Goal: Task Accomplishment & Management: Complete application form

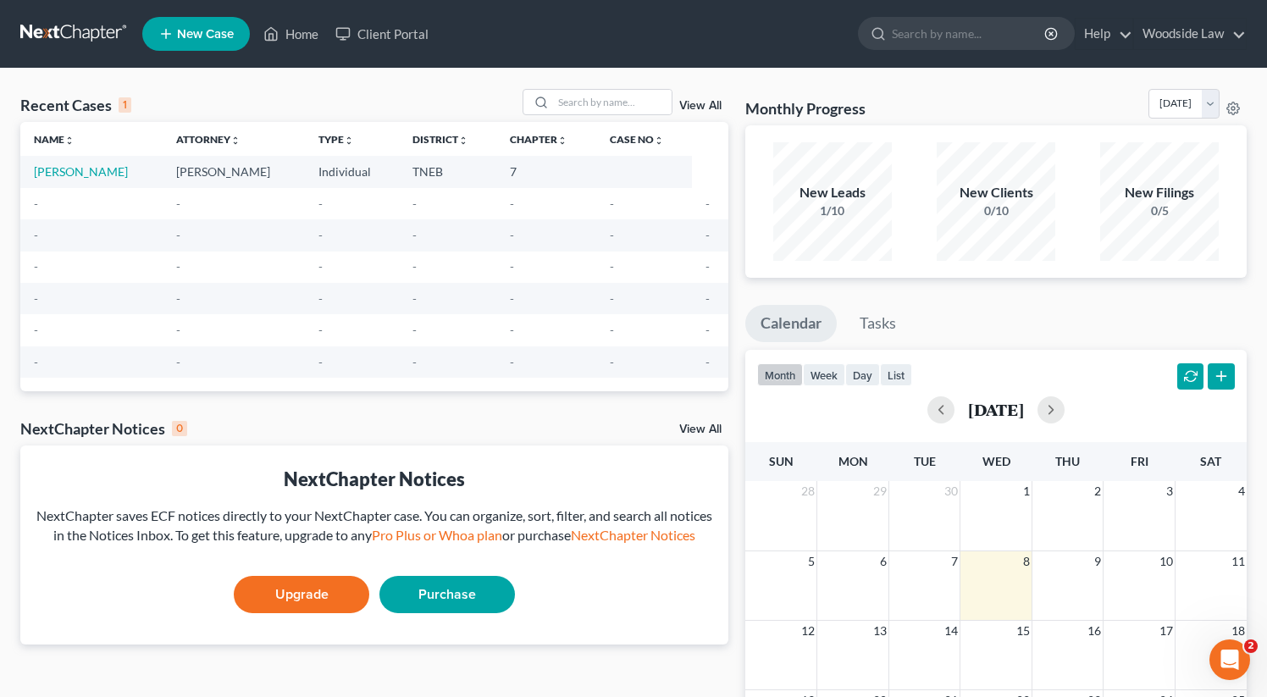
click at [205, 31] on span "New Case" at bounding box center [205, 34] width 57 height 13
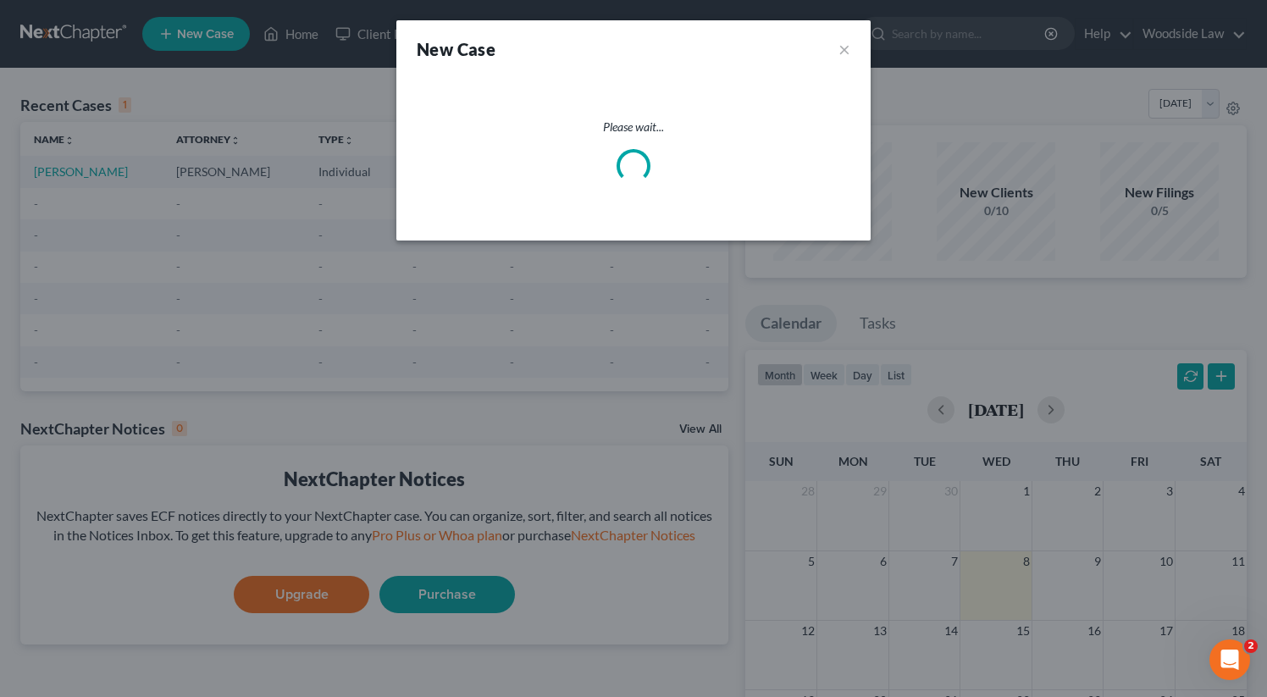
select select "74"
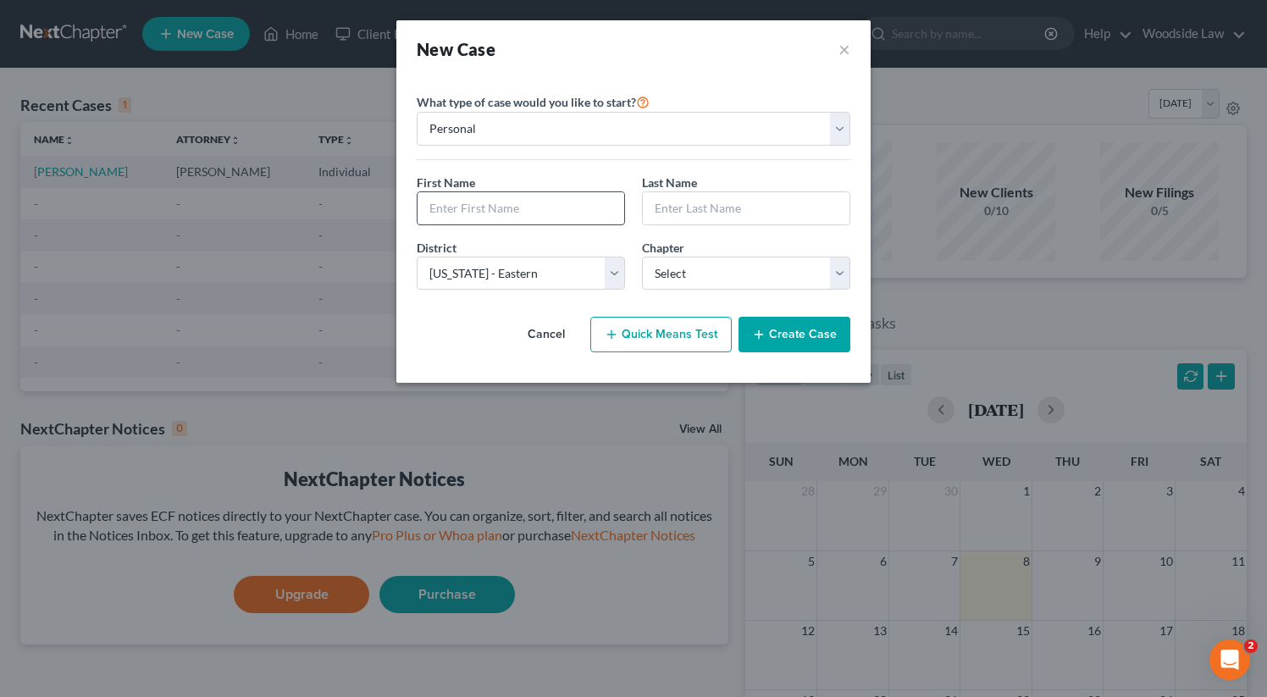
click at [500, 210] on input "text" at bounding box center [520, 208] width 207 height 32
type input "[PERSON_NAME]"
type input "Upton"
click at [766, 265] on select "Select 7 11 12 13" at bounding box center [746, 274] width 208 height 34
select select "0"
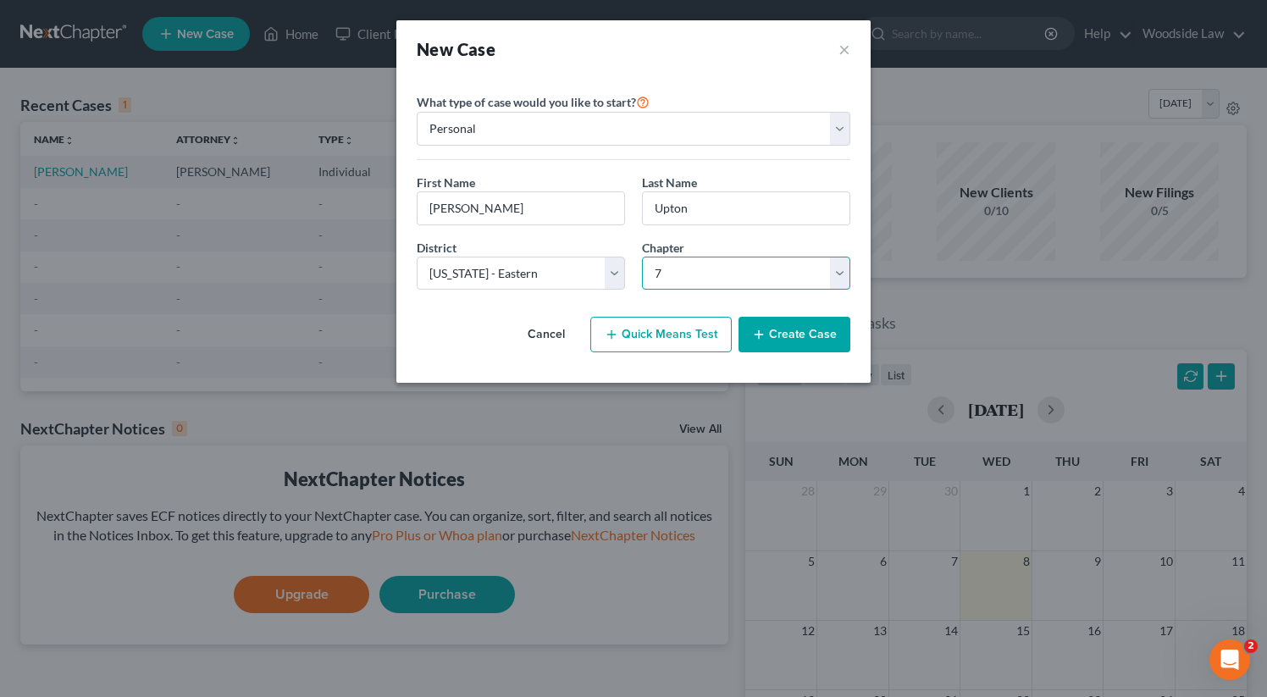
click at [642, 257] on select "Select 7 11 12 13" at bounding box center [746, 274] width 208 height 34
click at [804, 326] on button "Create Case" at bounding box center [794, 335] width 112 height 36
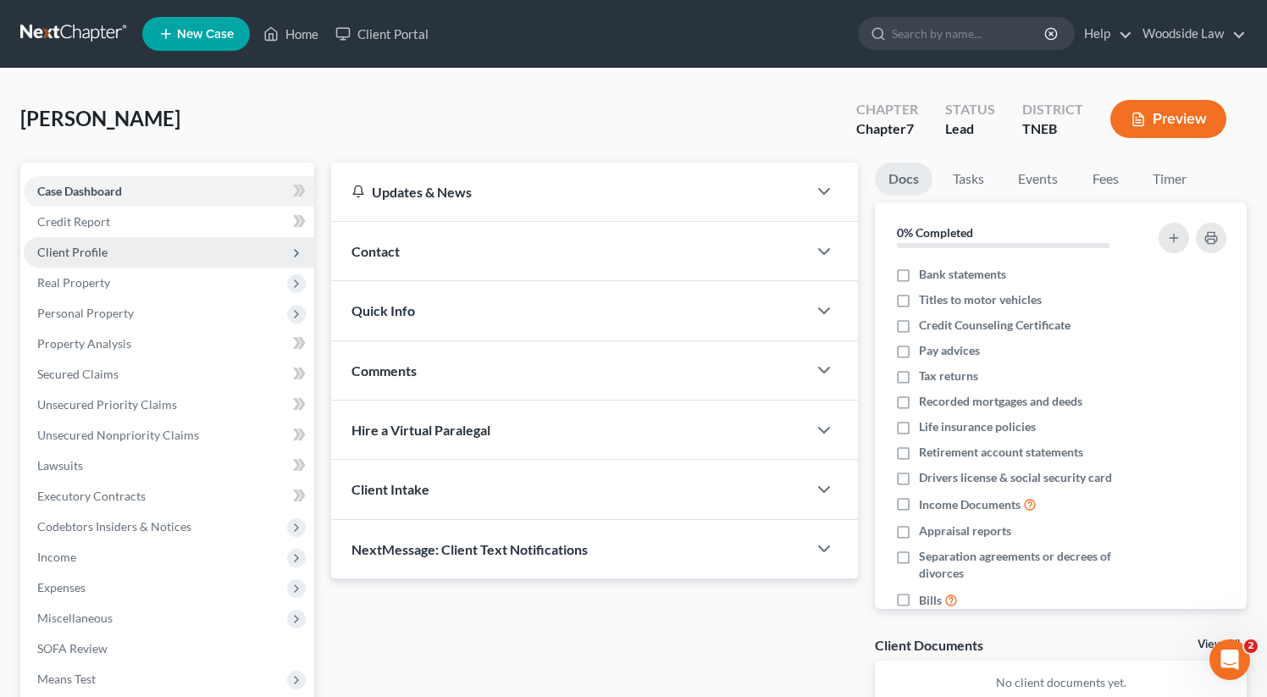
click at [83, 253] on span "Client Profile" at bounding box center [72, 252] width 70 height 14
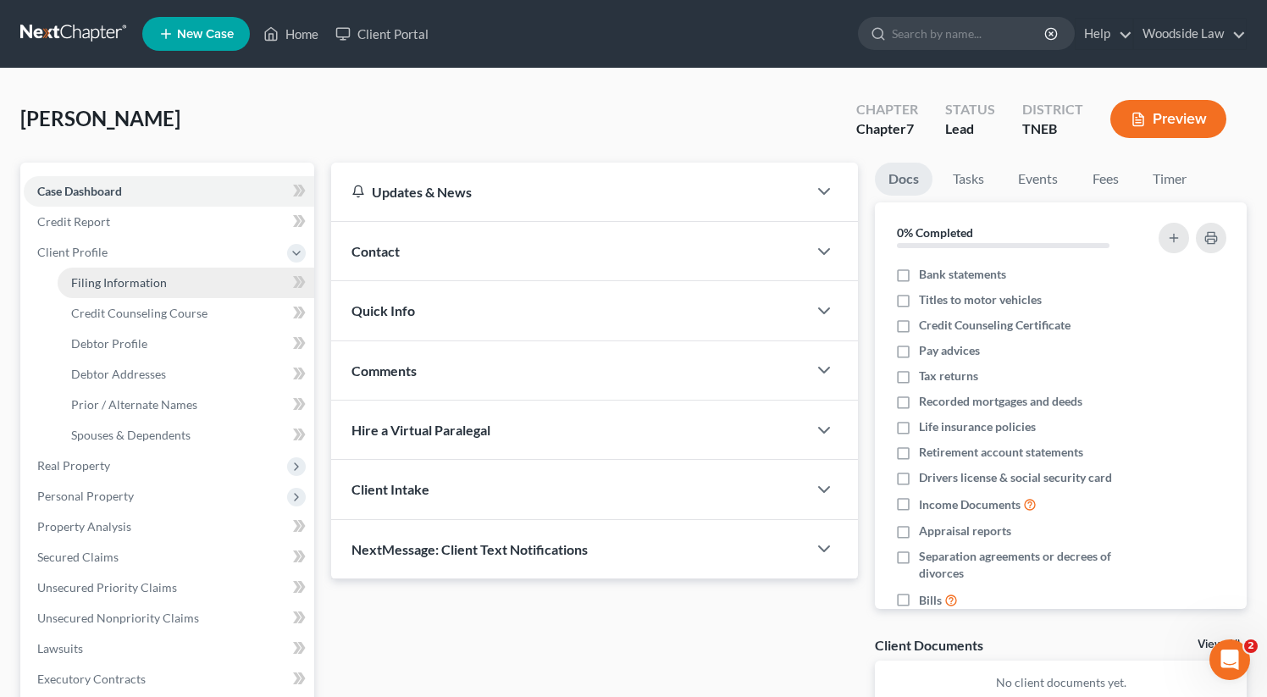
click at [133, 283] on span "Filing Information" at bounding box center [119, 282] width 96 height 14
select select "1"
select select "0"
select select "74"
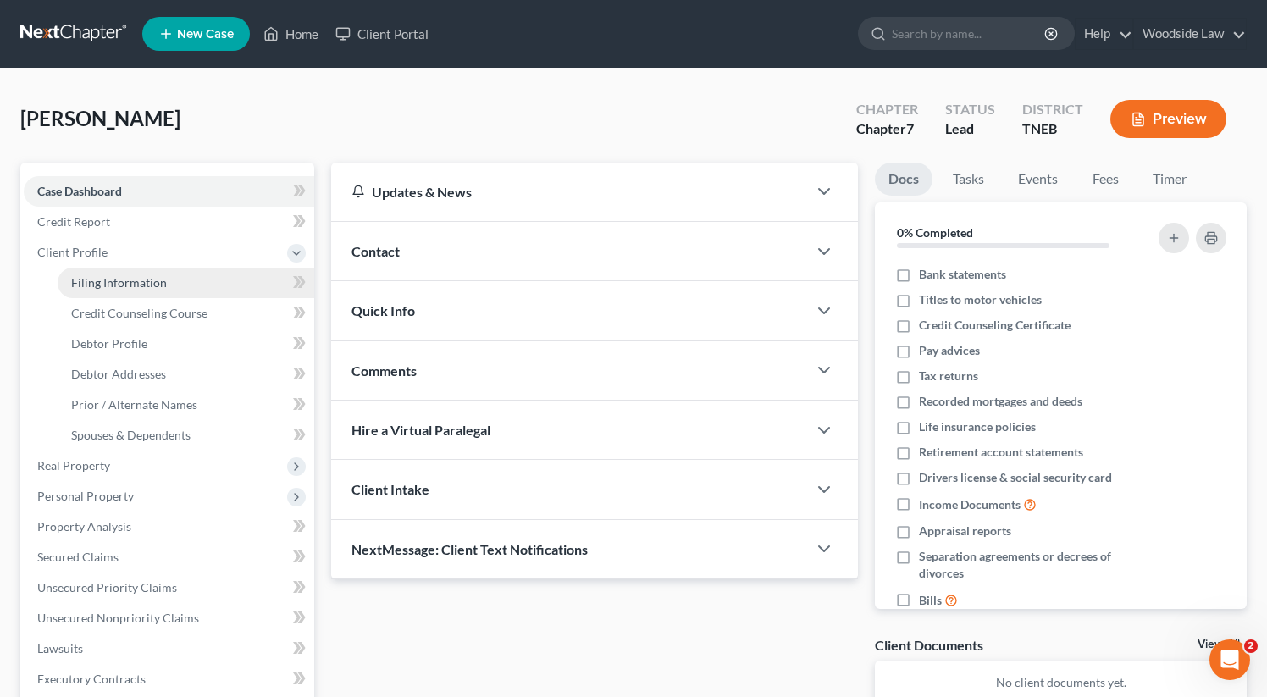
select select "0"
select select "44"
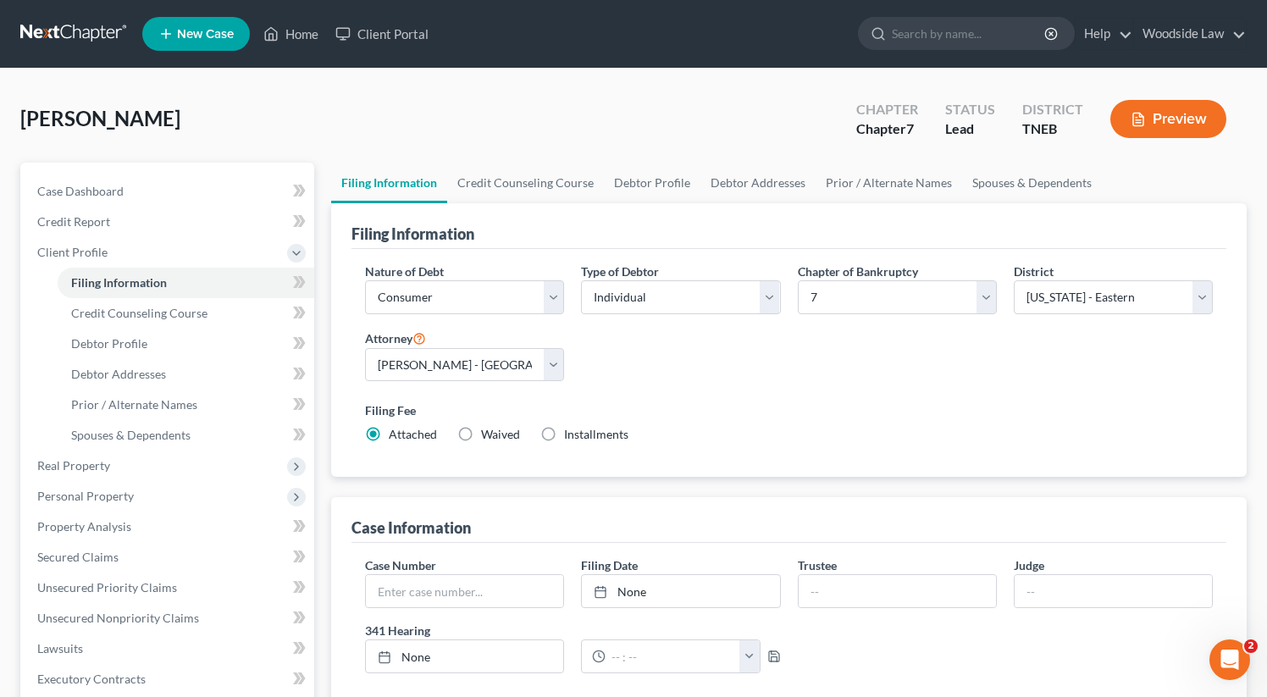
click at [564, 434] on label "Installments Installments" at bounding box center [596, 434] width 64 height 17
click at [571, 434] on input "Installments Installments" at bounding box center [576, 431] width 11 height 11
radio input "true"
radio input "false"
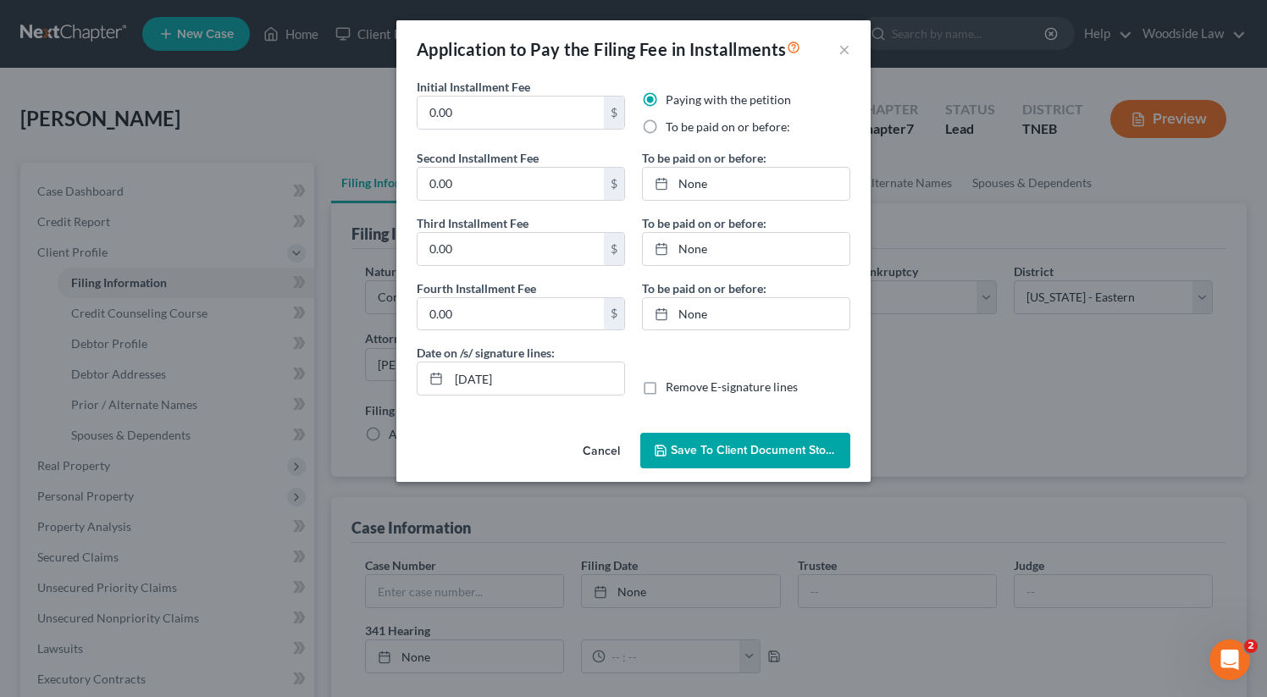
click at [585, 452] on button "Cancel" at bounding box center [601, 451] width 64 height 34
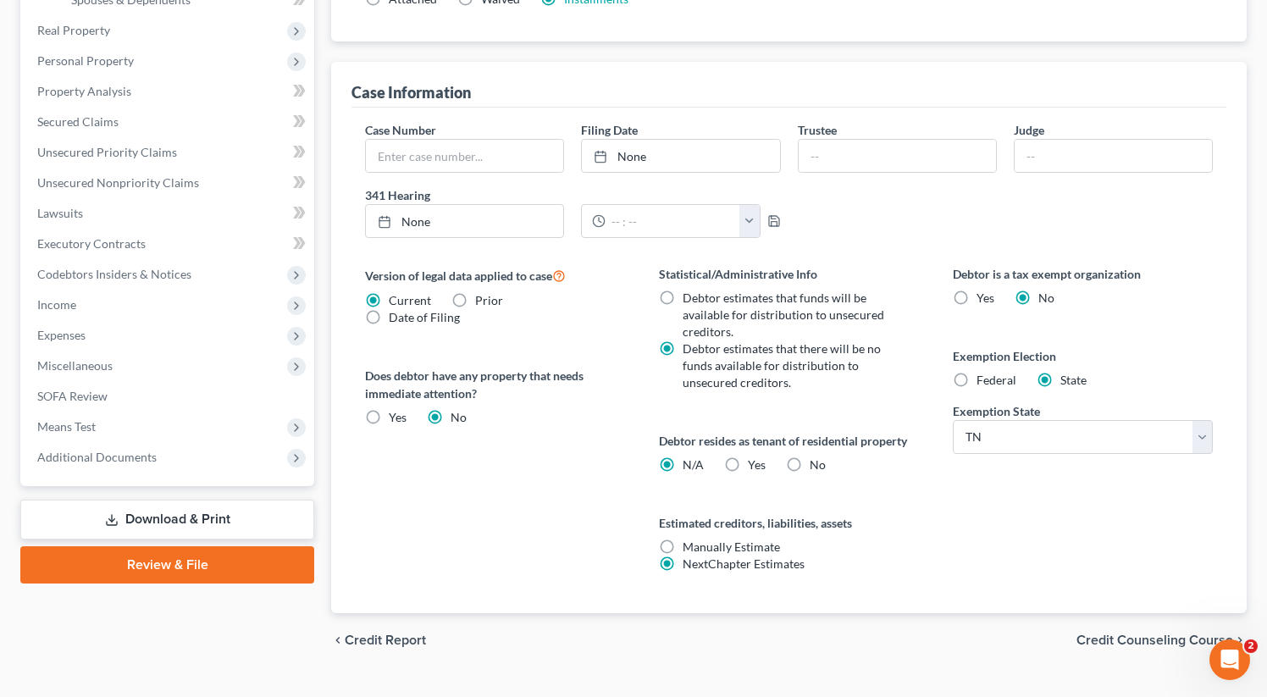
scroll to position [469, 0]
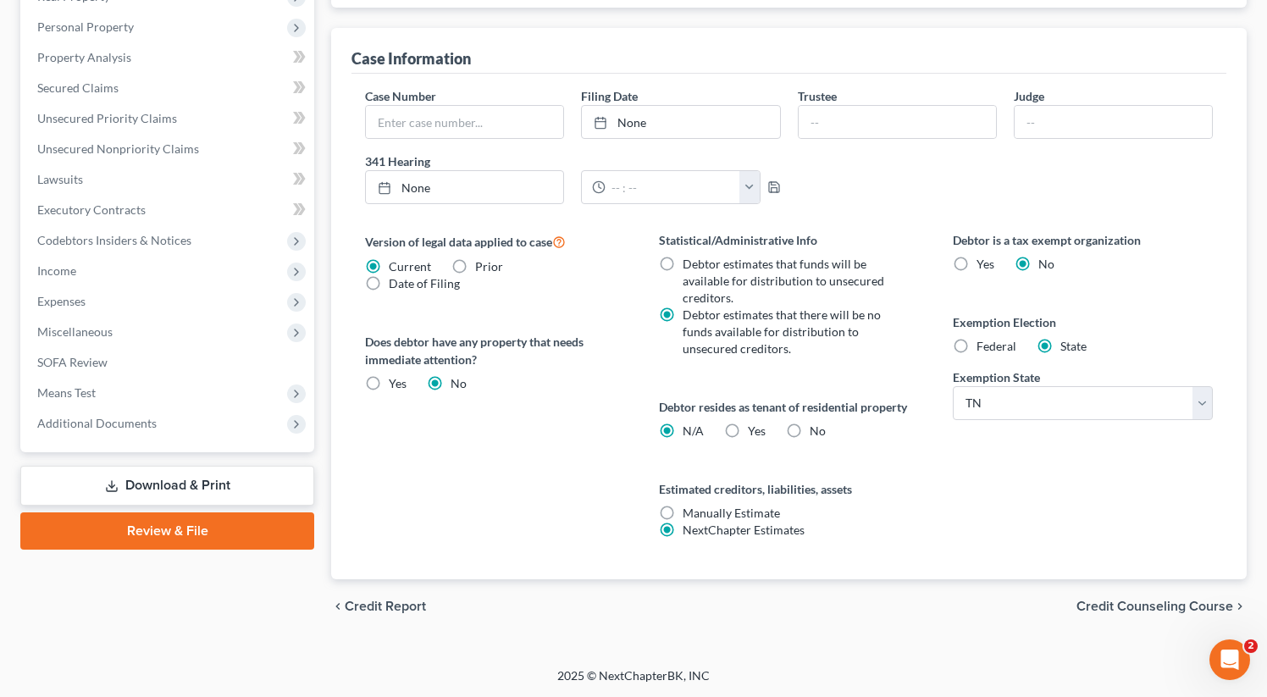
click at [748, 428] on label "Yes Yes" at bounding box center [757, 431] width 18 height 17
click at [754, 428] on input "Yes Yes" at bounding box center [759, 428] width 11 height 11
radio input "true"
radio input "false"
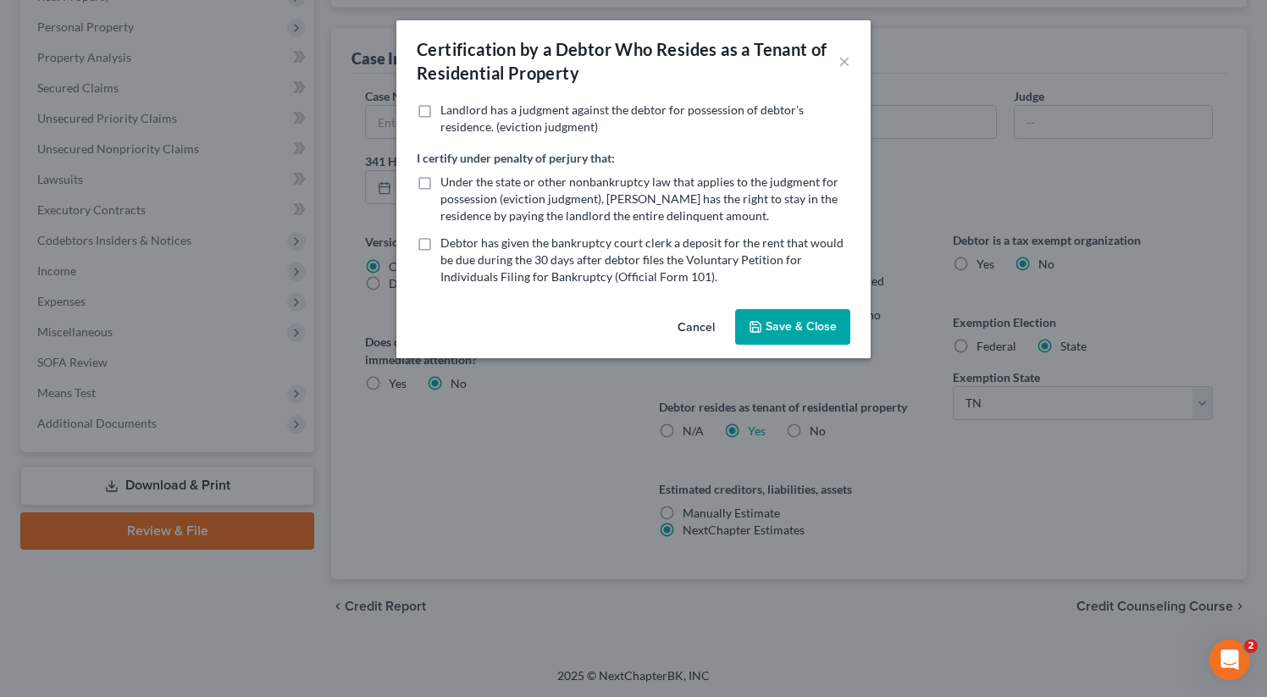
click at [769, 334] on button "Save & Close" at bounding box center [792, 327] width 115 height 36
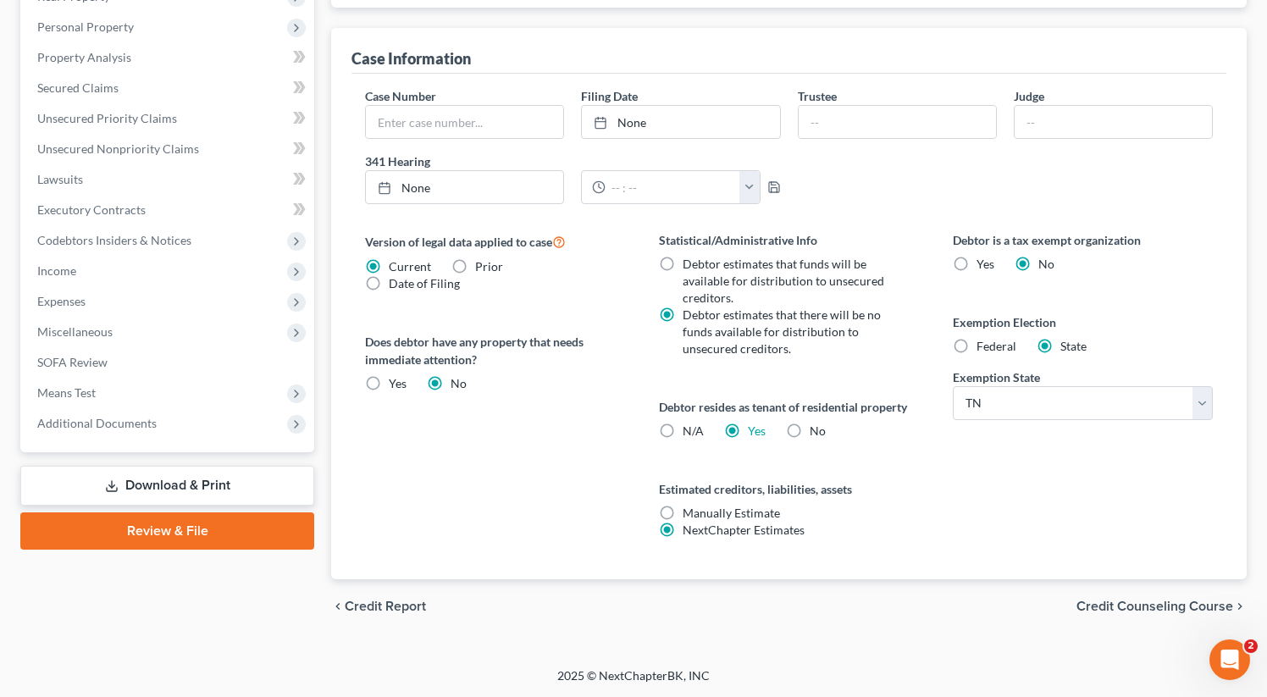
click at [1137, 605] on span "Credit Counseling Course" at bounding box center [1154, 607] width 157 height 14
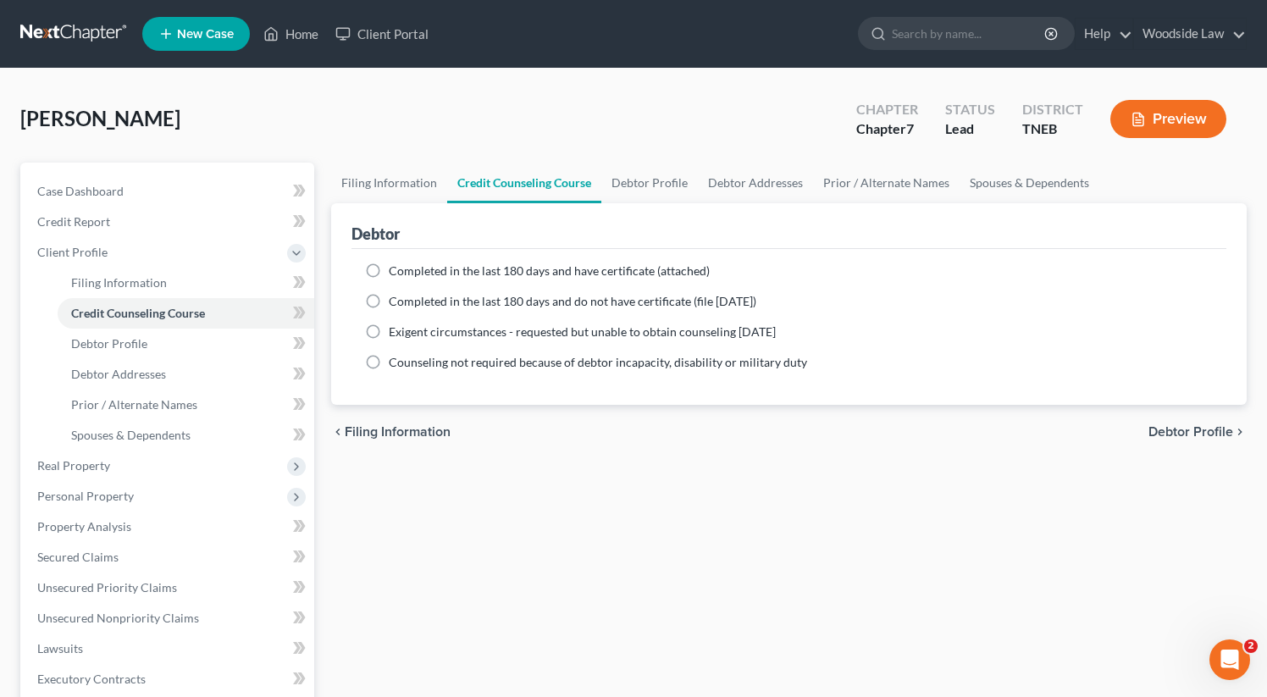
click at [389, 268] on label "Completed in the last 180 days and have certificate (attached)" at bounding box center [549, 270] width 321 height 17
click at [395, 268] on input "Completed in the last 180 days and have certificate (attached)" at bounding box center [400, 267] width 11 height 11
radio input "true"
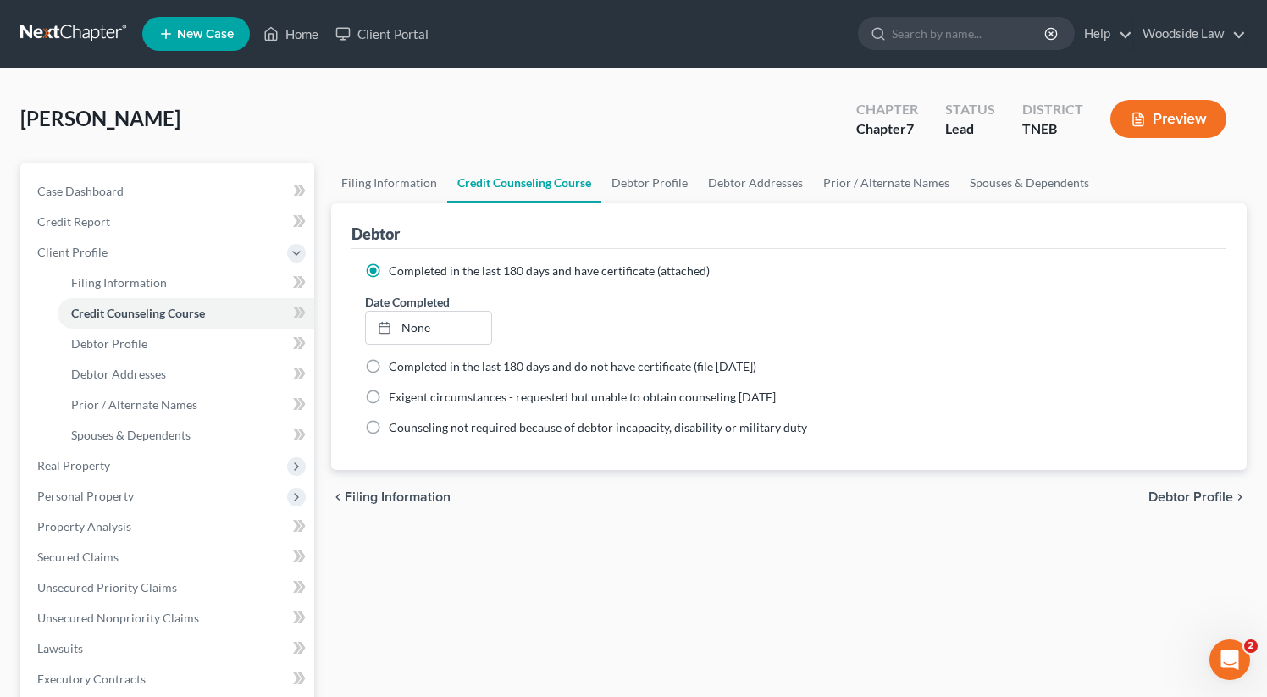
click at [389, 268] on label "Completed in the last 180 days and have certificate (attached)" at bounding box center [549, 270] width 321 height 17
click at [395, 268] on input "Completed in the last 180 days and have certificate (attached)" at bounding box center [400, 267] width 11 height 11
click at [420, 329] on link "[DATE]" at bounding box center [428, 328] width 125 height 32
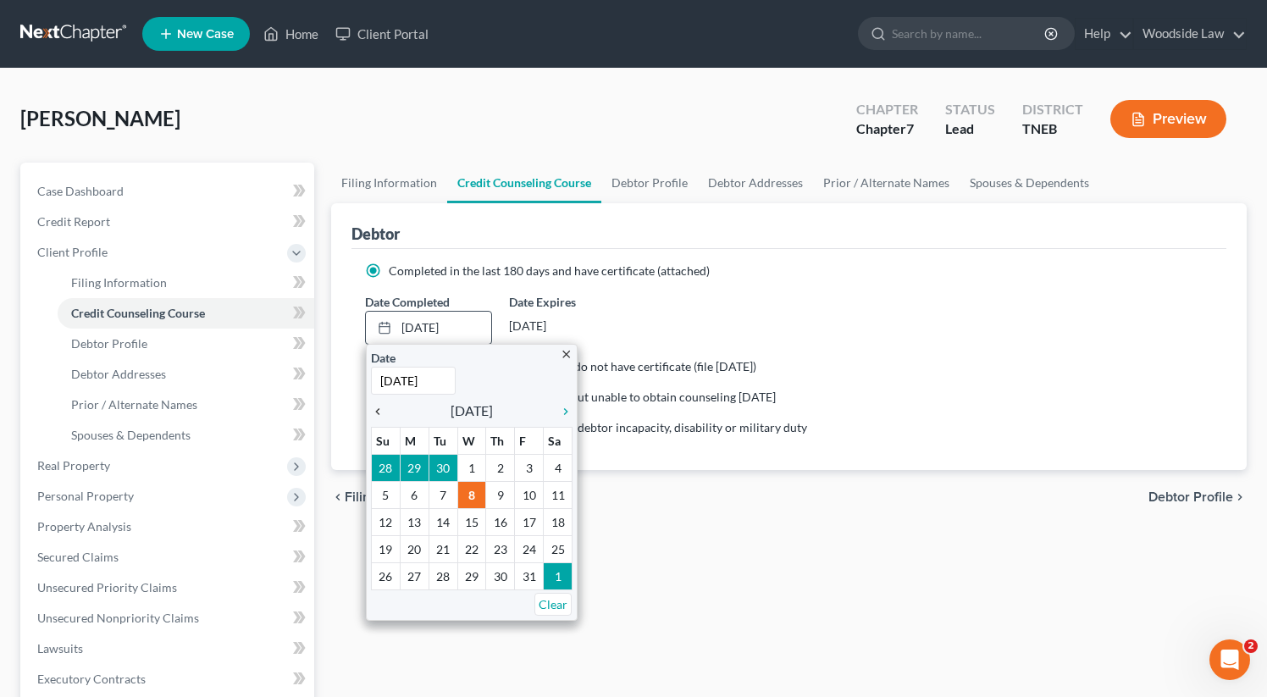
click at [377, 406] on icon "chevron_left" at bounding box center [382, 412] width 22 height 14
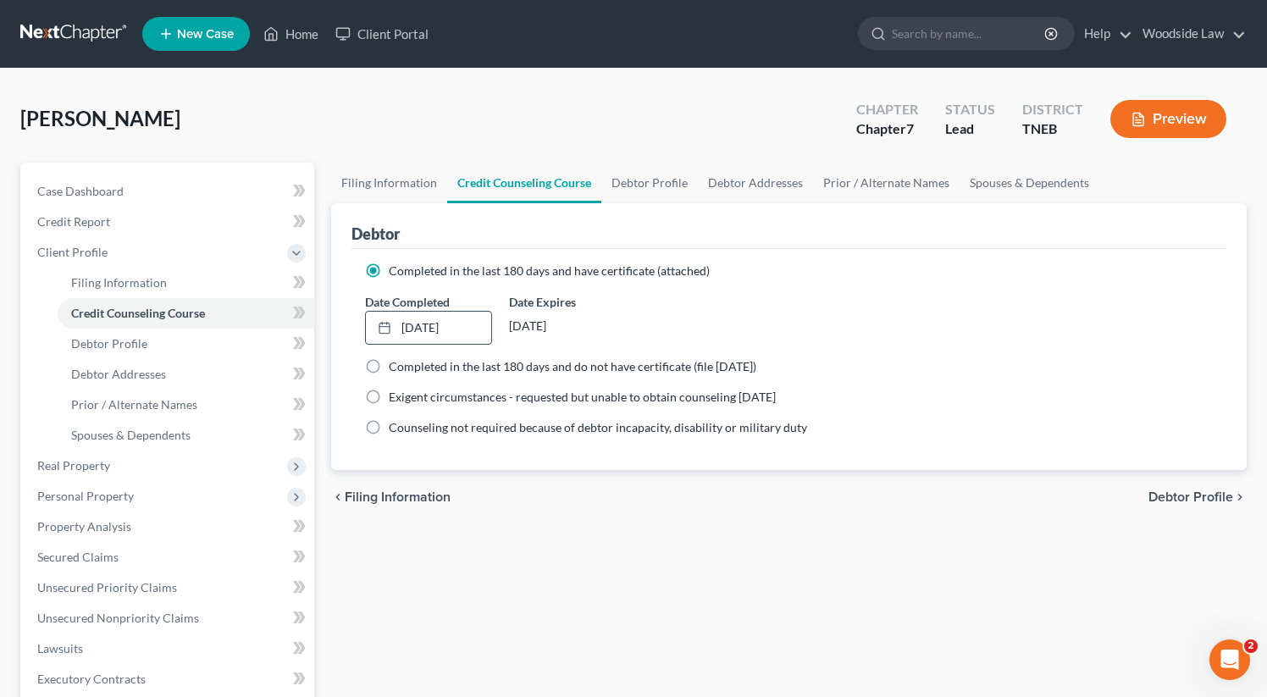
click at [1185, 495] on span "Debtor Profile" at bounding box center [1190, 497] width 85 height 14
select select "0"
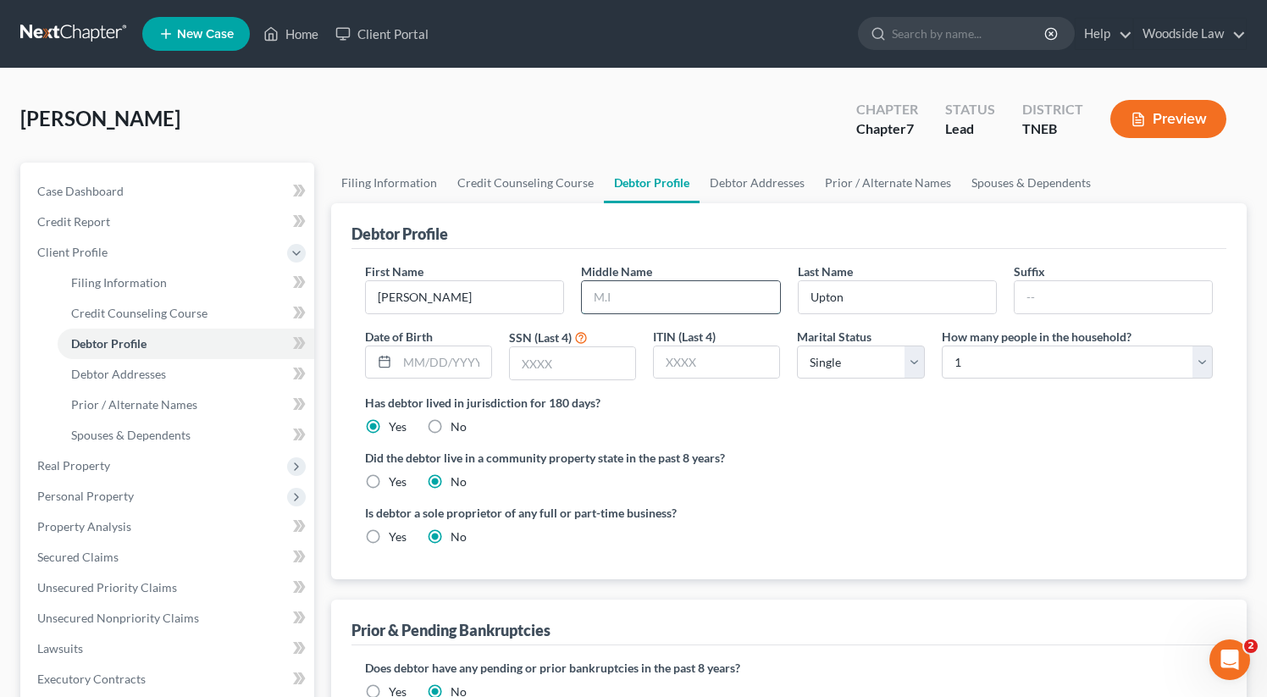
click at [659, 289] on input "text" at bounding box center [680, 297] width 197 height 32
type input "[PERSON_NAME]"
type input "8204"
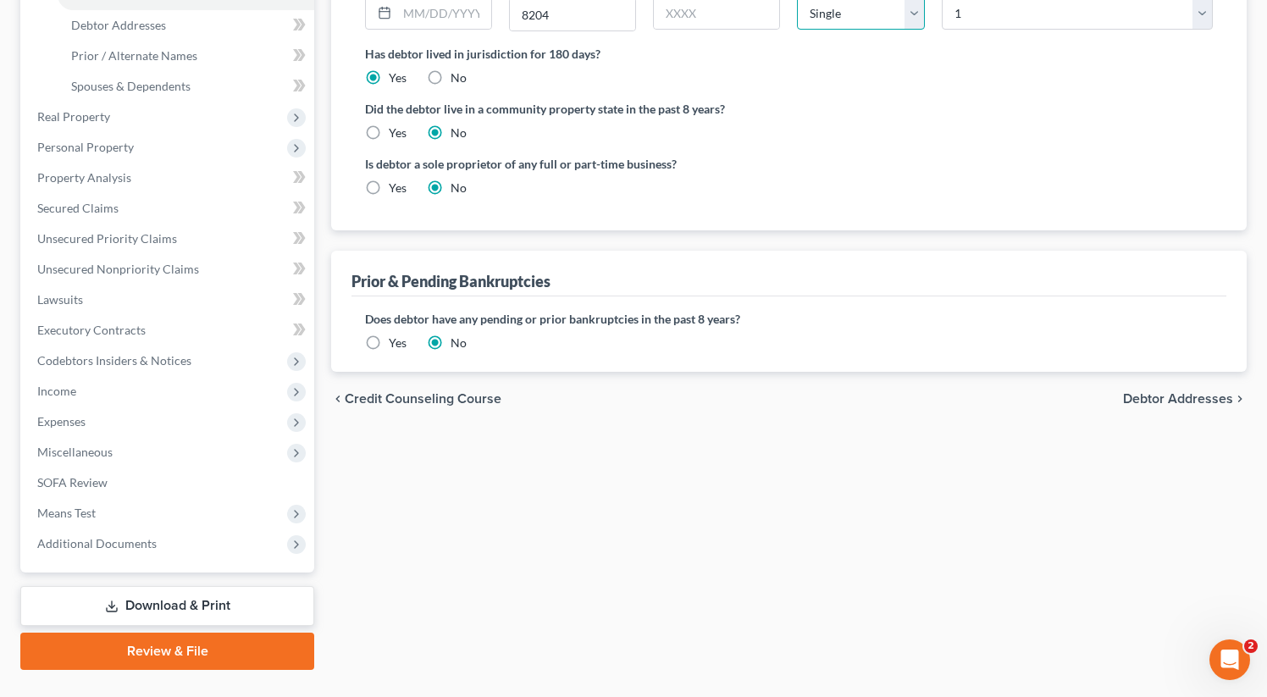
scroll to position [371, 0]
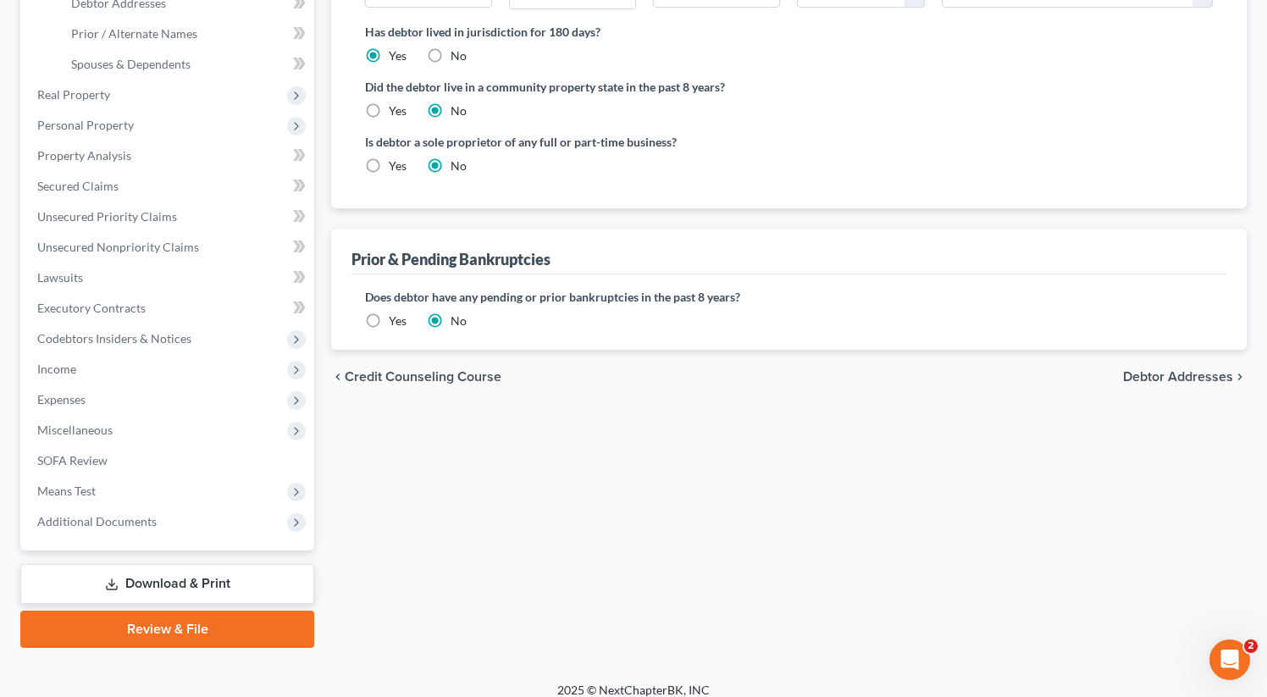
click at [1152, 375] on span "Debtor Addresses" at bounding box center [1178, 377] width 110 height 14
select select "0"
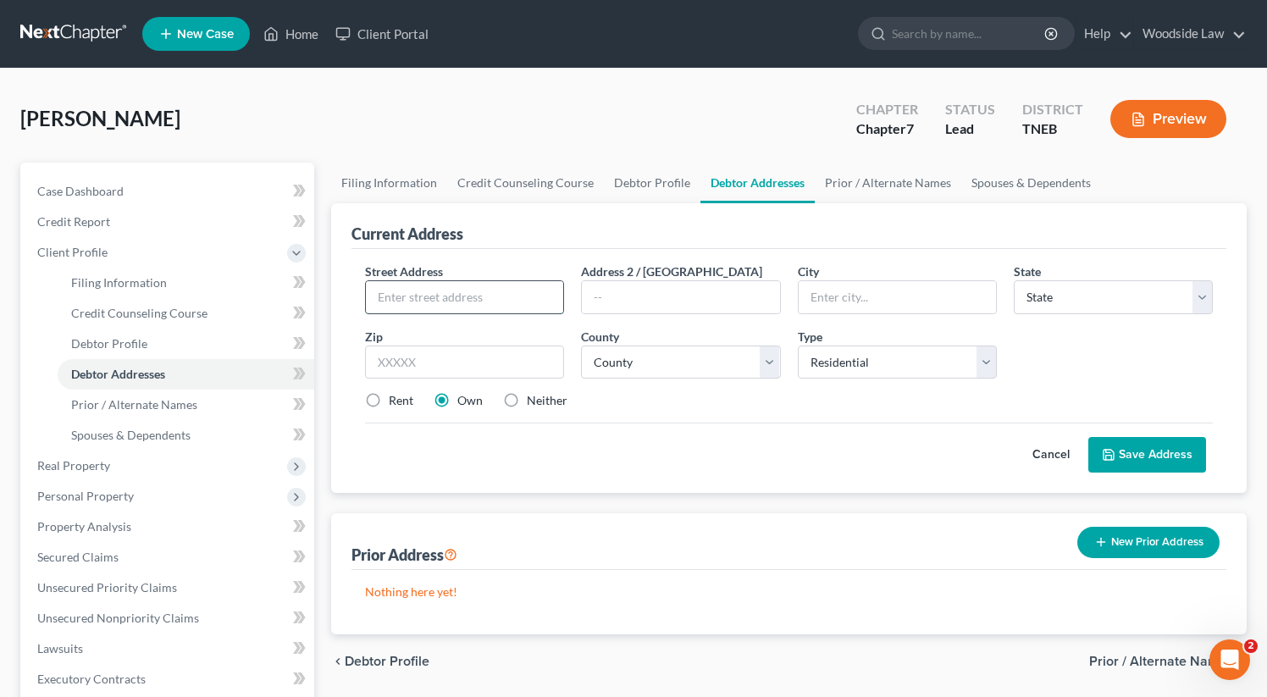
click at [528, 290] on input "text" at bounding box center [464, 297] width 197 height 32
type input "[STREET_ADDRESS]"
type input "37931"
type input "[GEOGRAPHIC_DATA]"
select select "44"
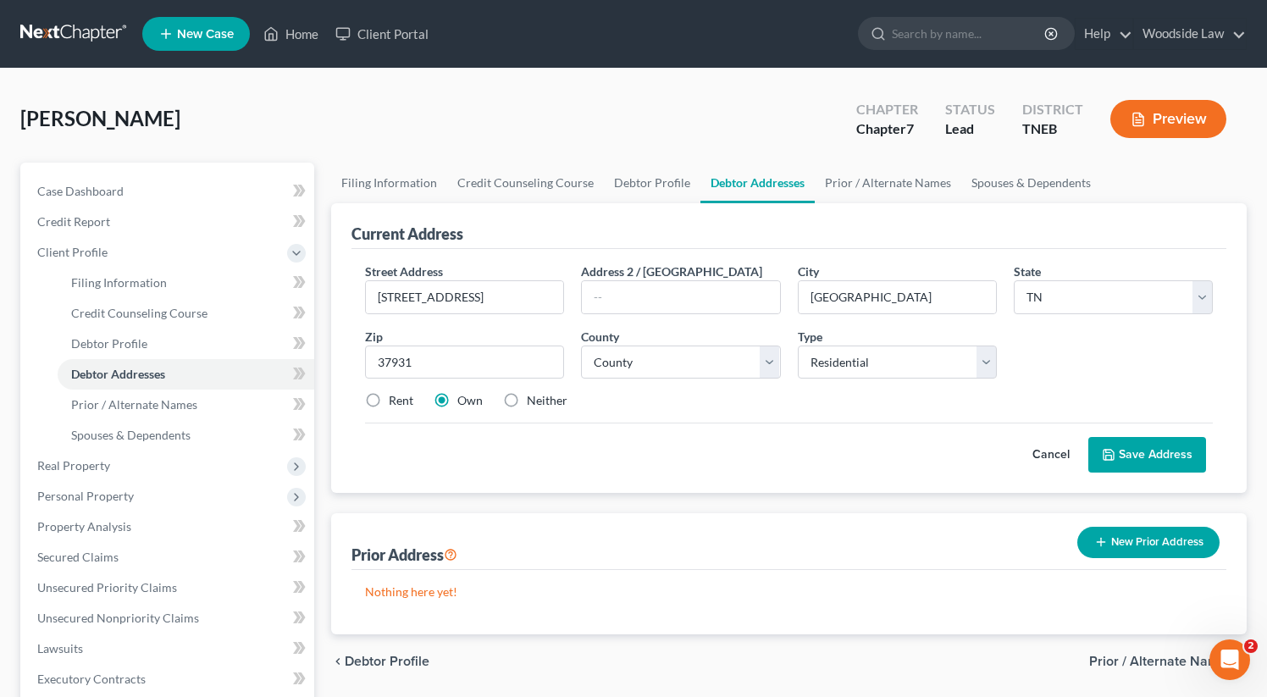
click at [389, 401] on label "Rent" at bounding box center [401, 400] width 25 height 17
click at [395, 401] on input "Rent" at bounding box center [400, 397] width 11 height 11
radio input "true"
click at [1153, 451] on button "Save Address" at bounding box center [1147, 455] width 118 height 36
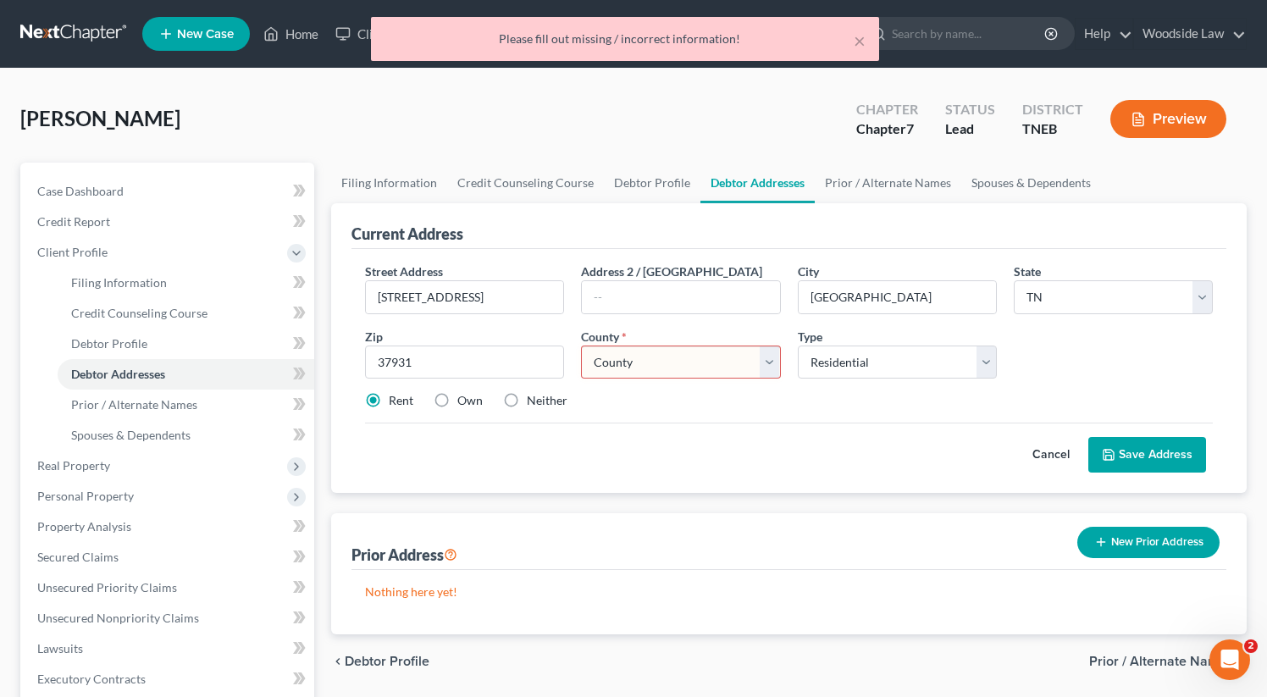
click at [729, 359] on select "County [GEOGRAPHIC_DATA] [GEOGRAPHIC_DATA] [GEOGRAPHIC_DATA] [GEOGRAPHIC_DATA] …" at bounding box center [680, 362] width 199 height 34
select select "46"
click at [581, 345] on select "County [GEOGRAPHIC_DATA] [GEOGRAPHIC_DATA] [GEOGRAPHIC_DATA] [GEOGRAPHIC_DATA] …" at bounding box center [680, 362] width 199 height 34
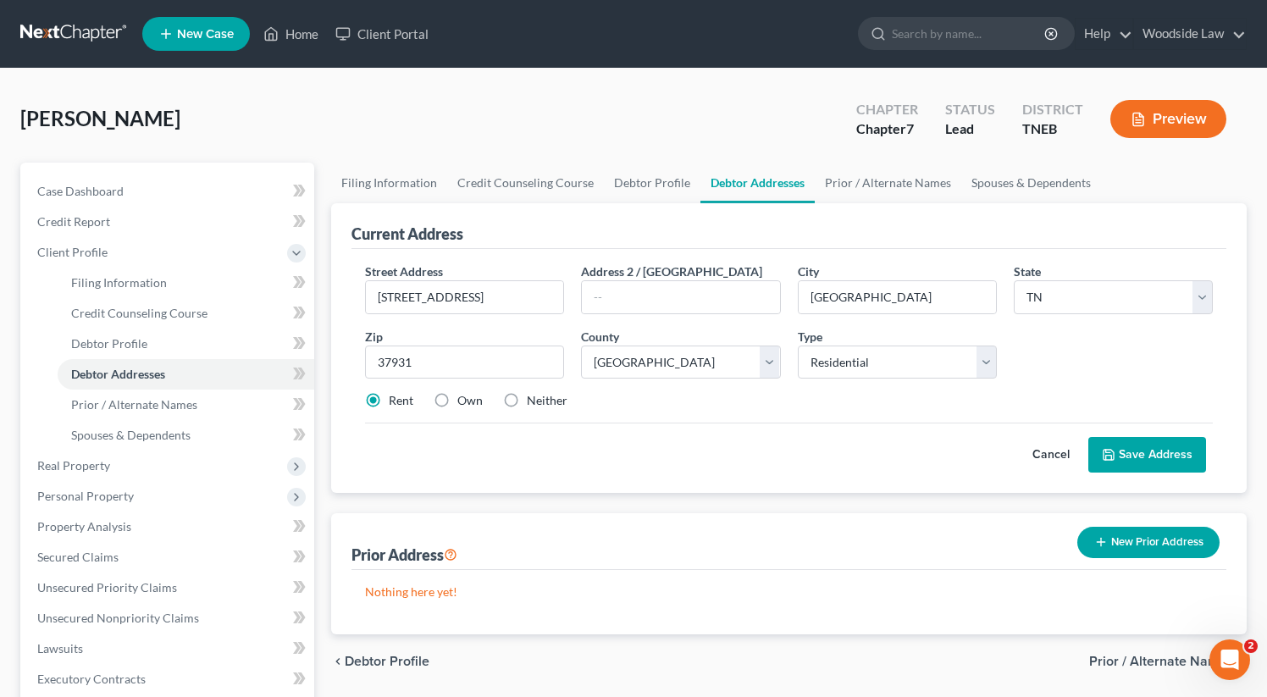
click at [1144, 452] on button "Save Address" at bounding box center [1147, 455] width 118 height 36
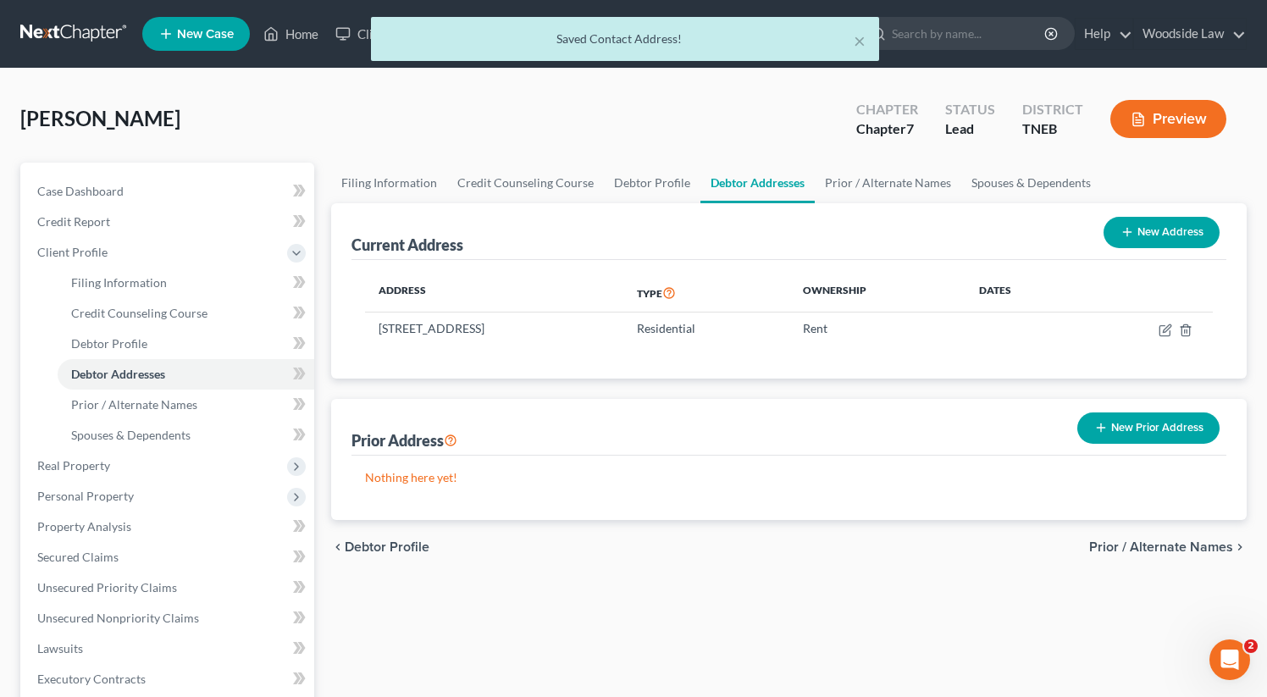
click at [1139, 544] on span "Prior / Alternate Names" at bounding box center [1161, 547] width 144 height 14
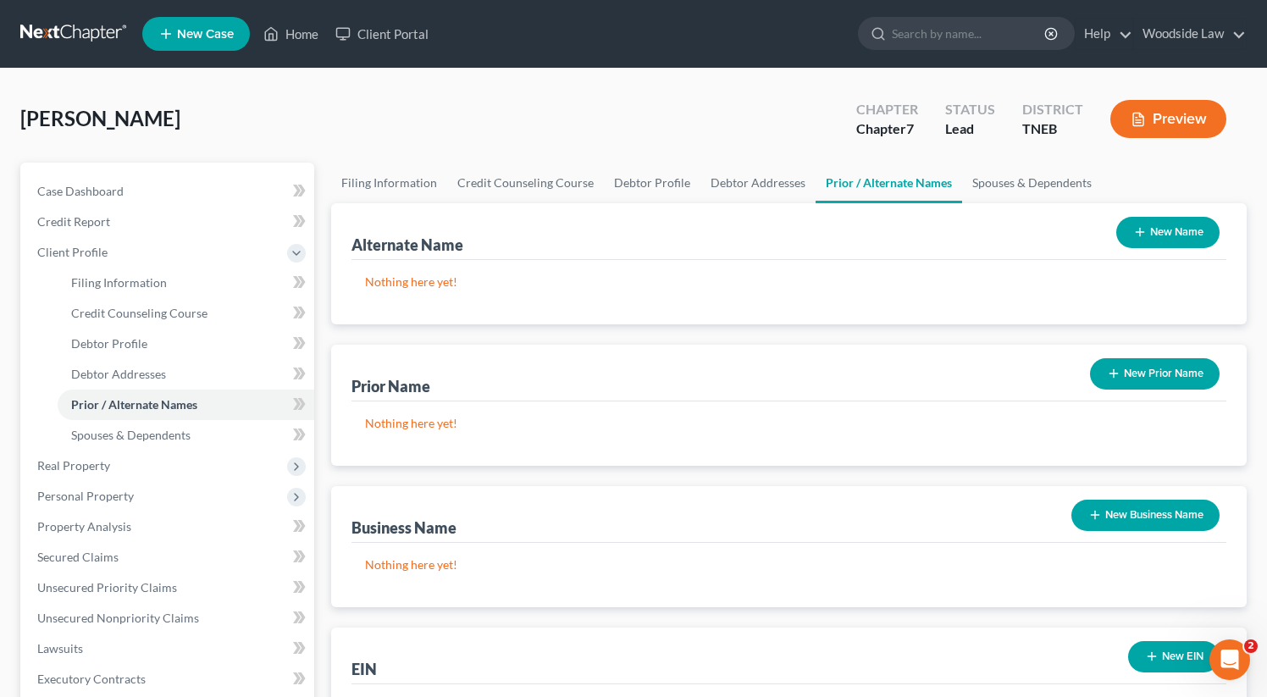
scroll to position [384, 0]
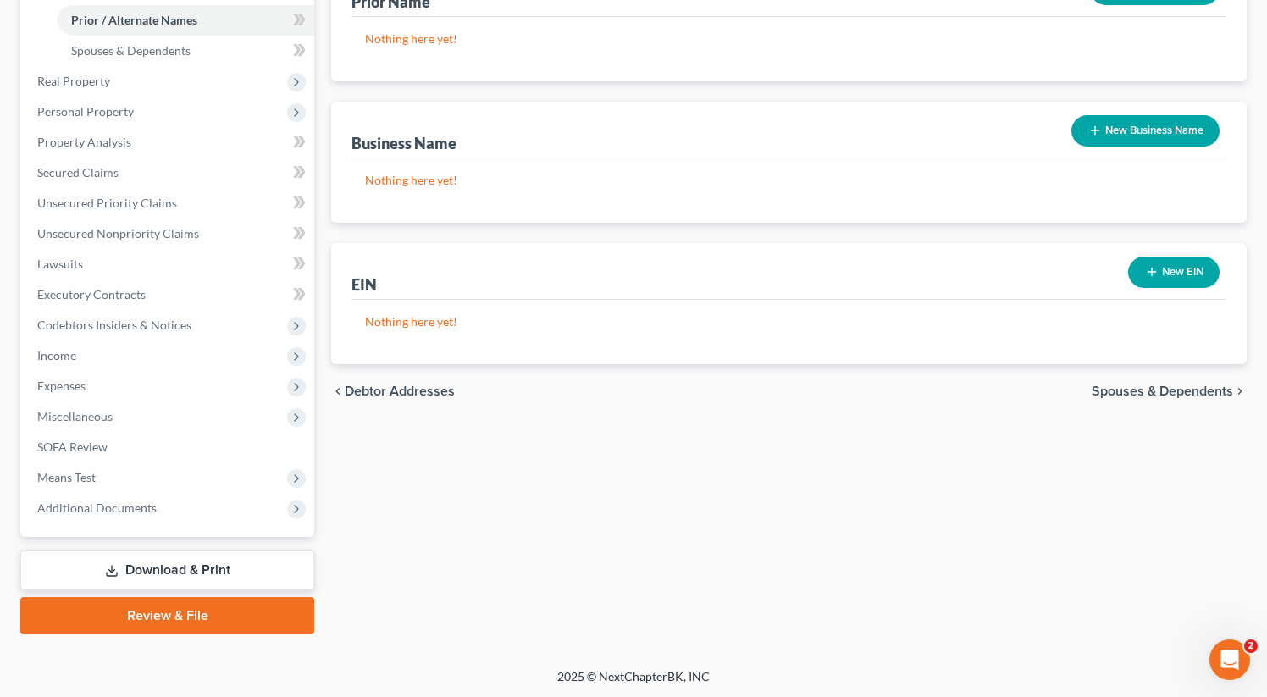
click at [1124, 394] on span "Spouses & Dependents" at bounding box center [1161, 391] width 141 height 14
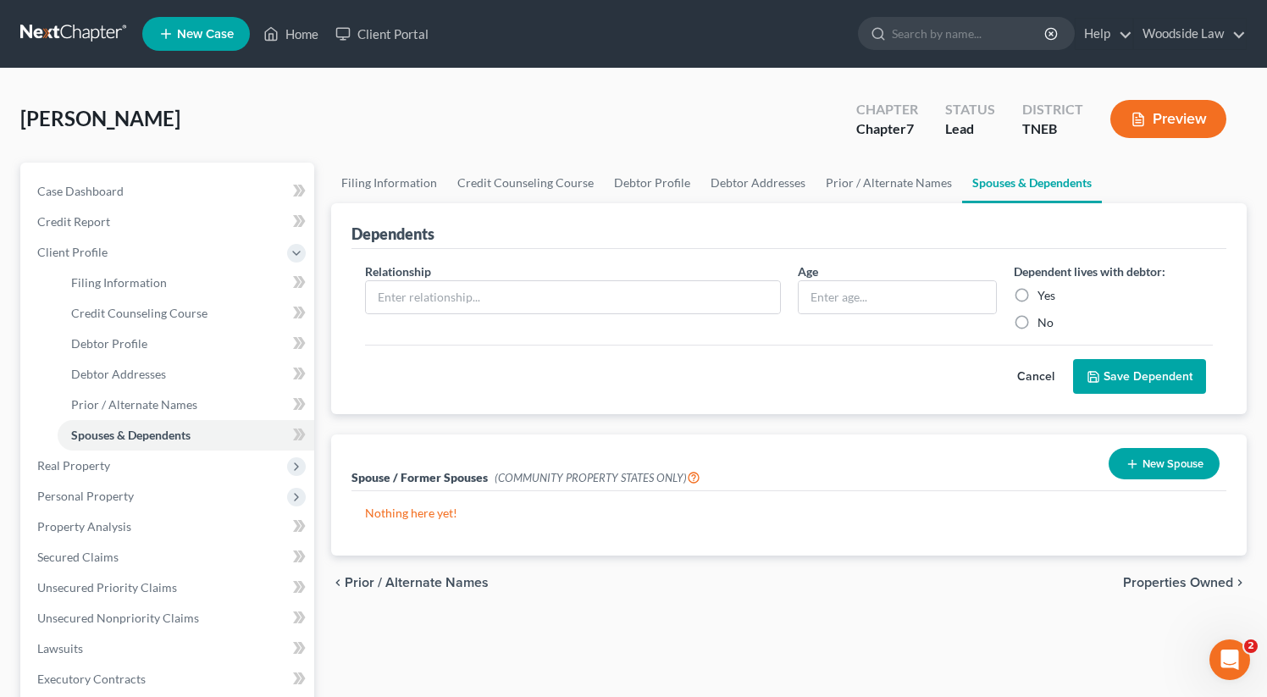
click at [1164, 584] on span "Properties Owned" at bounding box center [1178, 583] width 110 height 14
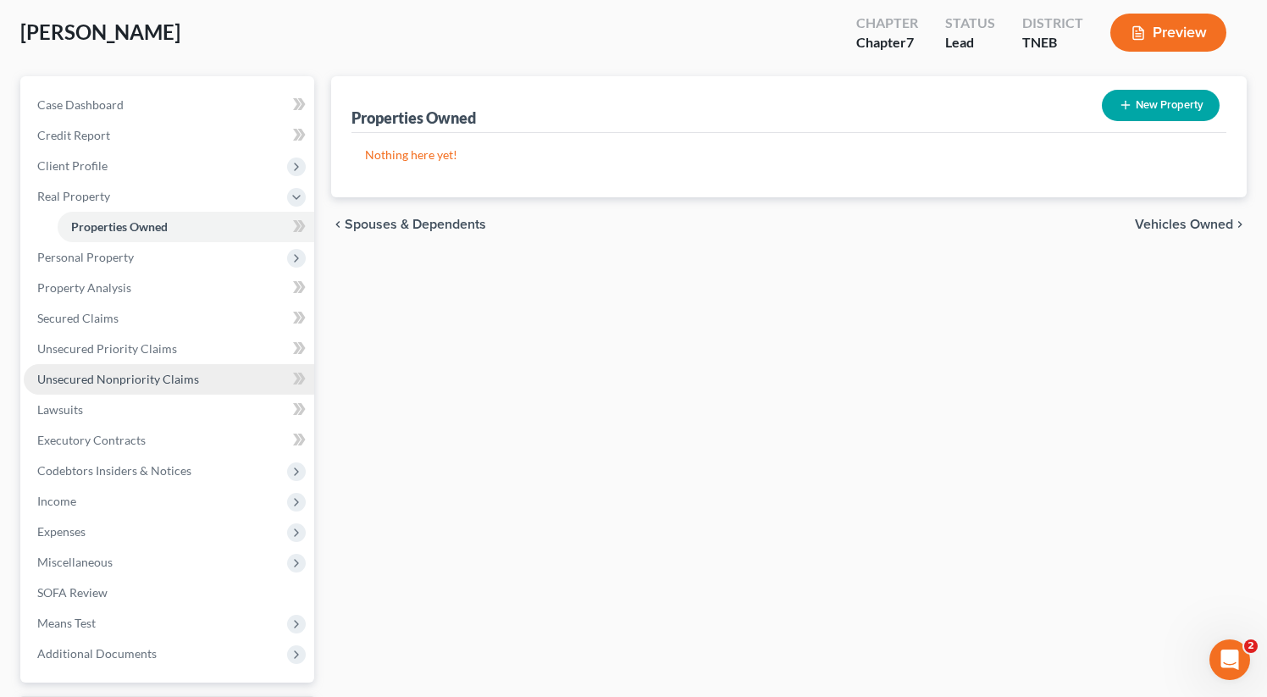
scroll to position [87, 0]
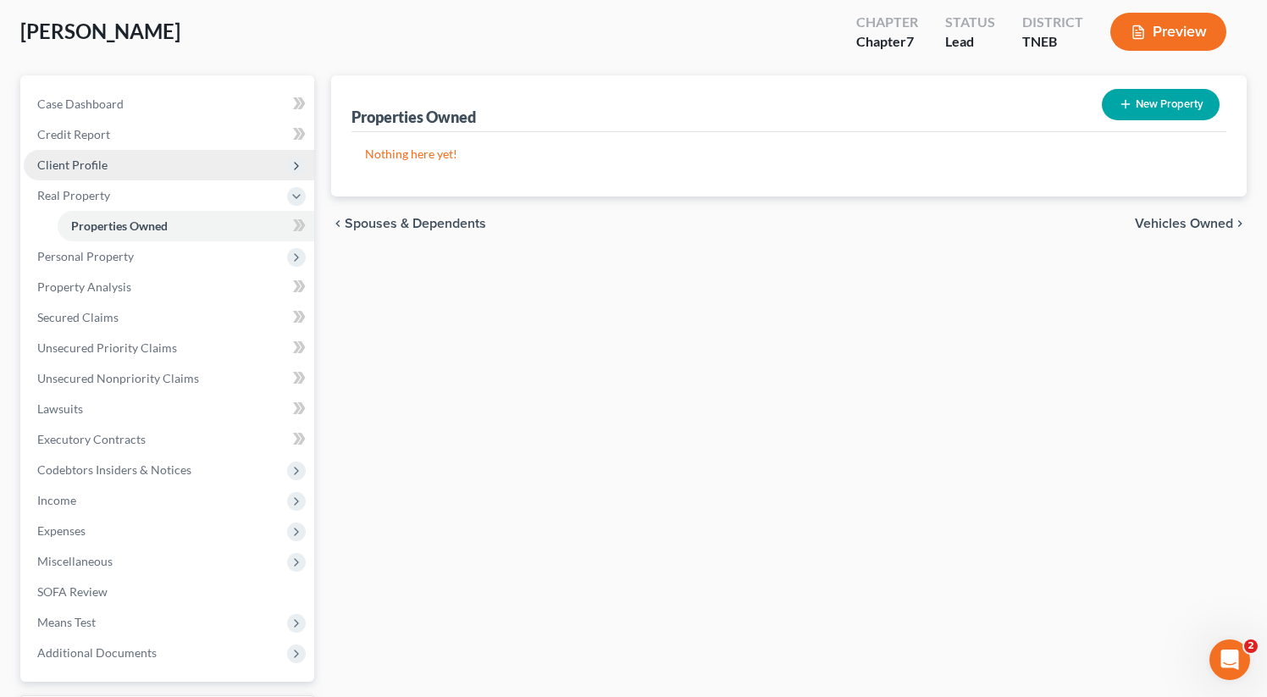
click at [108, 158] on span "Client Profile" at bounding box center [169, 165] width 290 height 30
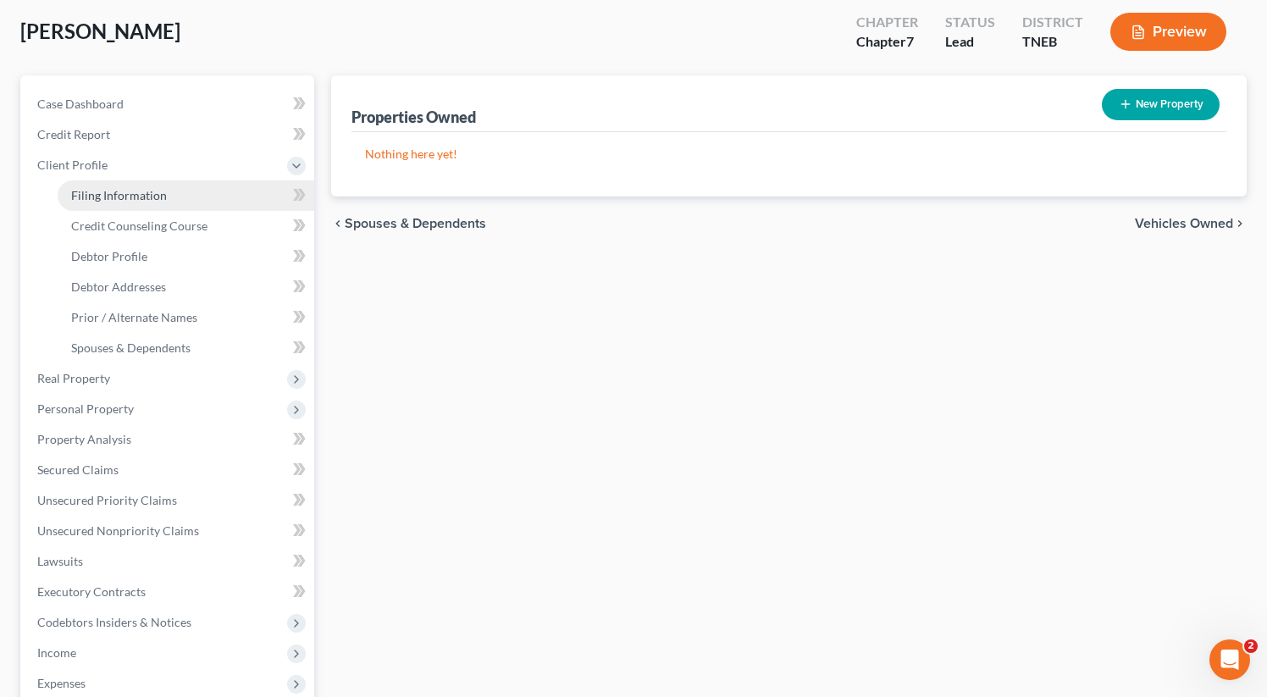
click at [137, 188] on span "Filing Information" at bounding box center [119, 195] width 96 height 14
select select "1"
select select "0"
select select "74"
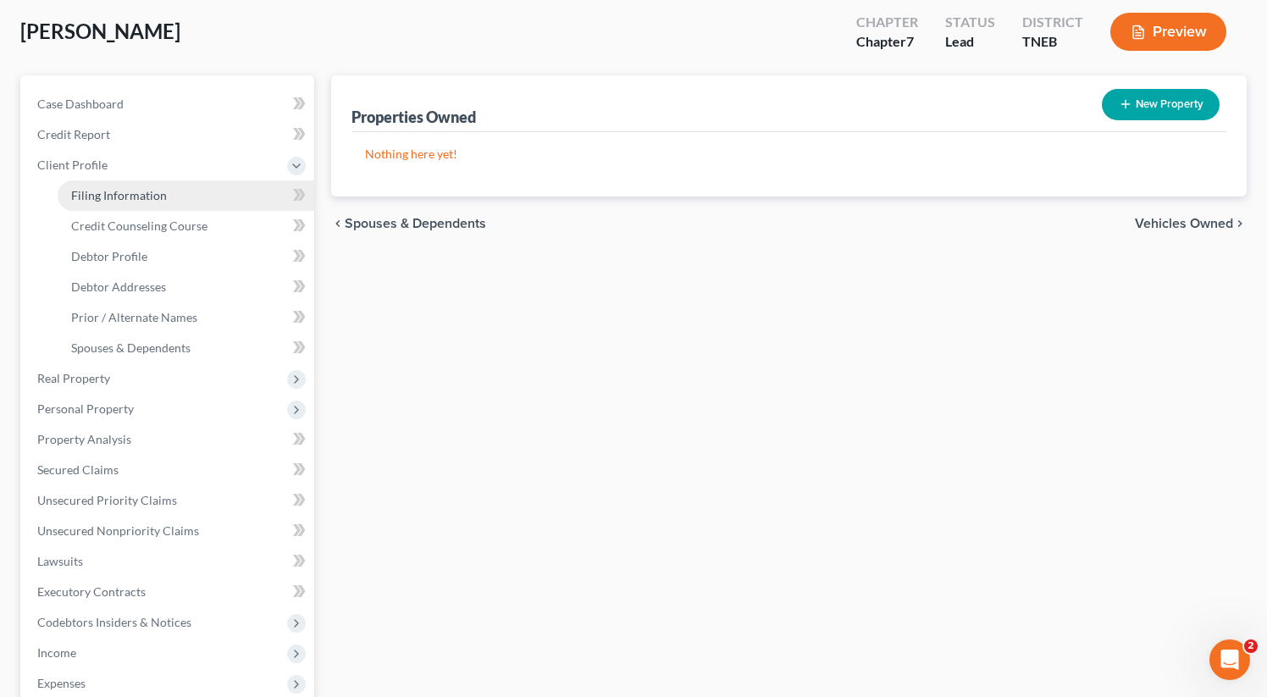
select select "0"
select select "44"
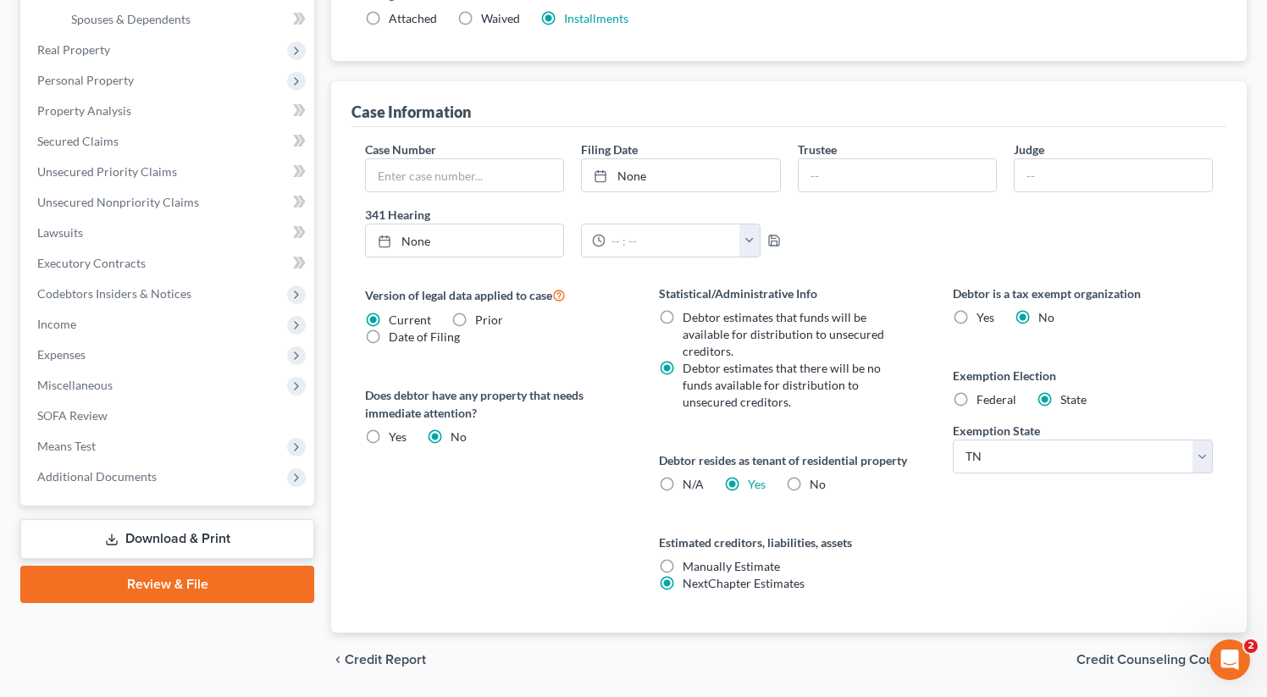
scroll to position [469, 0]
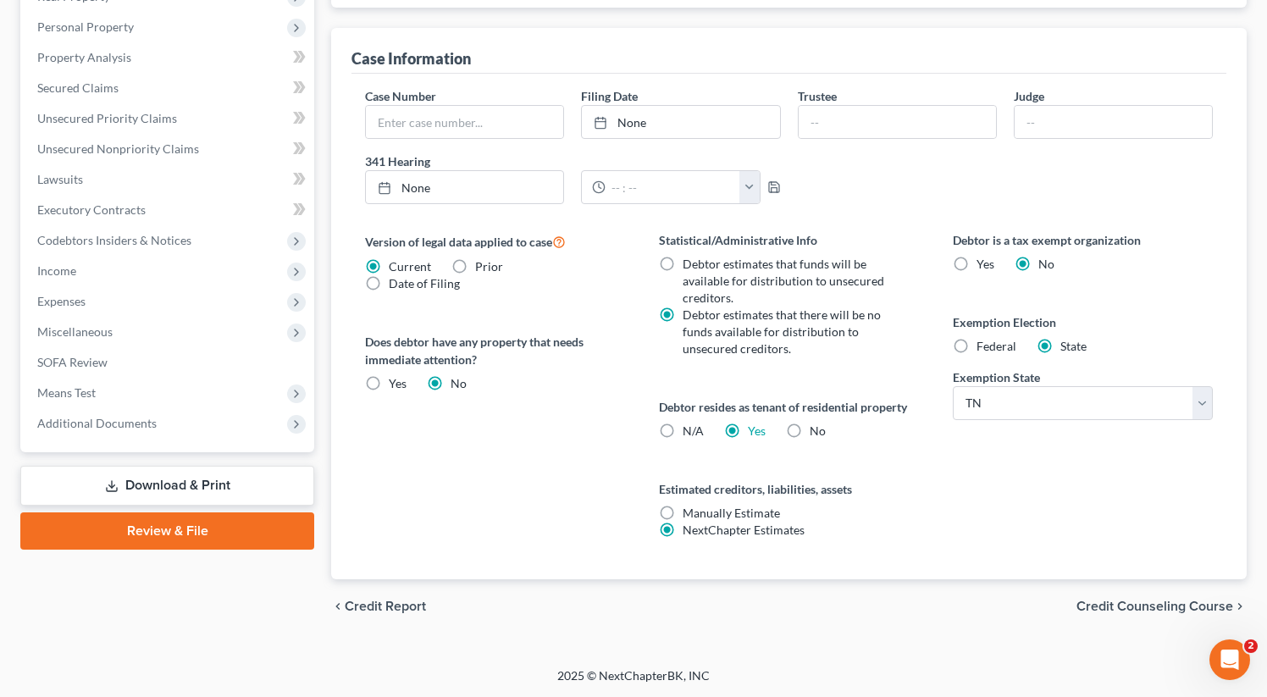
click at [1133, 607] on span "Credit Counseling Course" at bounding box center [1154, 607] width 157 height 14
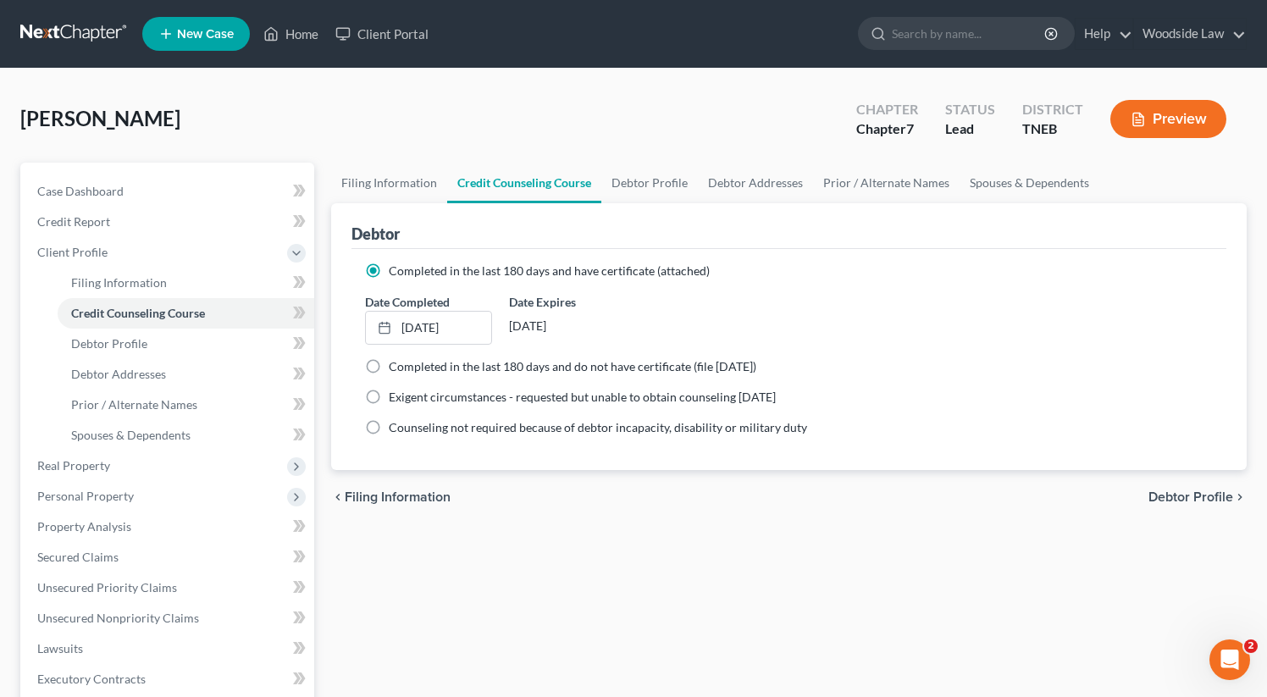
click at [1163, 500] on span "Debtor Profile" at bounding box center [1190, 497] width 85 height 14
select select "0"
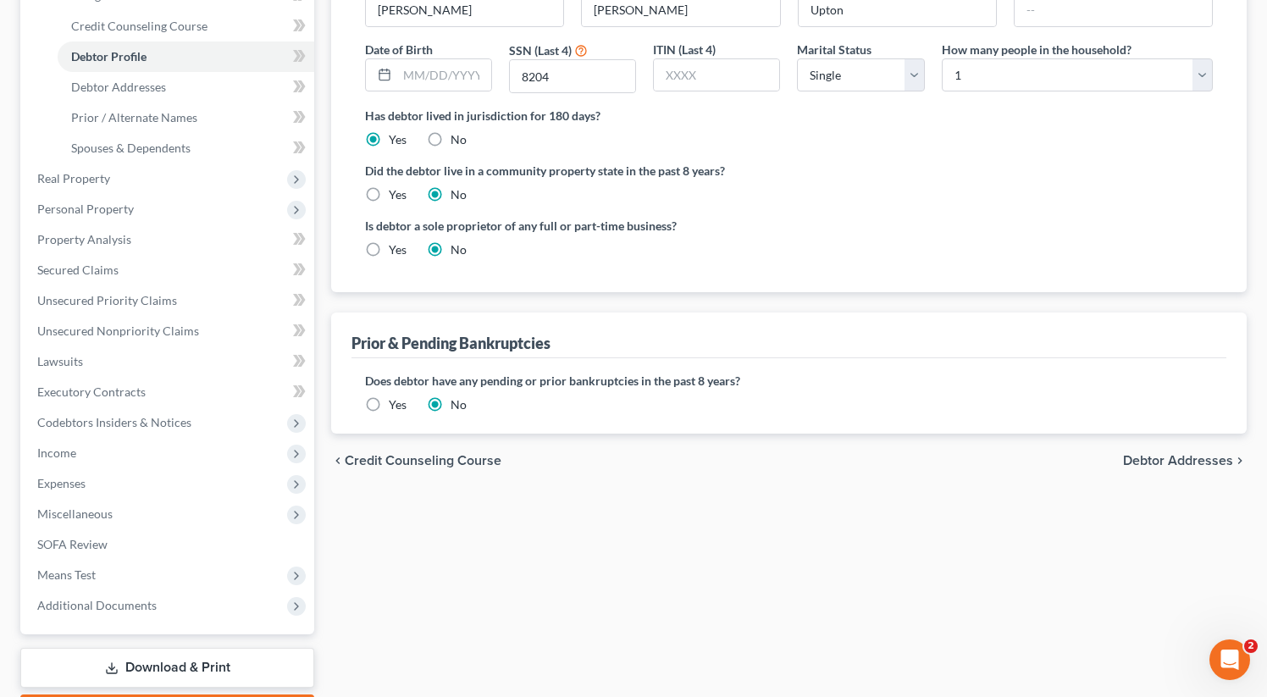
scroll to position [293, 0]
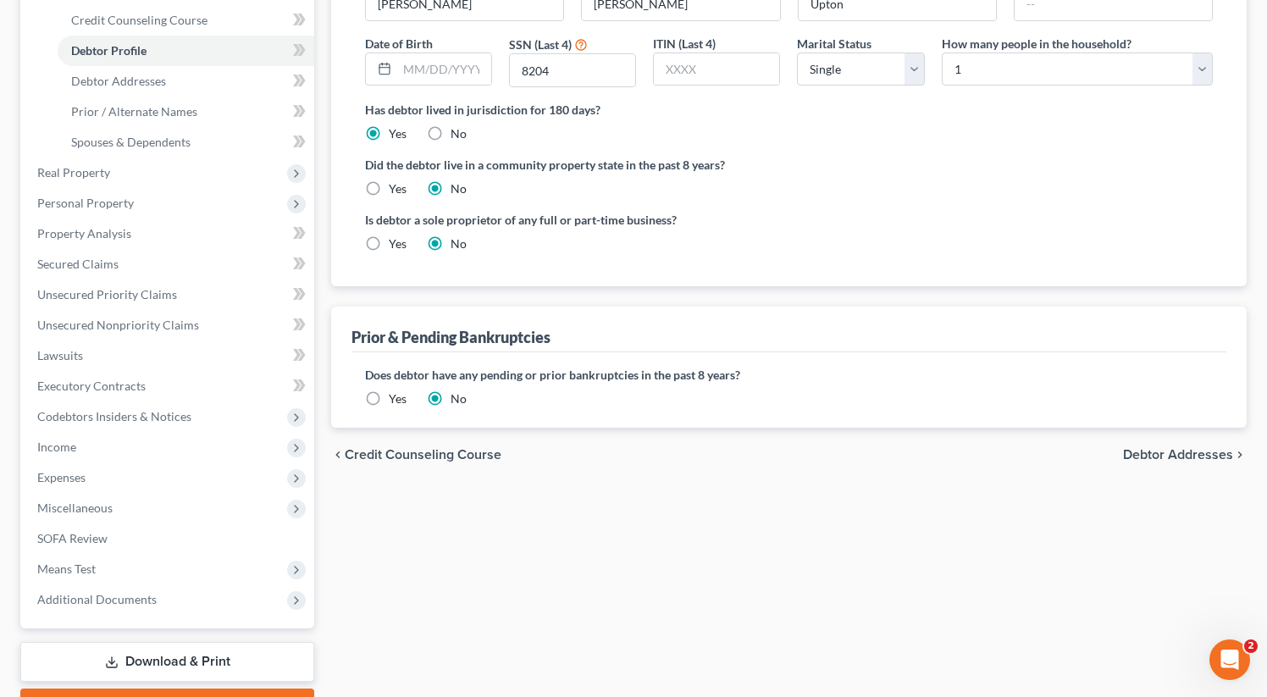
click at [1172, 449] on span "Debtor Addresses" at bounding box center [1178, 455] width 110 height 14
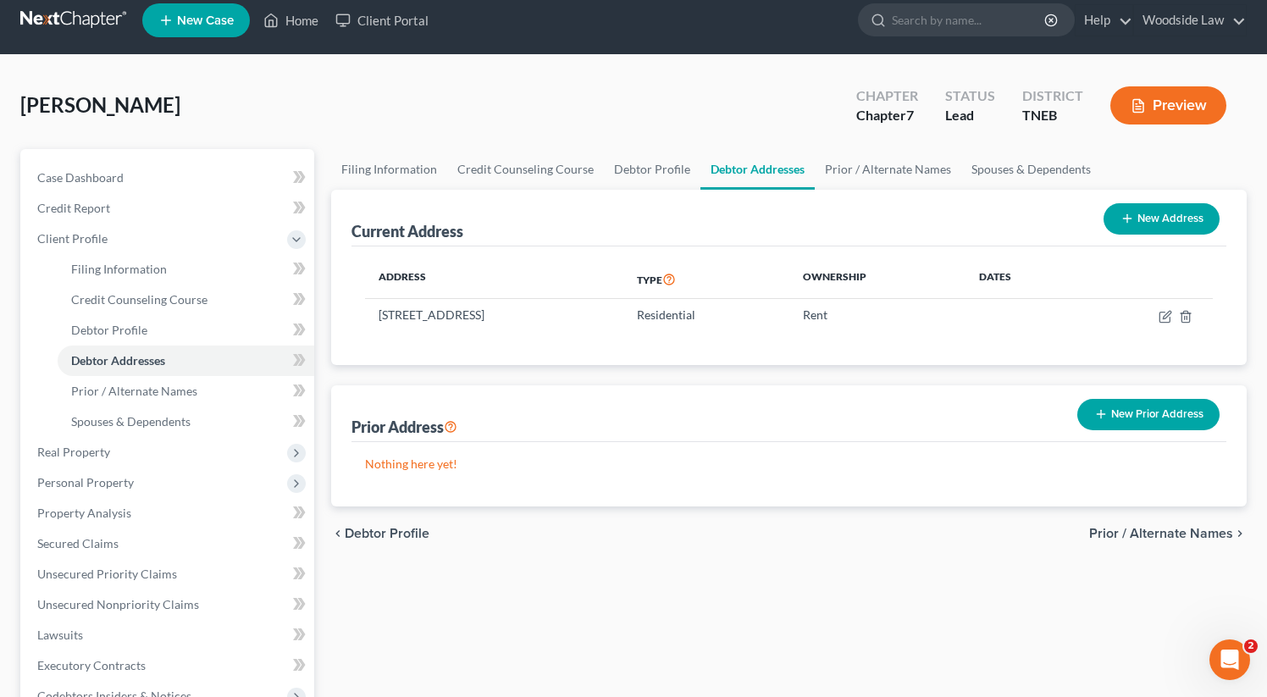
scroll to position [17, 0]
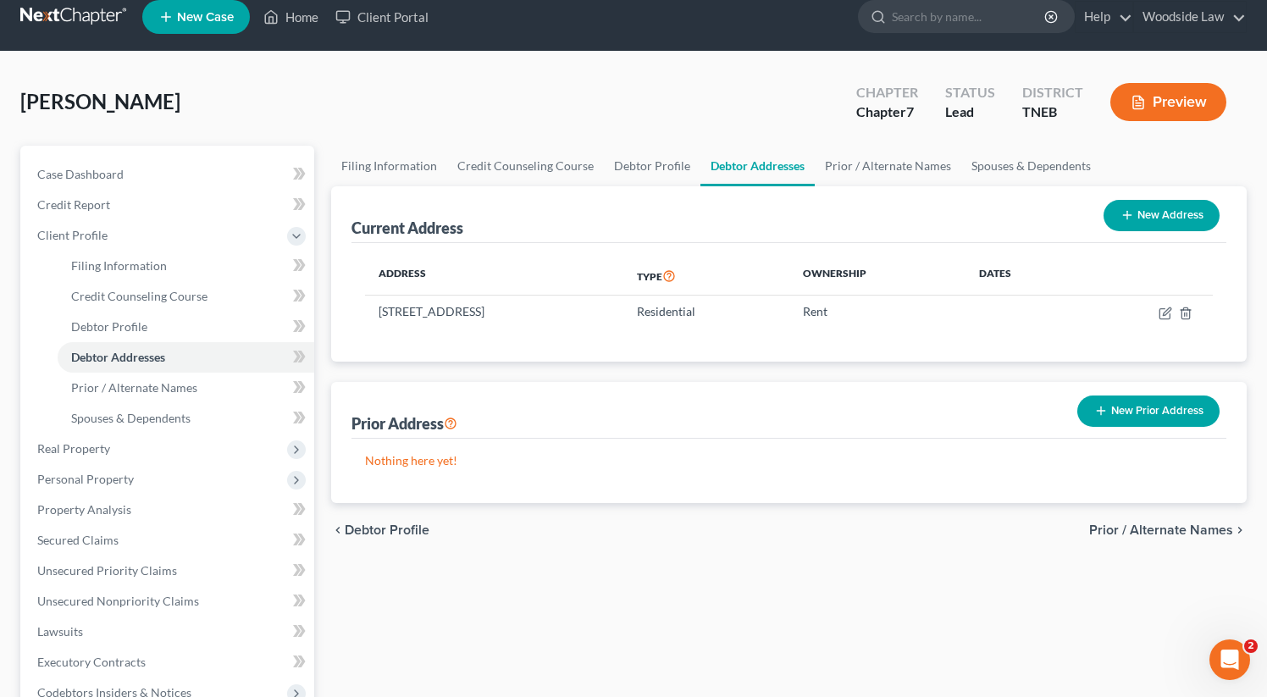
click at [1170, 525] on span "Prior / Alternate Names" at bounding box center [1161, 530] width 144 height 14
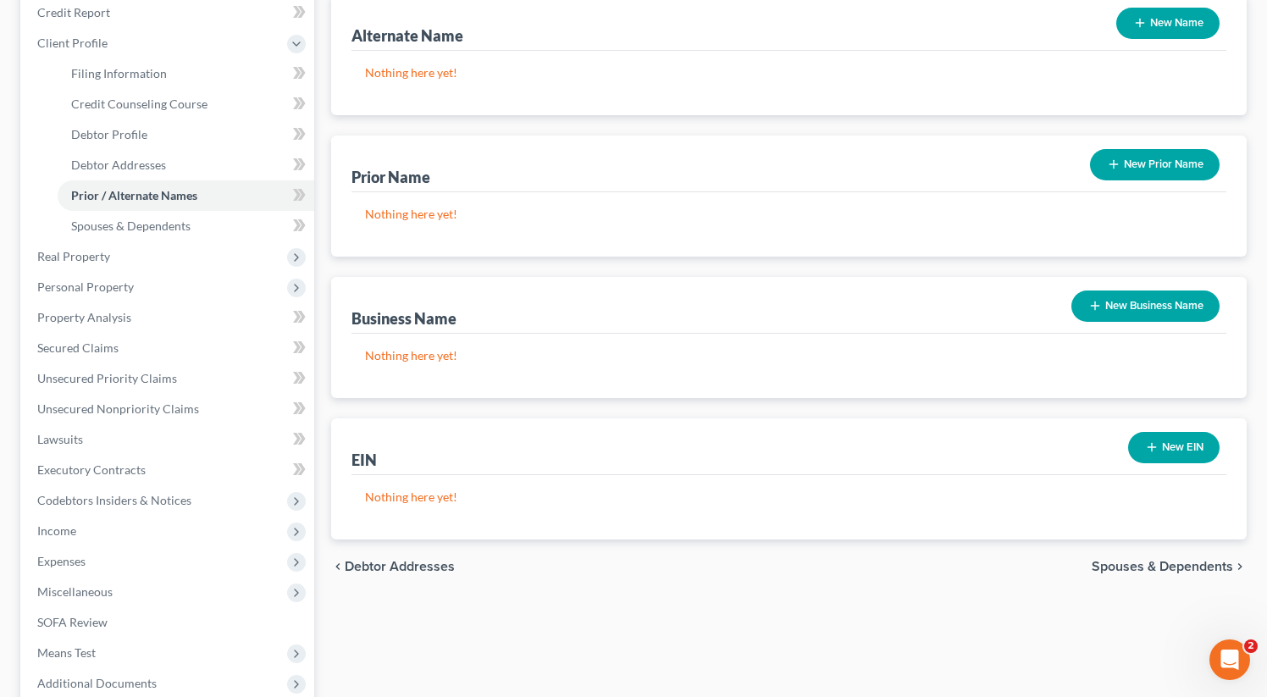
scroll to position [384, 0]
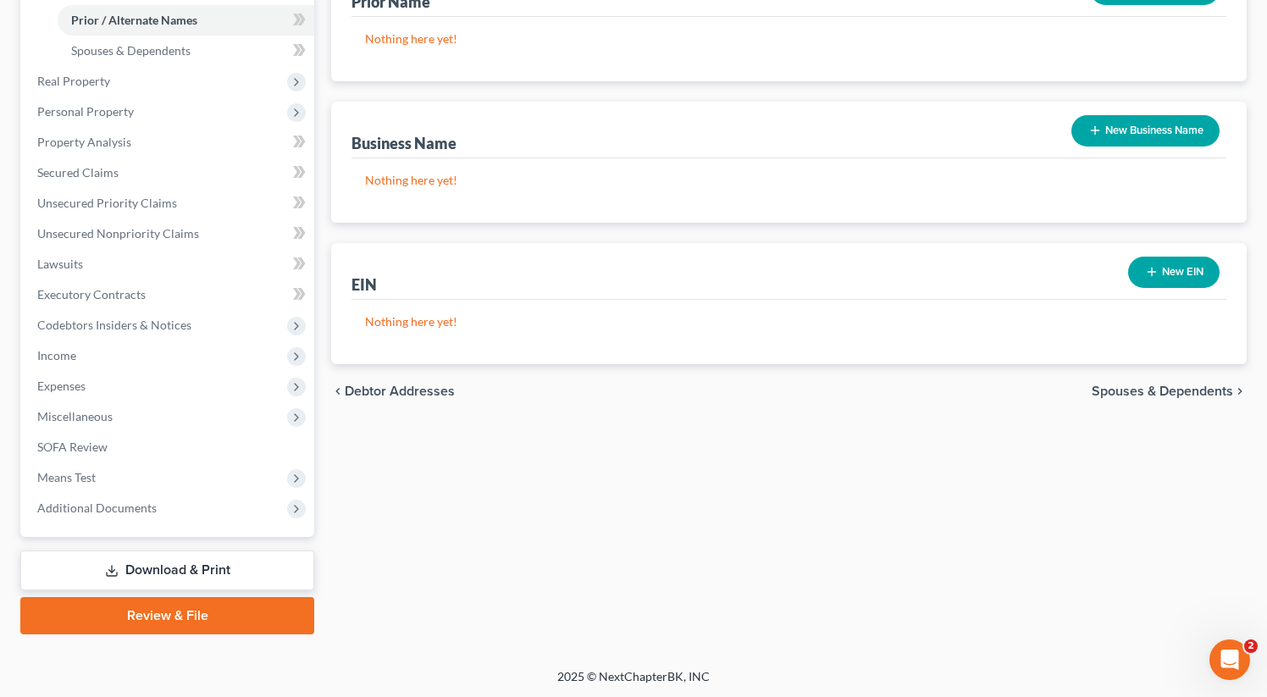
click at [1153, 390] on span "Spouses & Dependents" at bounding box center [1161, 391] width 141 height 14
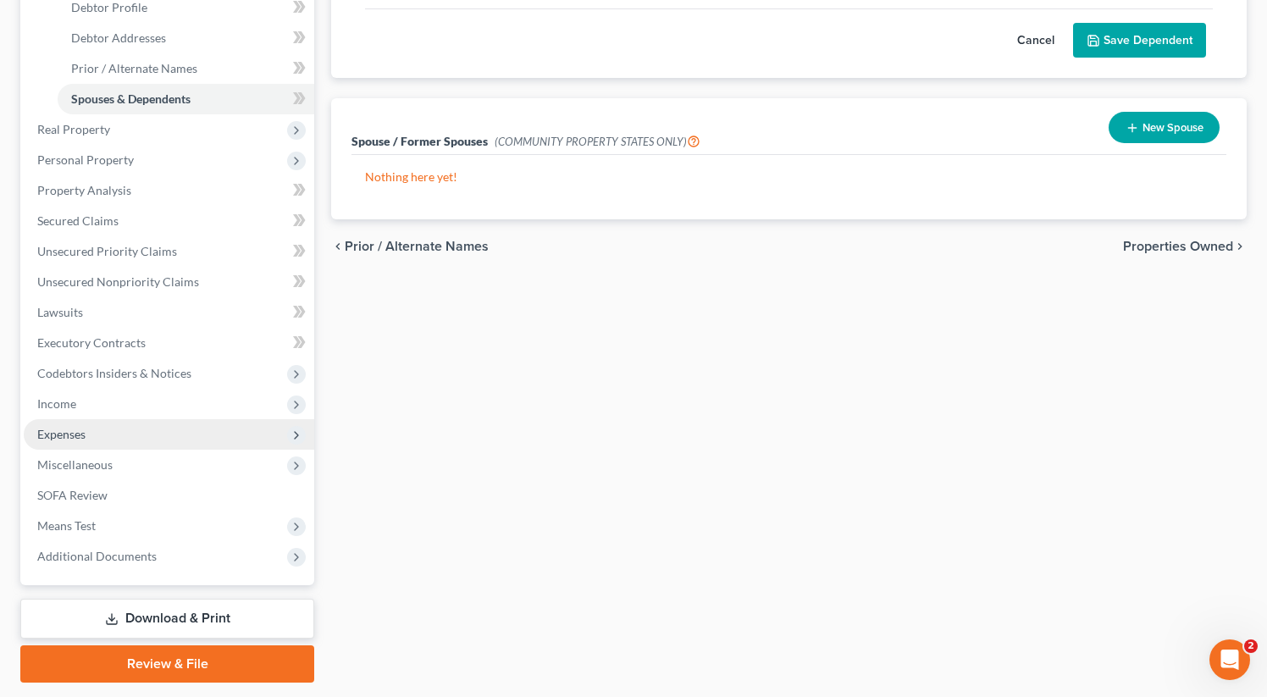
scroll to position [384, 0]
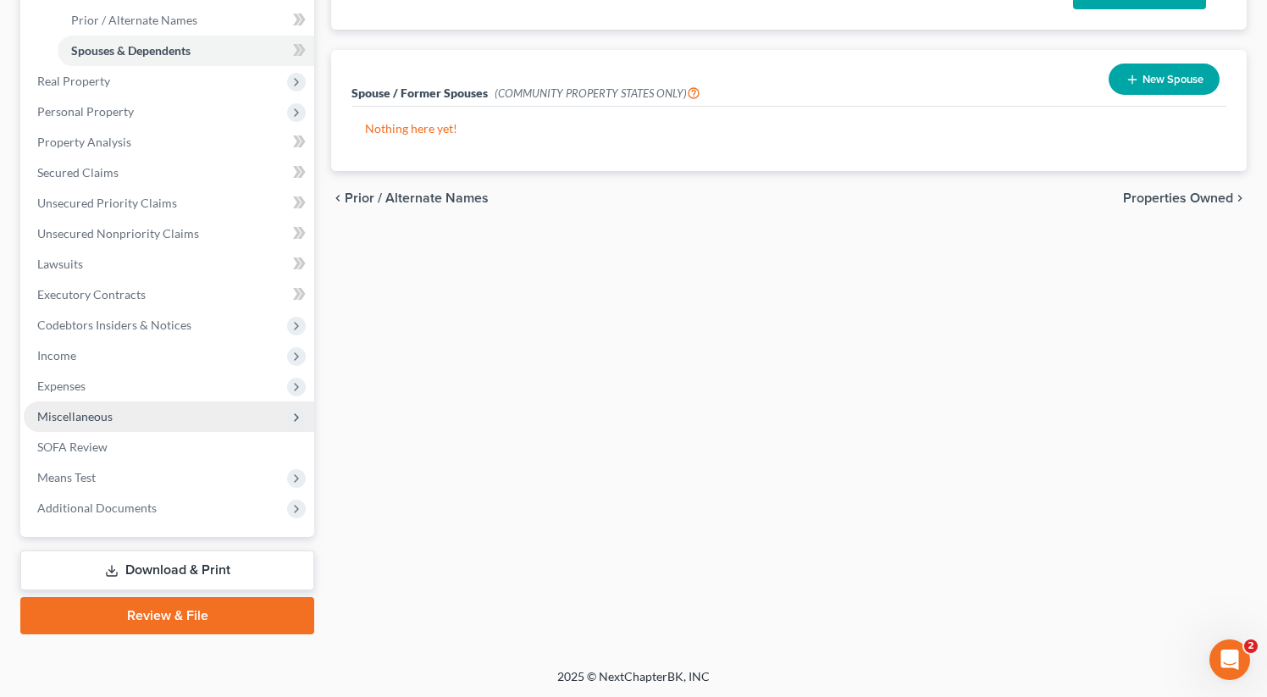
click at [86, 410] on span "Miscellaneous" at bounding box center [74, 416] width 75 height 14
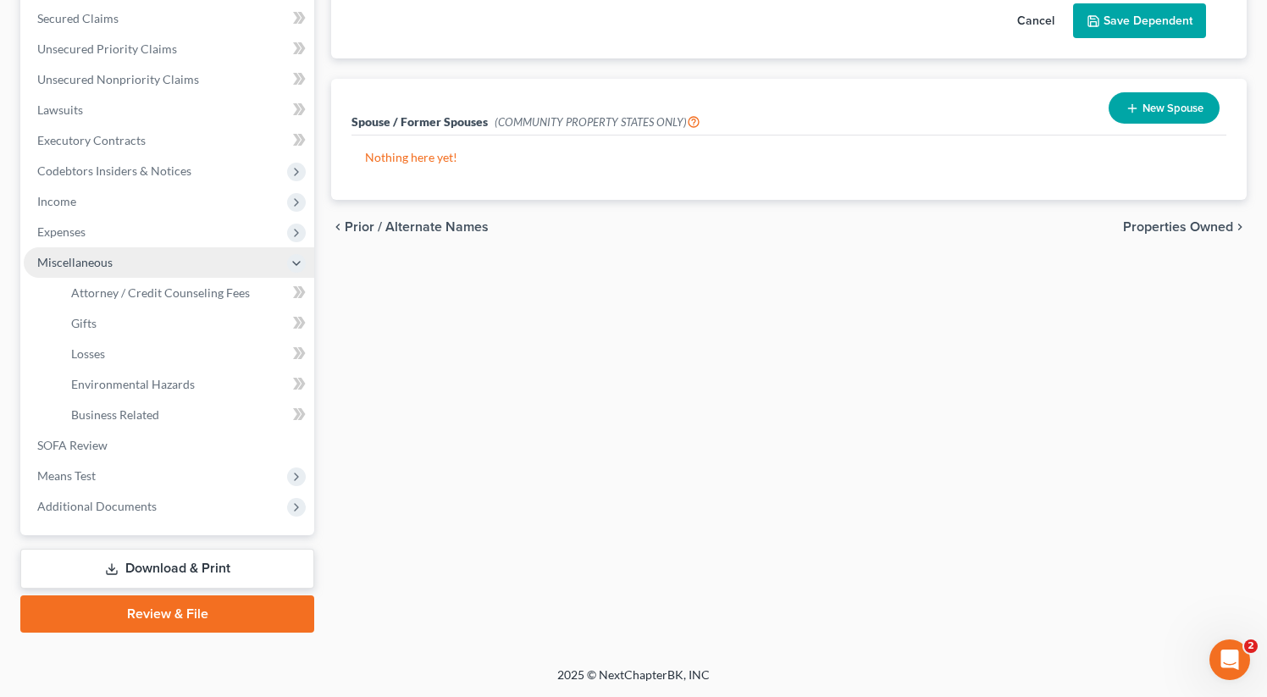
scroll to position [354, 0]
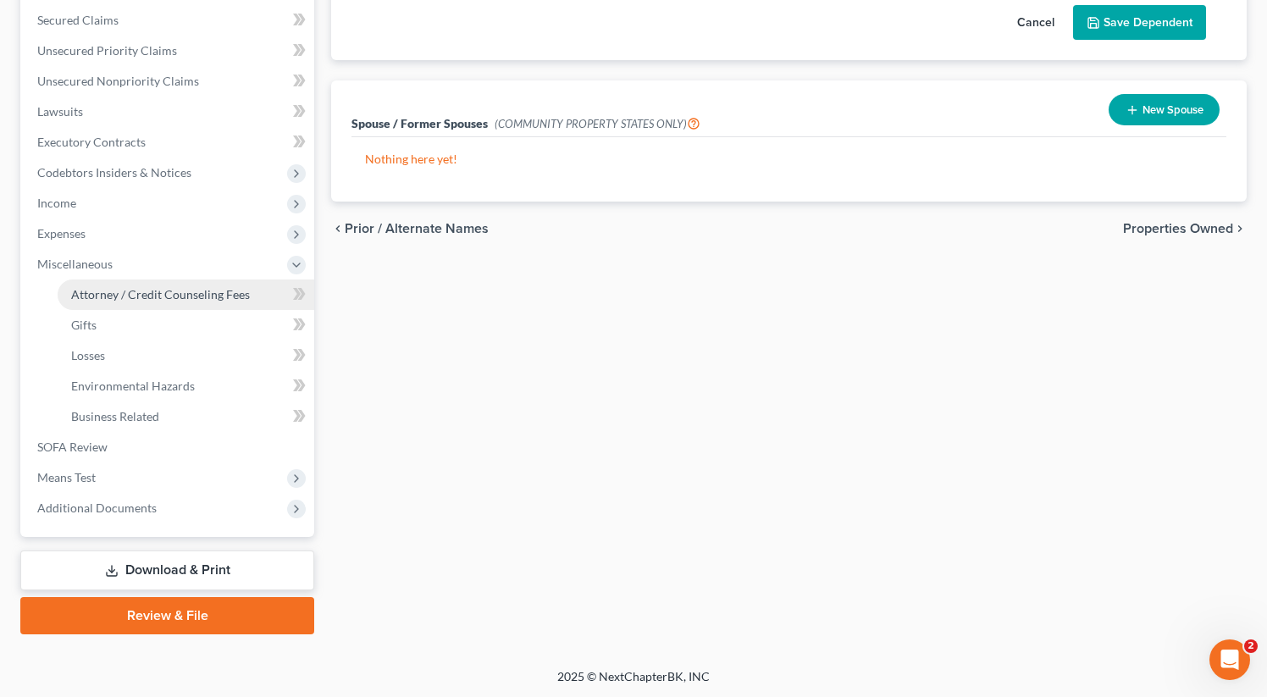
click at [174, 289] on span "Attorney / Credit Counseling Fees" at bounding box center [160, 294] width 179 height 14
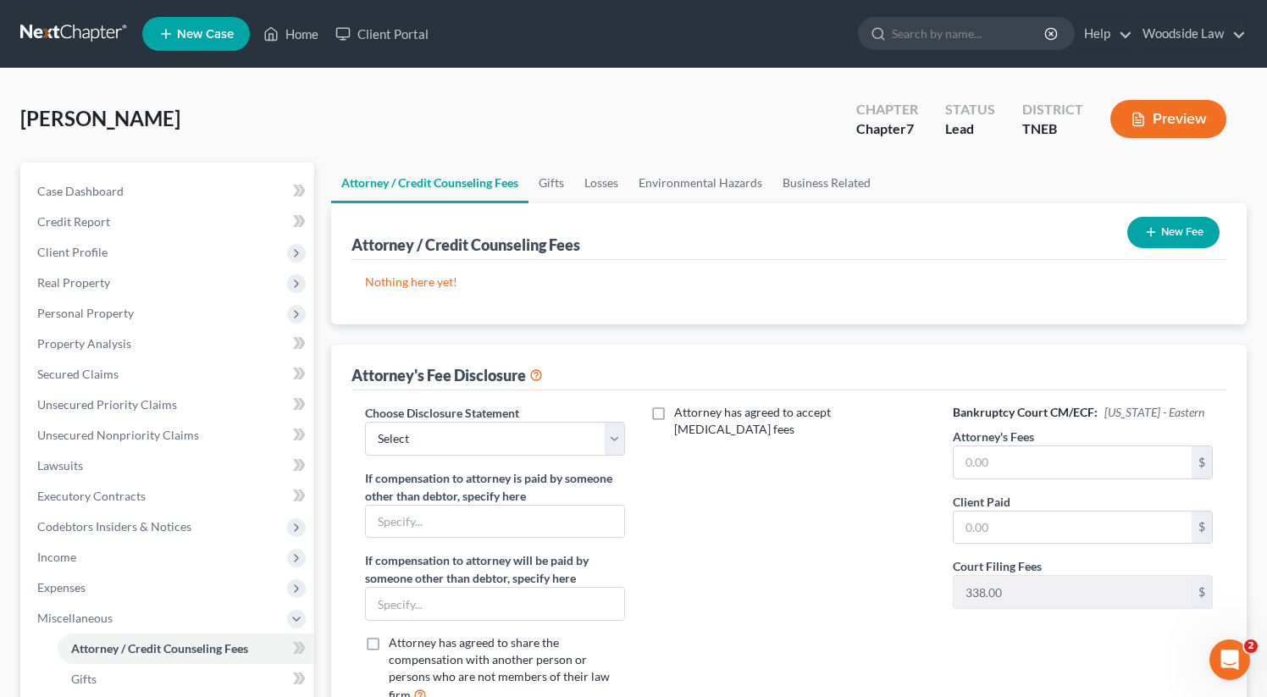
click at [1147, 243] on button "New Fee" at bounding box center [1173, 232] width 92 height 31
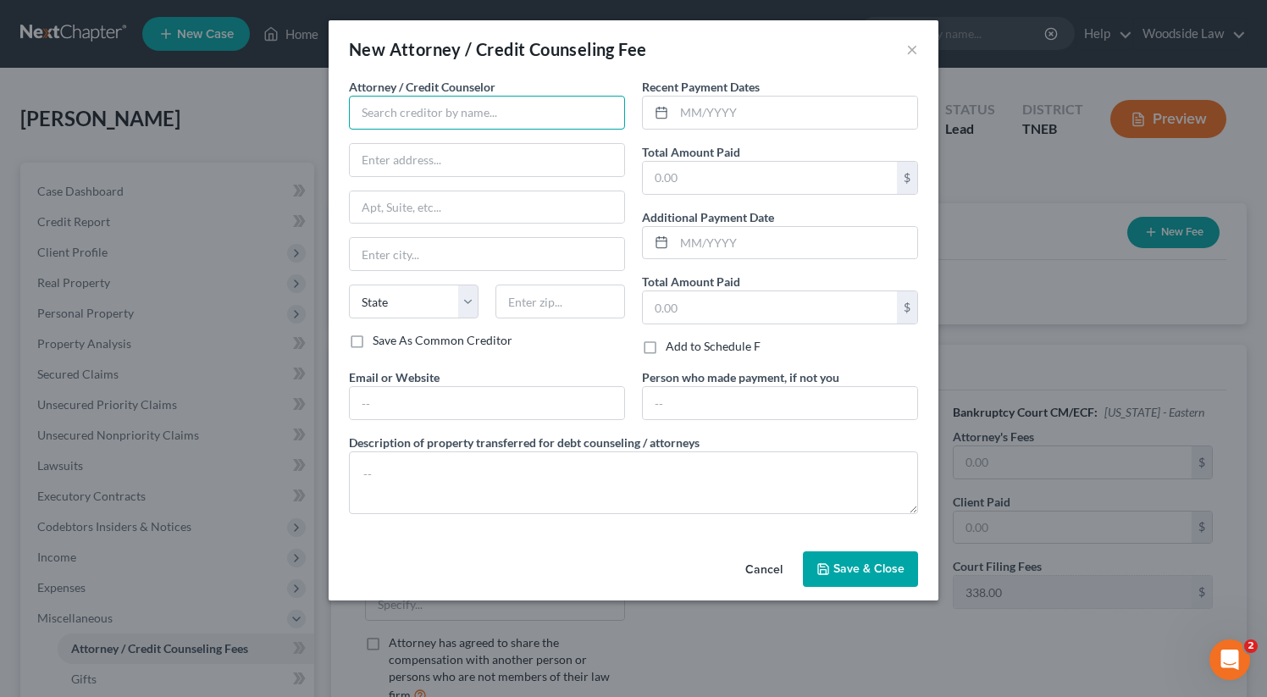
click at [484, 103] on input "text" at bounding box center [487, 113] width 276 height 34
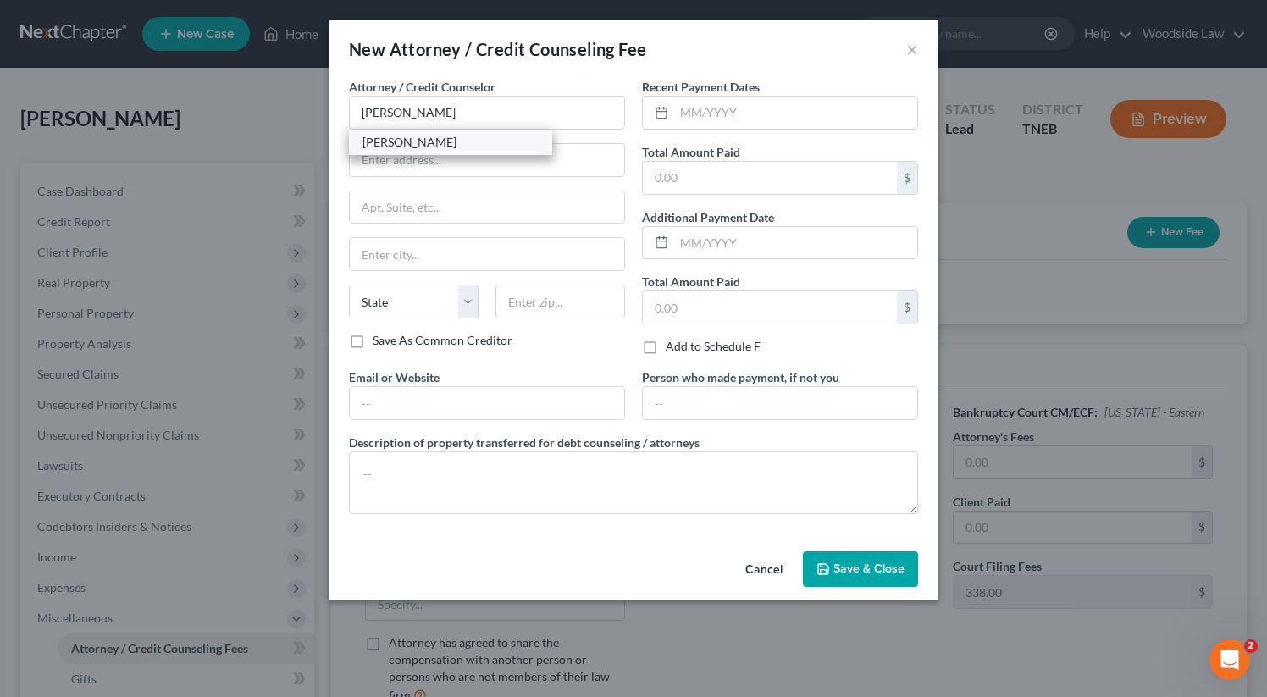
click at [470, 139] on div "[PERSON_NAME]" at bounding box center [450, 142] width 176 height 17
type input "[PERSON_NAME]"
type input "[STREET_ADDRESS]"
type input "Suite 504"
type input "[GEOGRAPHIC_DATA]"
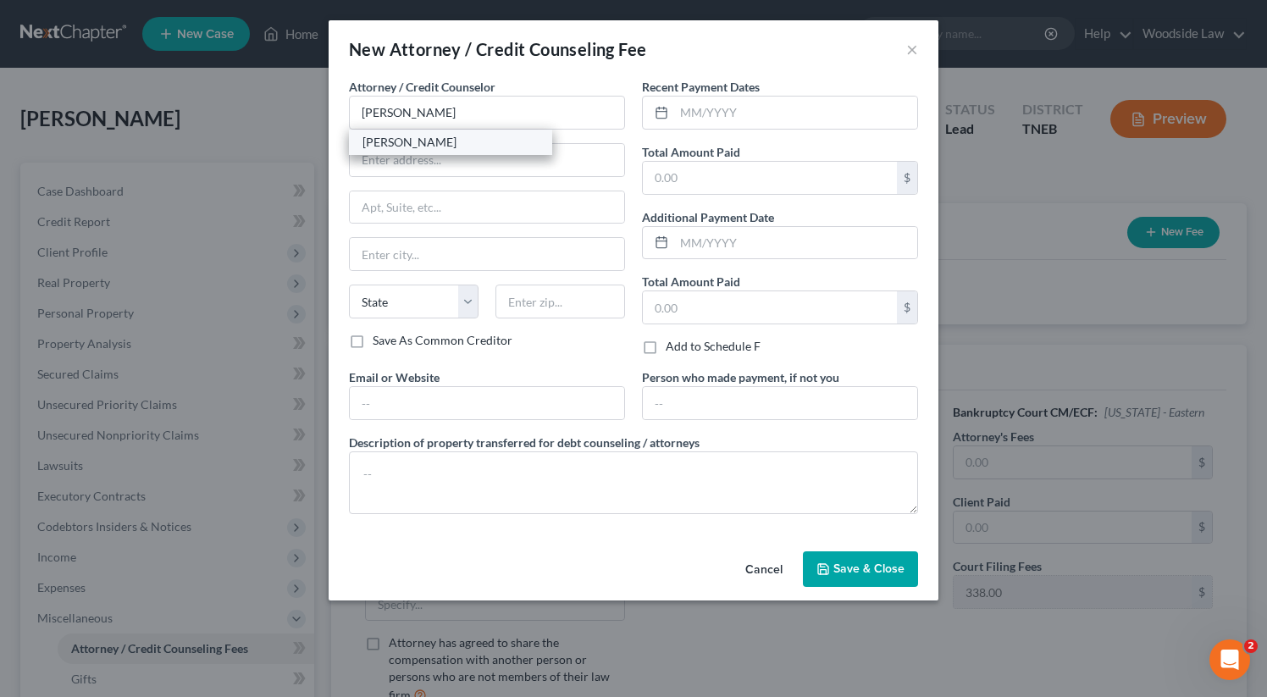
select select "44"
type input "37922"
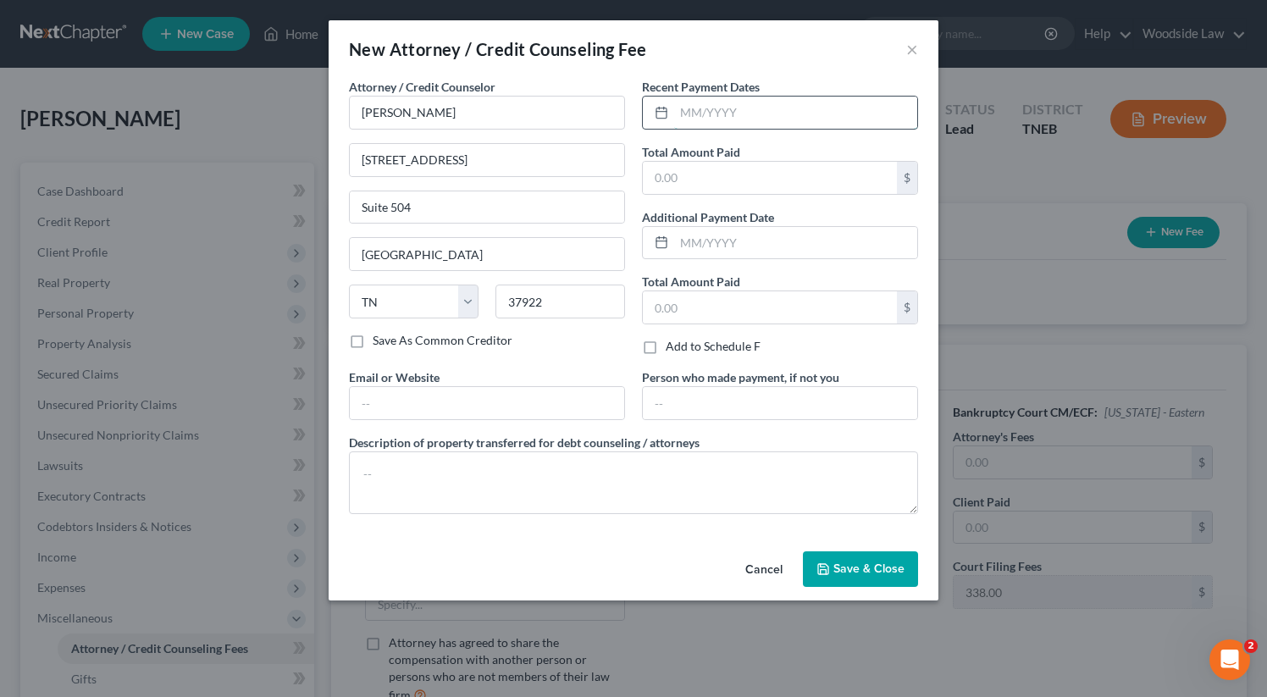
click at [785, 102] on input "text" at bounding box center [795, 113] width 243 height 32
type input "08/2025"
click at [793, 180] on input "text" at bounding box center [770, 178] width 254 height 32
type input "1,200.00"
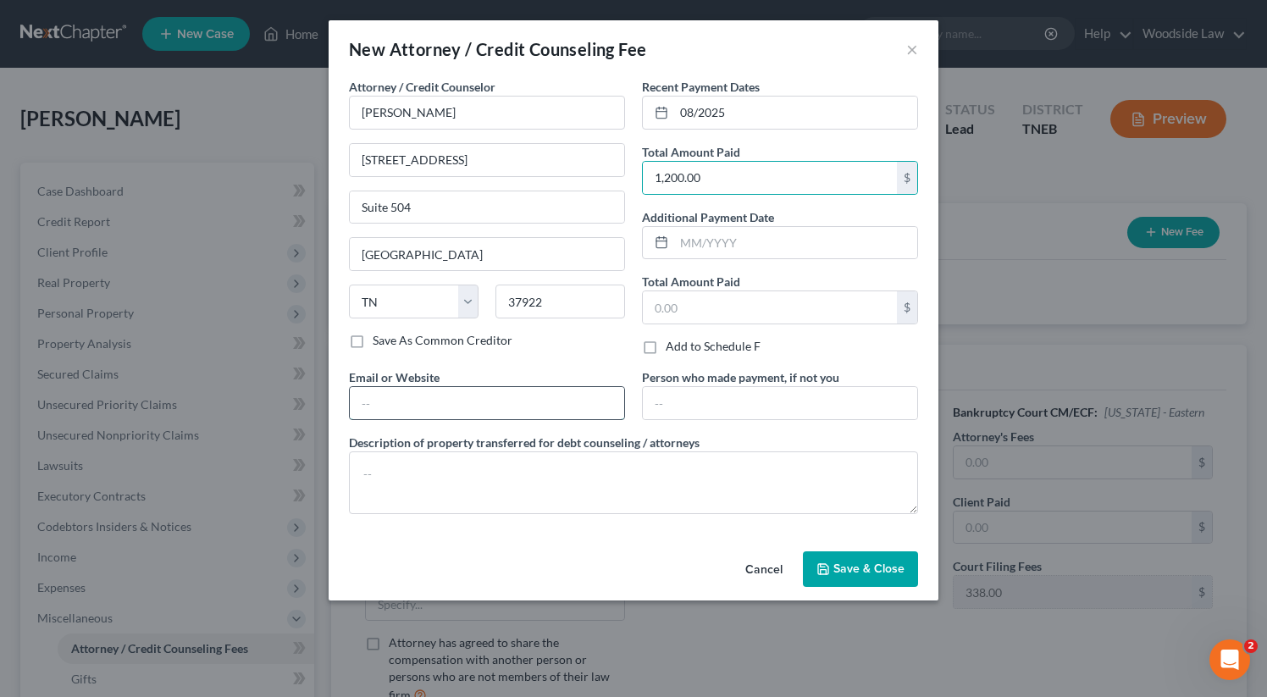
click at [484, 414] on input "text" at bounding box center [487, 403] width 274 height 32
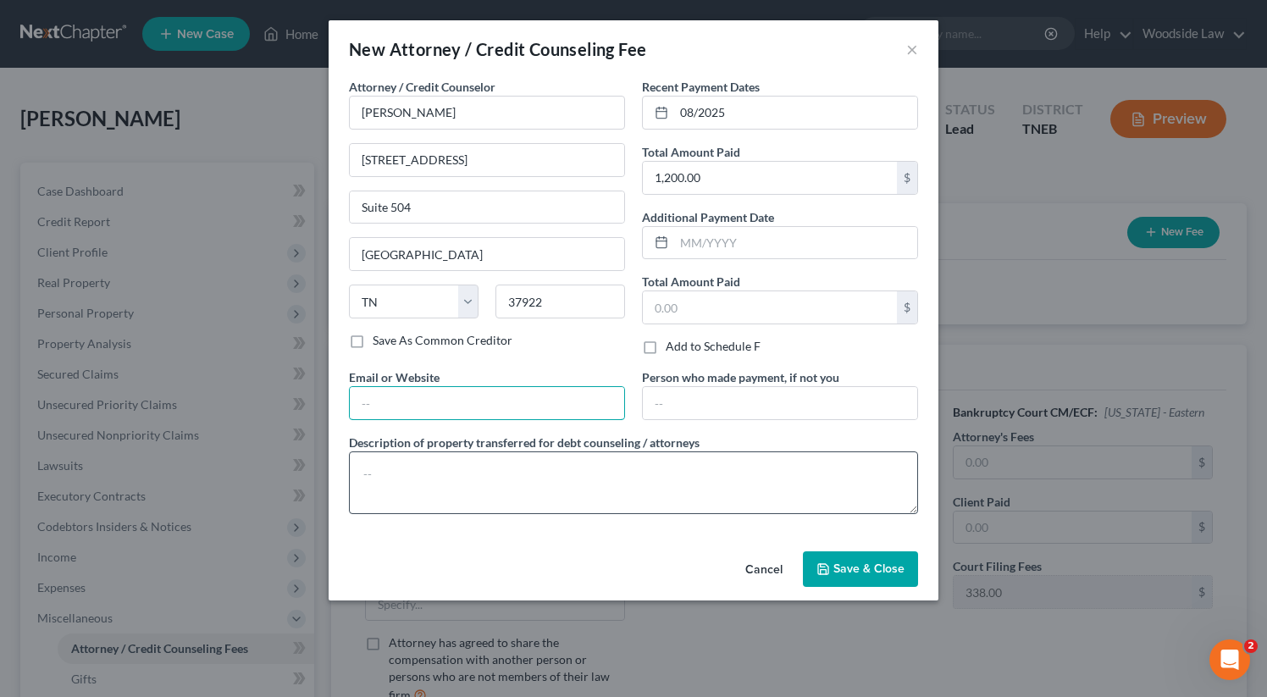
type input "[EMAIL_ADDRESS][DOMAIN_NAME]"
click at [512, 473] on textarea at bounding box center [633, 482] width 569 height 63
type textarea "Attorney Fees"
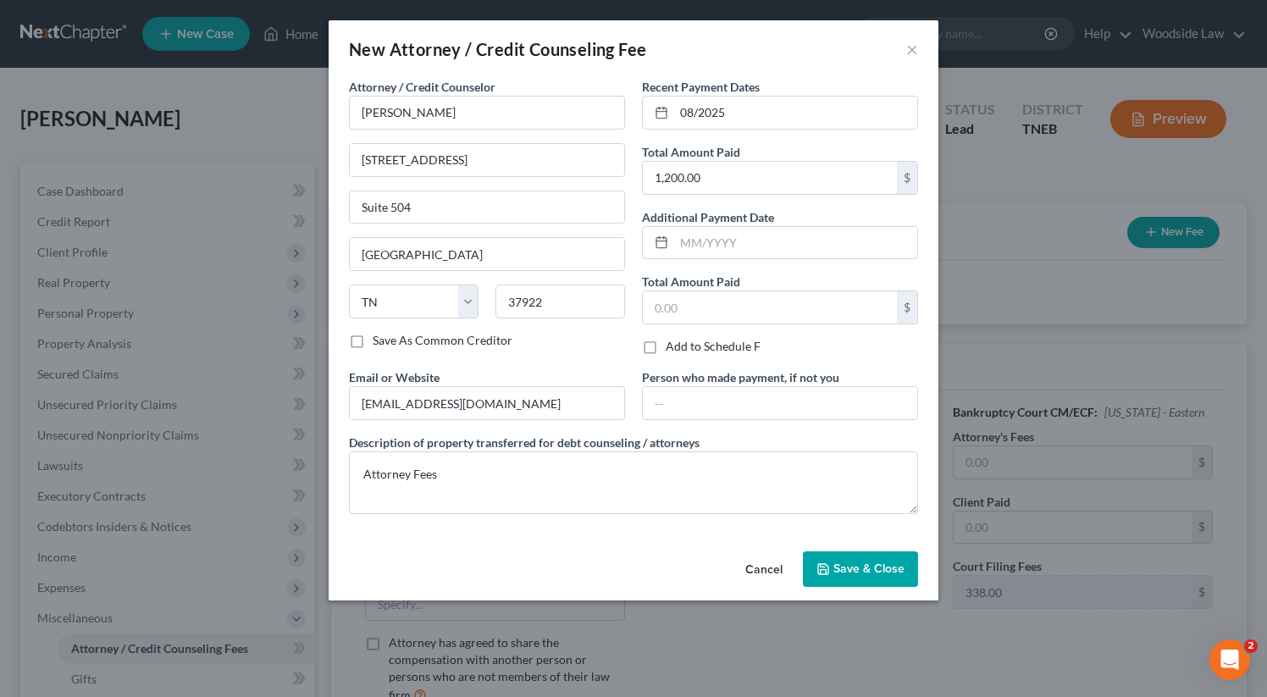
click at [600, 364] on div "Attorney / Credit Counselor * [PERSON_NAME] [STREET_ADDRESS][GEOGRAPHIC_DATA] […" at bounding box center [486, 223] width 293 height 290
click at [583, 472] on textarea "Attorney Fees" at bounding box center [633, 482] width 569 height 63
click at [852, 567] on span "Save & Close" at bounding box center [868, 568] width 71 height 14
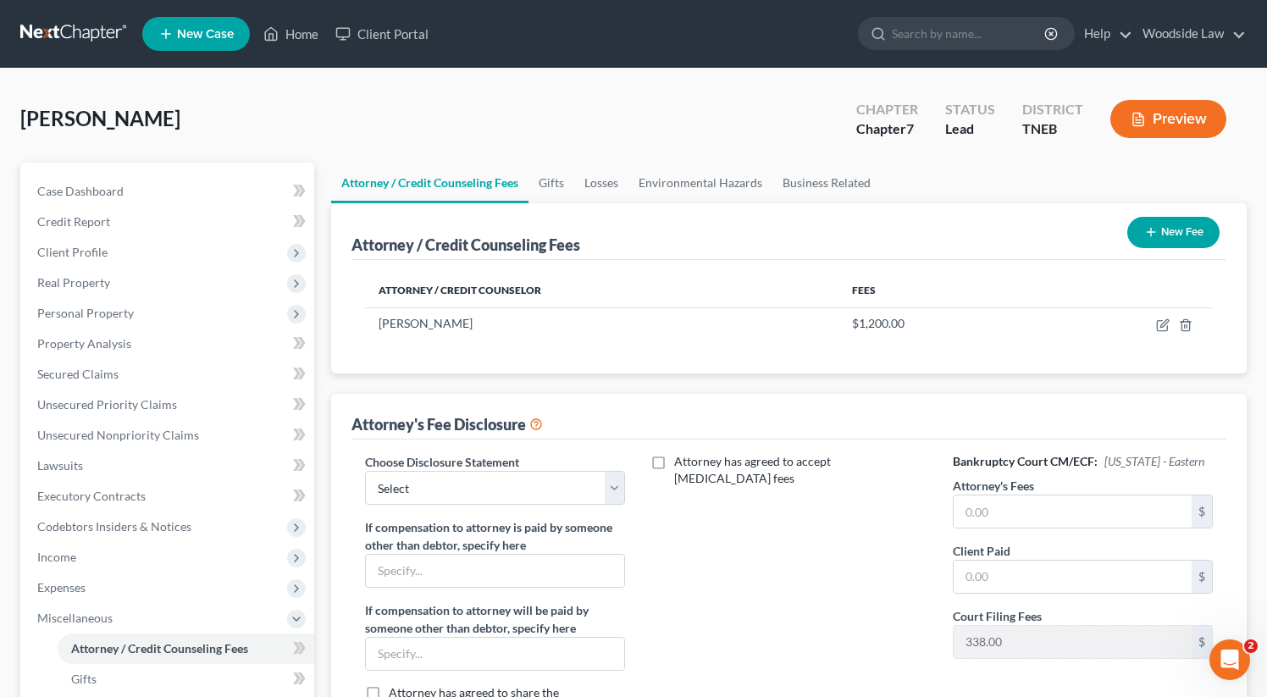
click at [1184, 242] on button "New Fee" at bounding box center [1173, 232] width 92 height 31
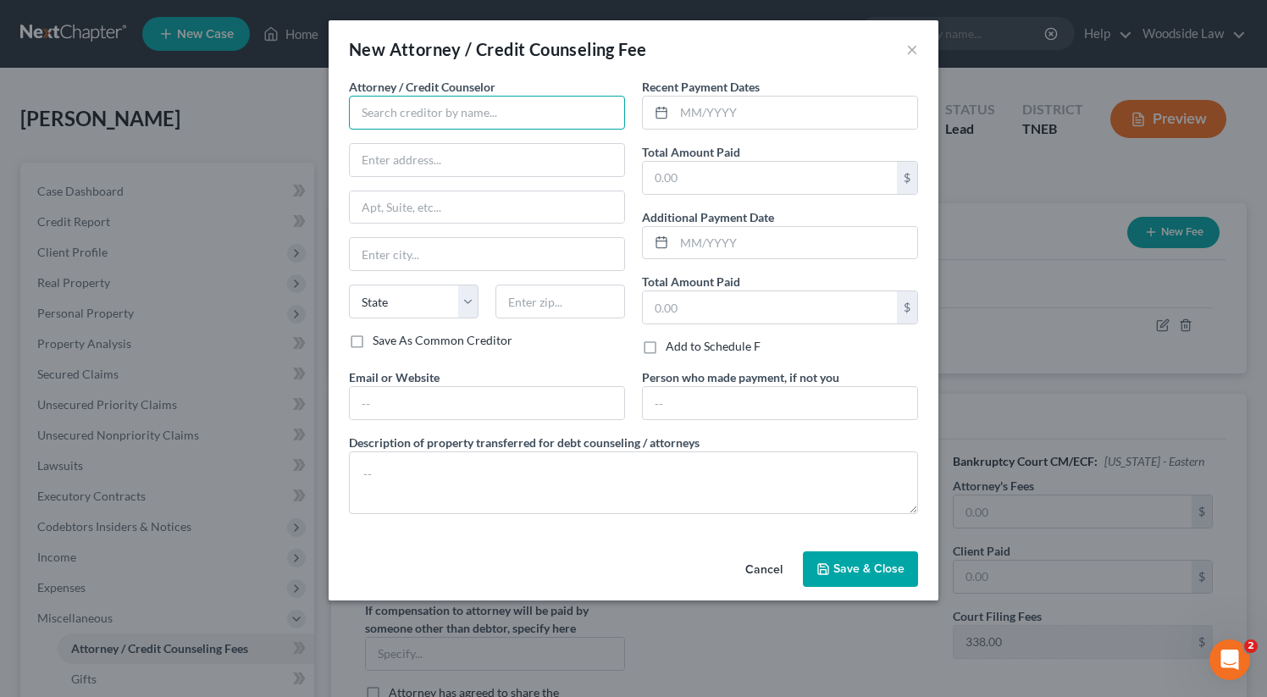
click at [468, 128] on input "text" at bounding box center [487, 113] width 276 height 34
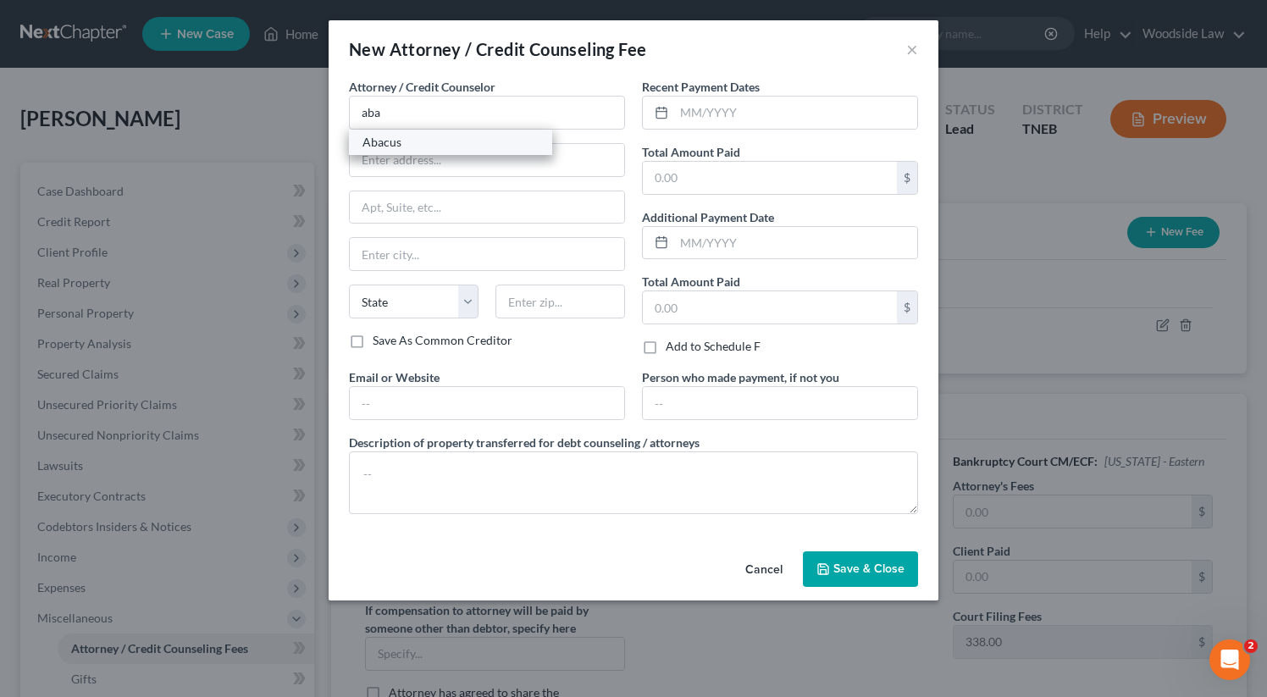
click at [458, 146] on div "Abacus" at bounding box center [450, 142] width 176 height 17
type input "Abacus"
type input "[STREET_ADDRESS]"
type input "Encino"
select select "4"
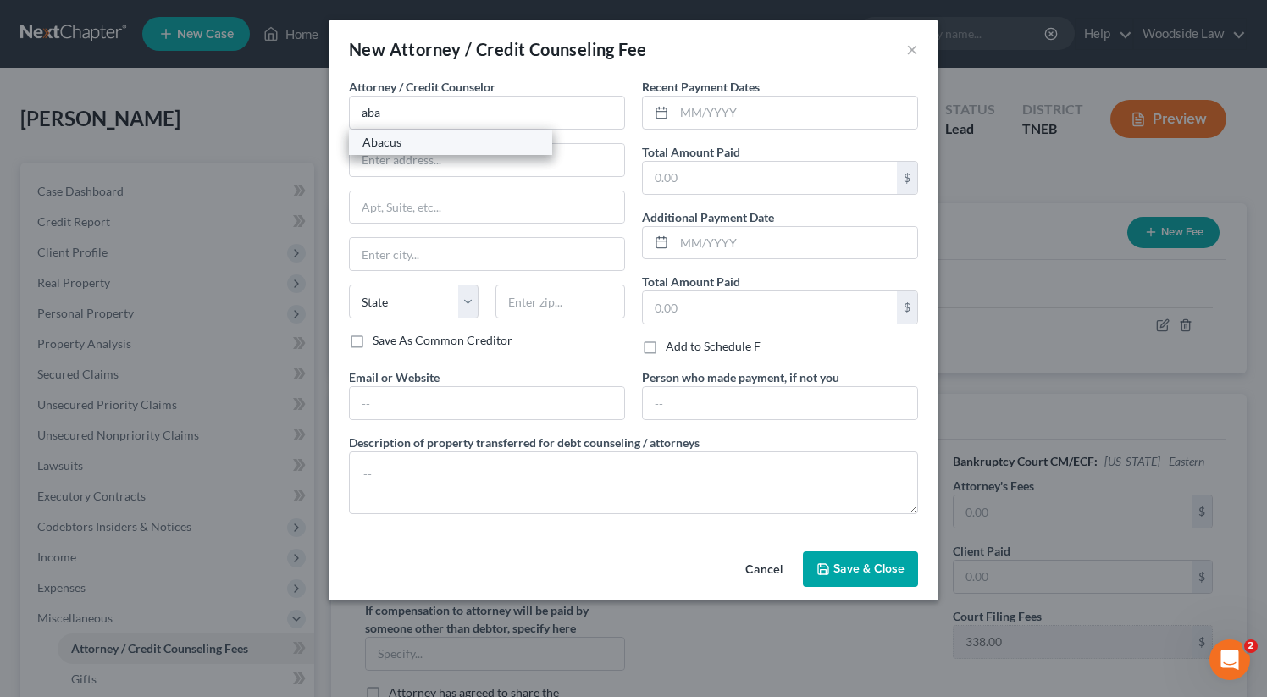
type input "91436"
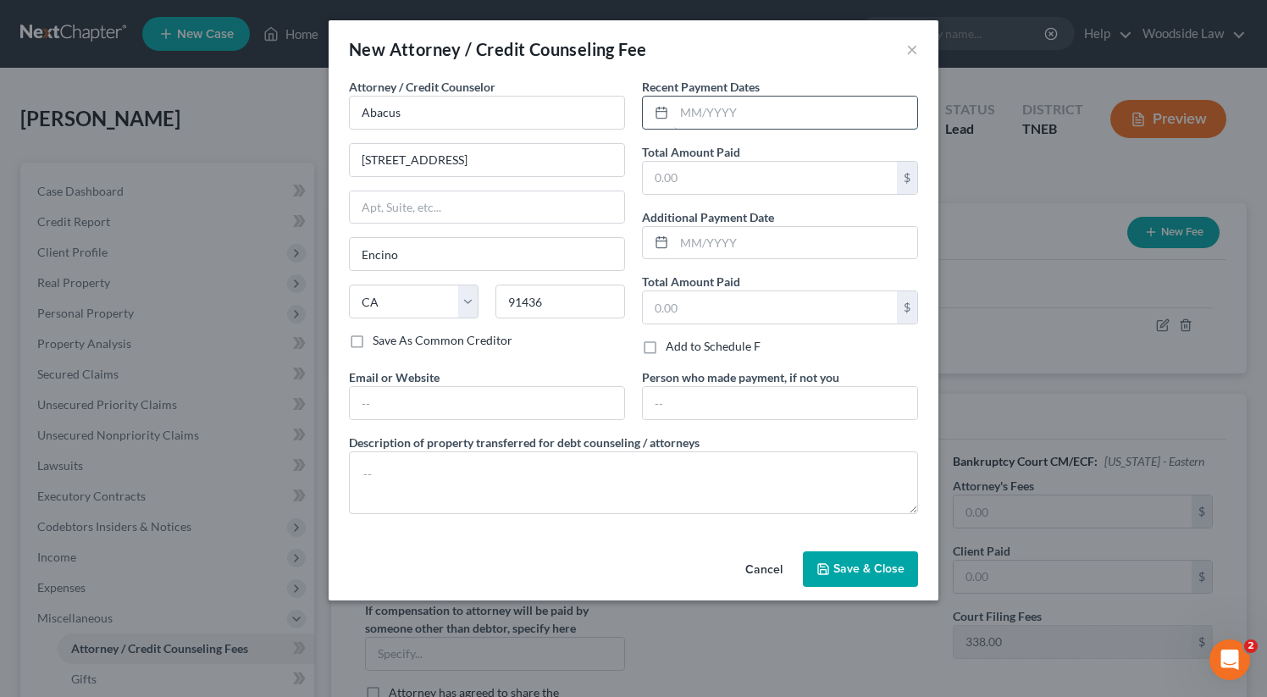
click at [755, 119] on input "text" at bounding box center [795, 113] width 243 height 32
type input "08/2025"
click at [723, 173] on input "text" at bounding box center [770, 178] width 254 height 32
type input "25.00"
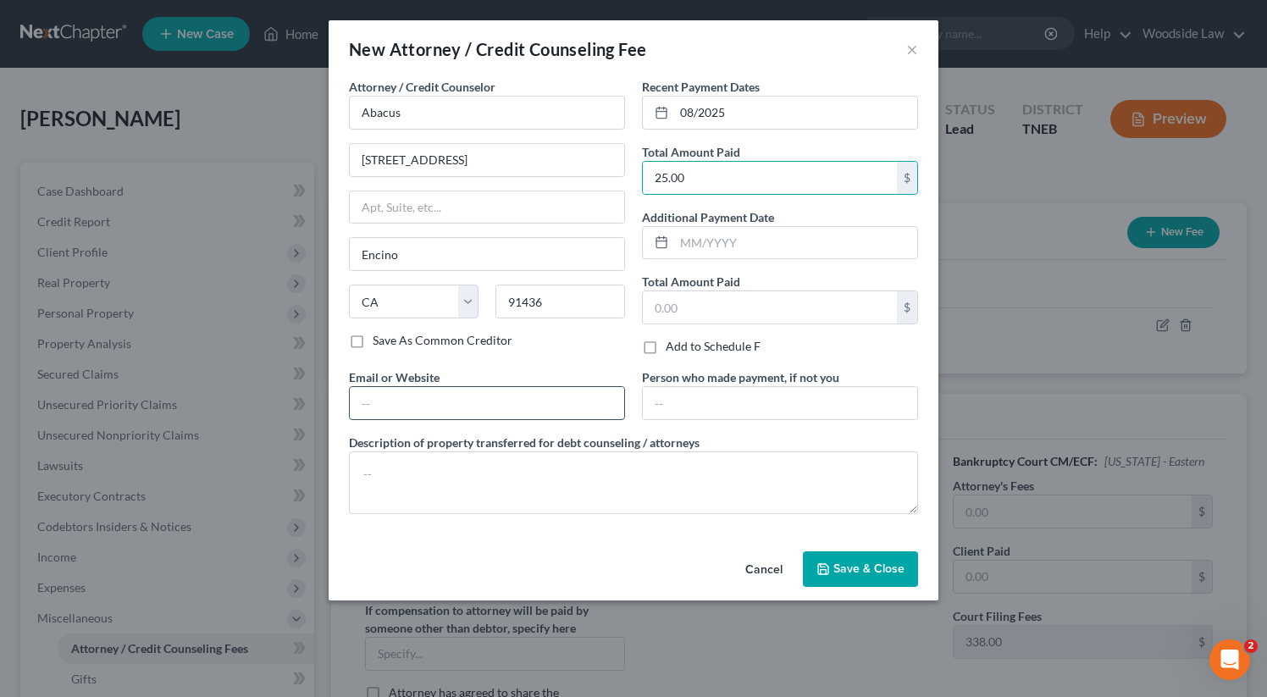
click at [514, 393] on input "text" at bounding box center [487, 403] width 274 height 32
type input "[DOMAIN_NAME]"
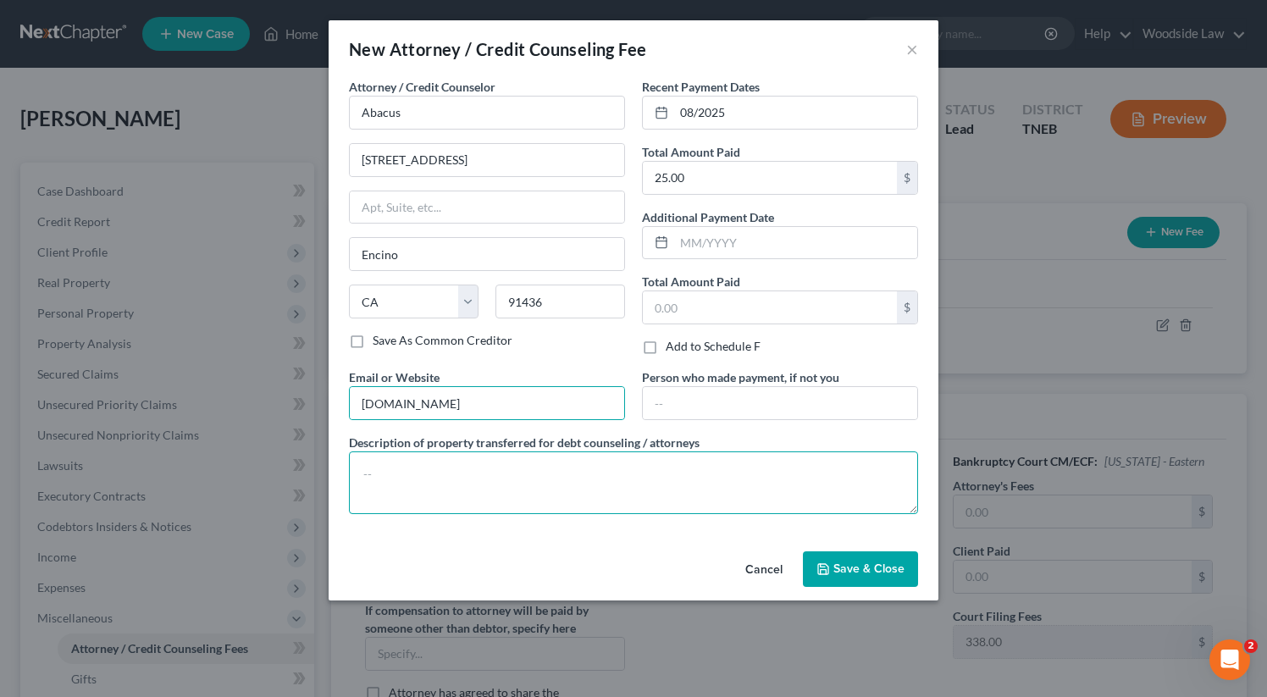
click at [516, 472] on textarea at bounding box center [633, 482] width 569 height 63
type textarea "Credit Counseling"
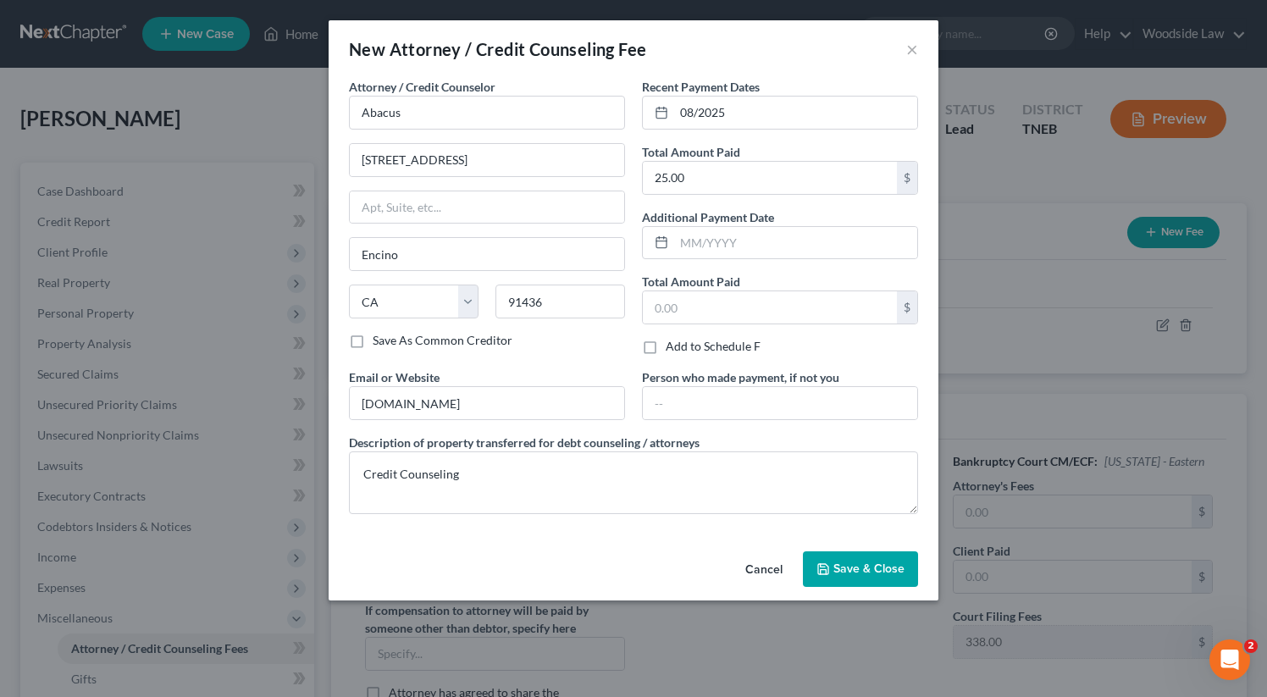
click at [888, 555] on button "Save & Close" at bounding box center [860, 569] width 115 height 36
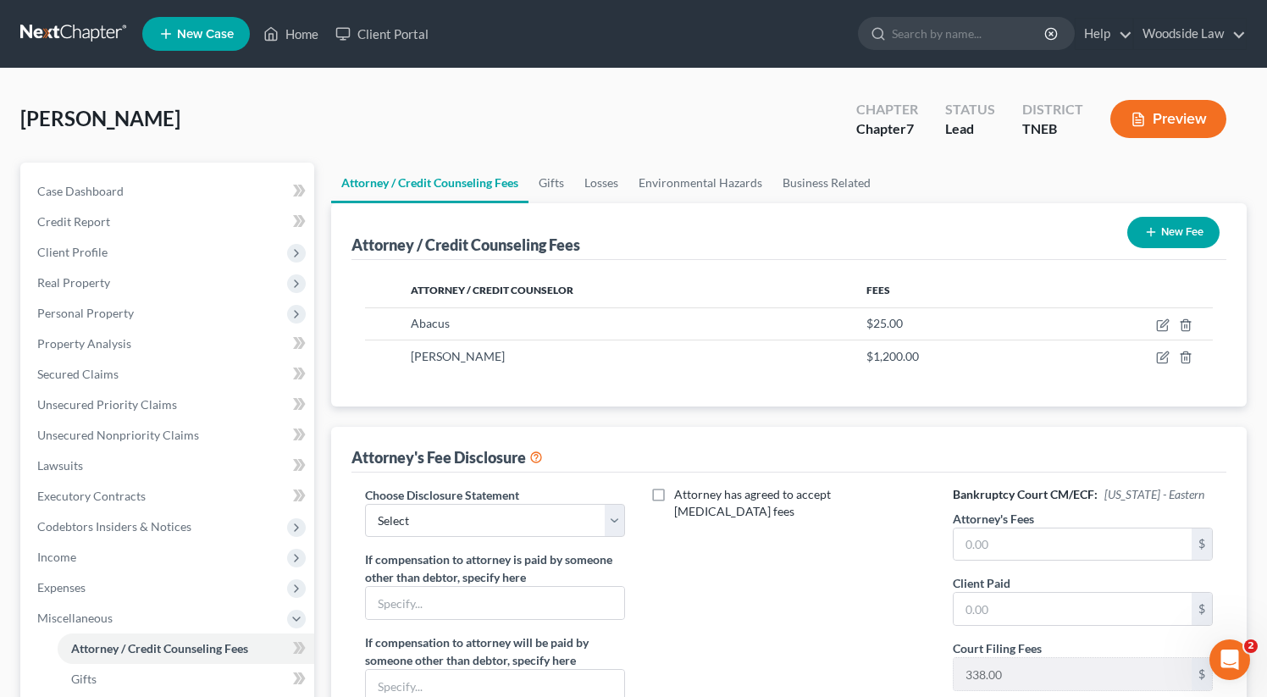
scroll to position [354, 0]
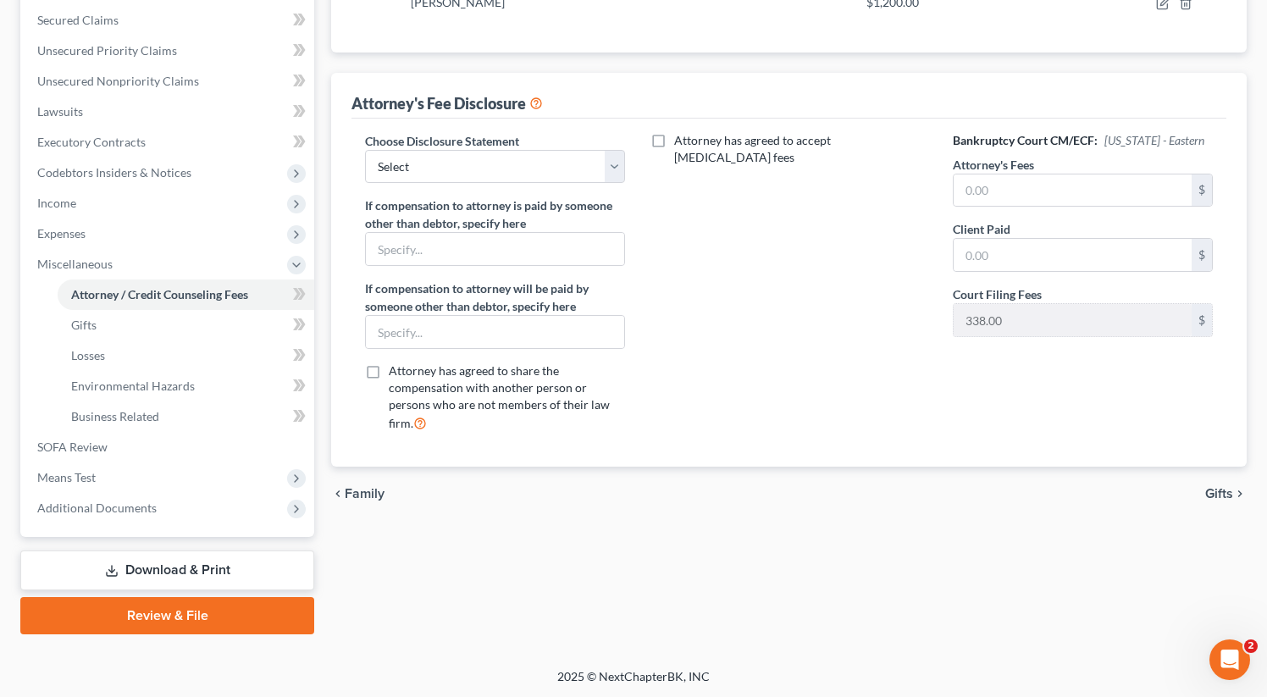
click at [1226, 500] on span "Gifts" at bounding box center [1219, 494] width 28 height 14
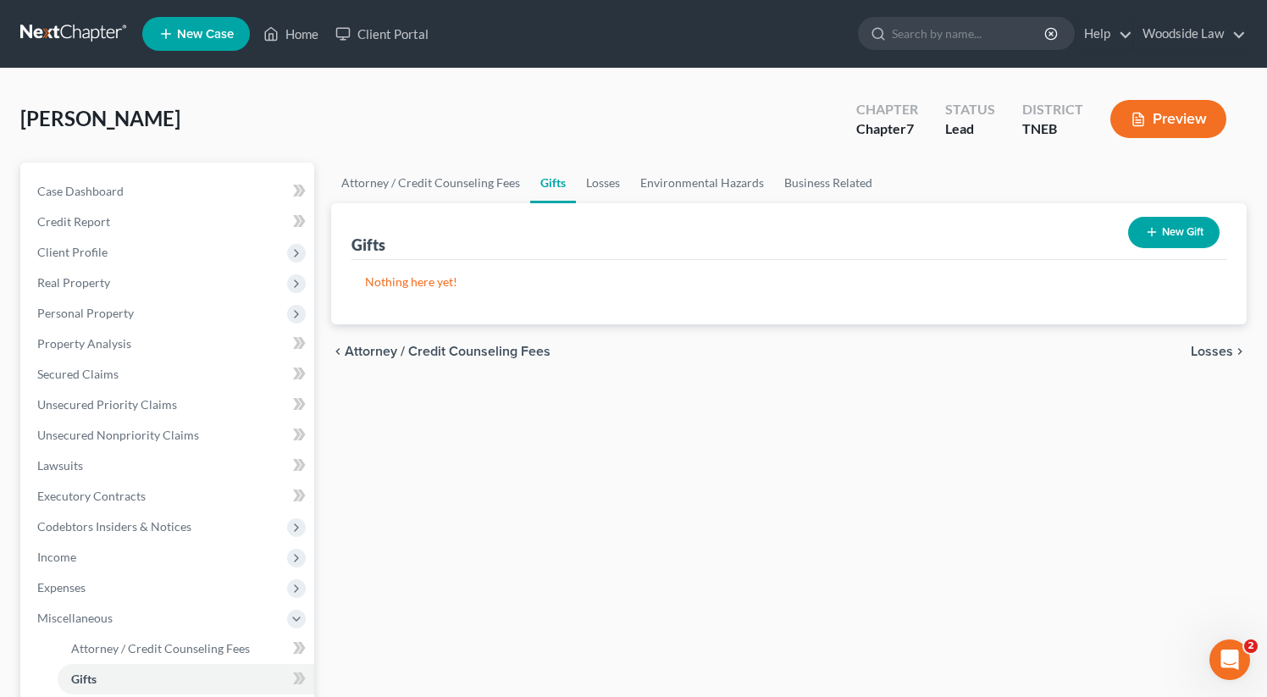
click at [1216, 350] on span "Losses" at bounding box center [1212, 352] width 42 height 14
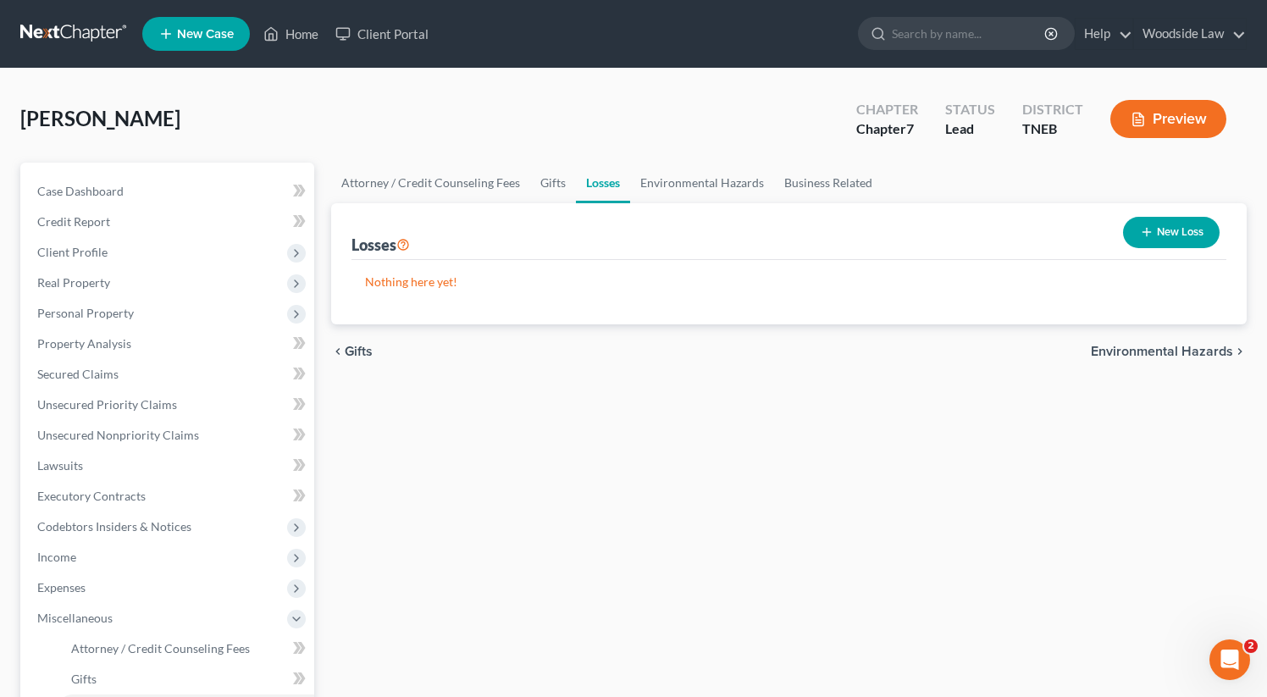
click at [1174, 341] on div "chevron_left Gifts Environmental Hazards chevron_right" at bounding box center [788, 351] width 915 height 54
click at [1185, 346] on span "Environmental Hazards" at bounding box center [1162, 352] width 142 height 14
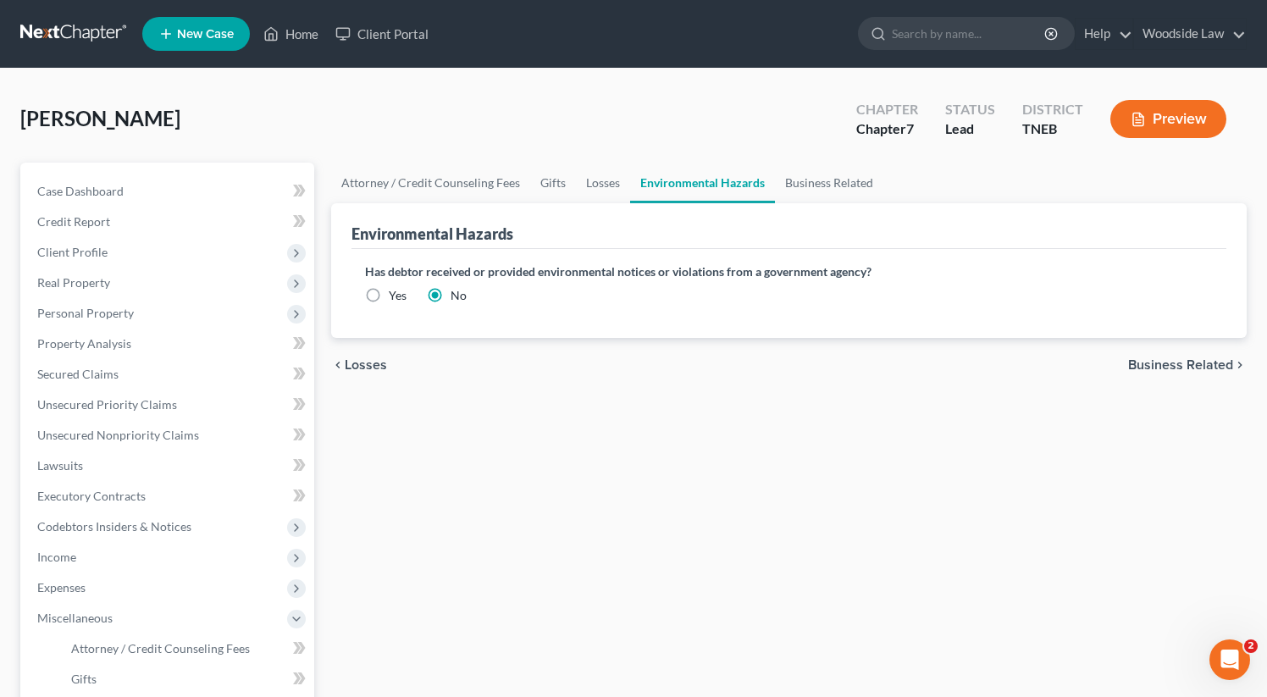
click at [1186, 362] on span "Business Related" at bounding box center [1180, 365] width 105 height 14
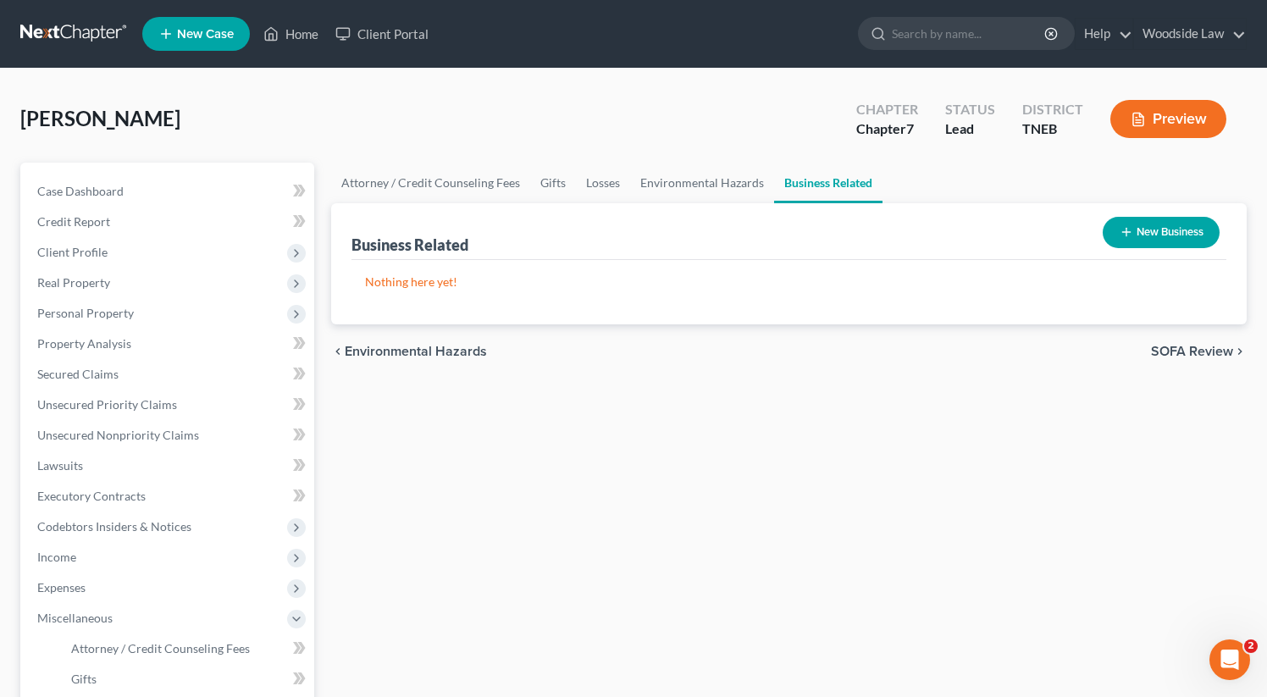
click at [1194, 357] on span "SOFA Review" at bounding box center [1192, 352] width 82 height 14
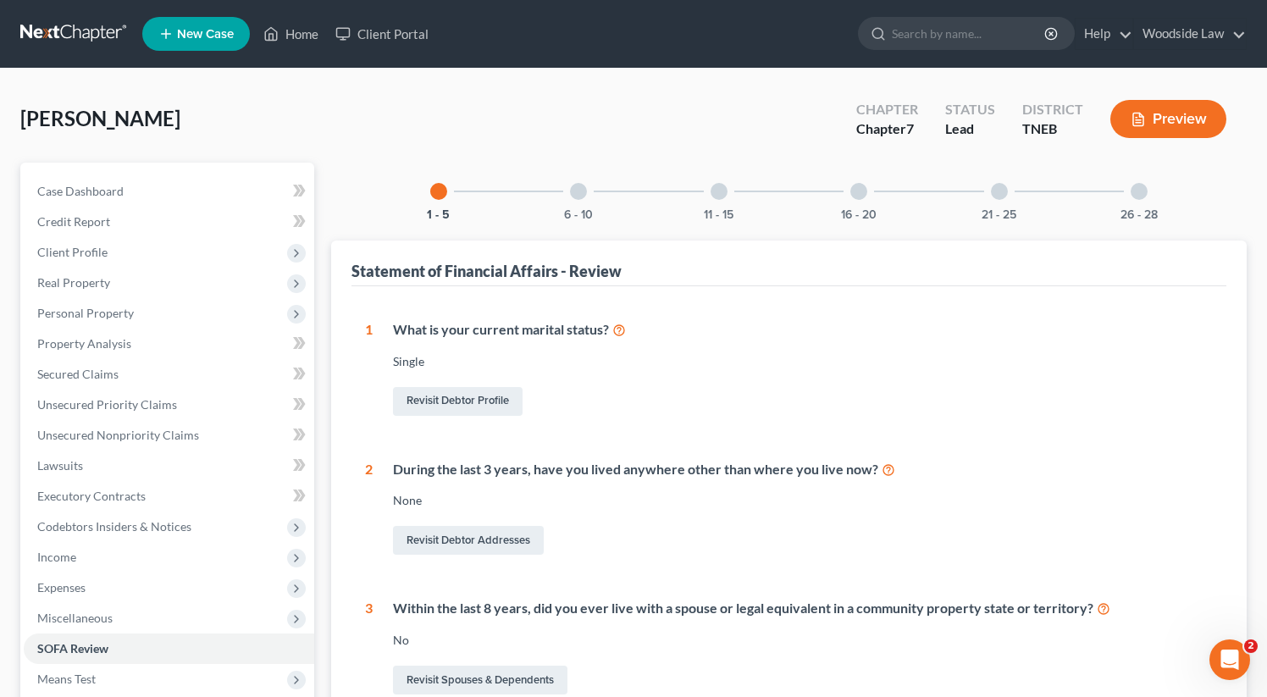
scroll to position [459, 0]
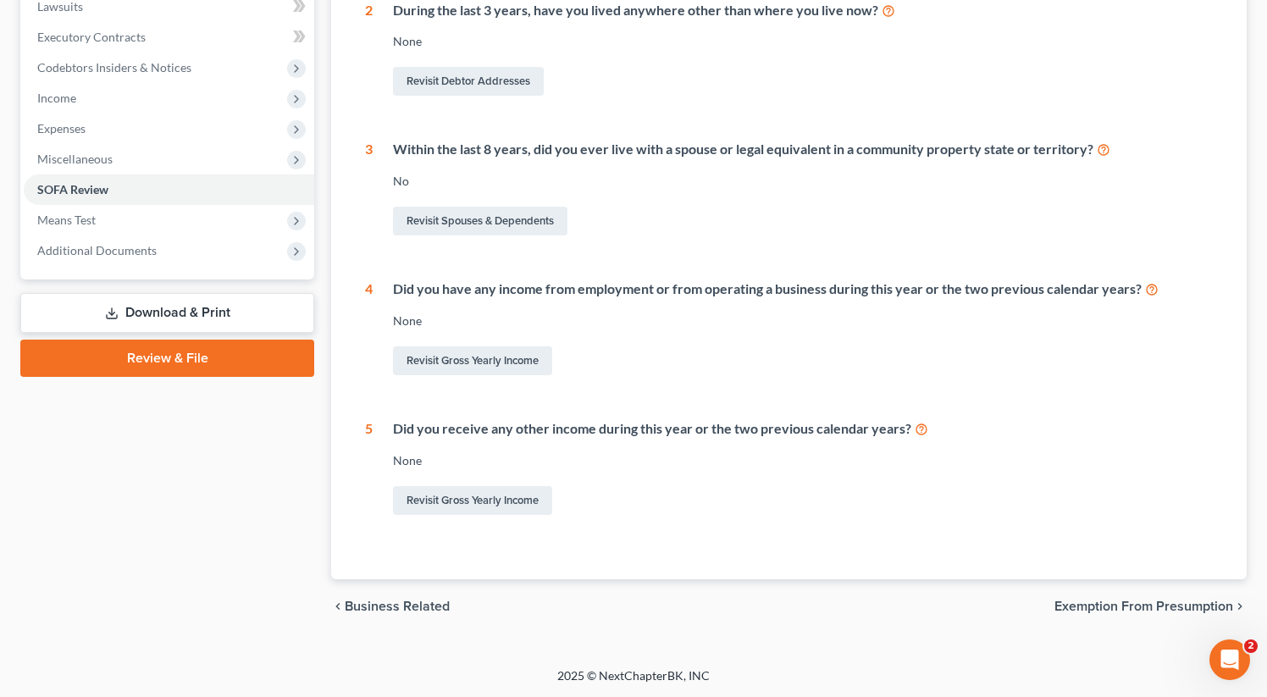
click at [1167, 601] on span "Exemption from Presumption" at bounding box center [1143, 607] width 179 height 14
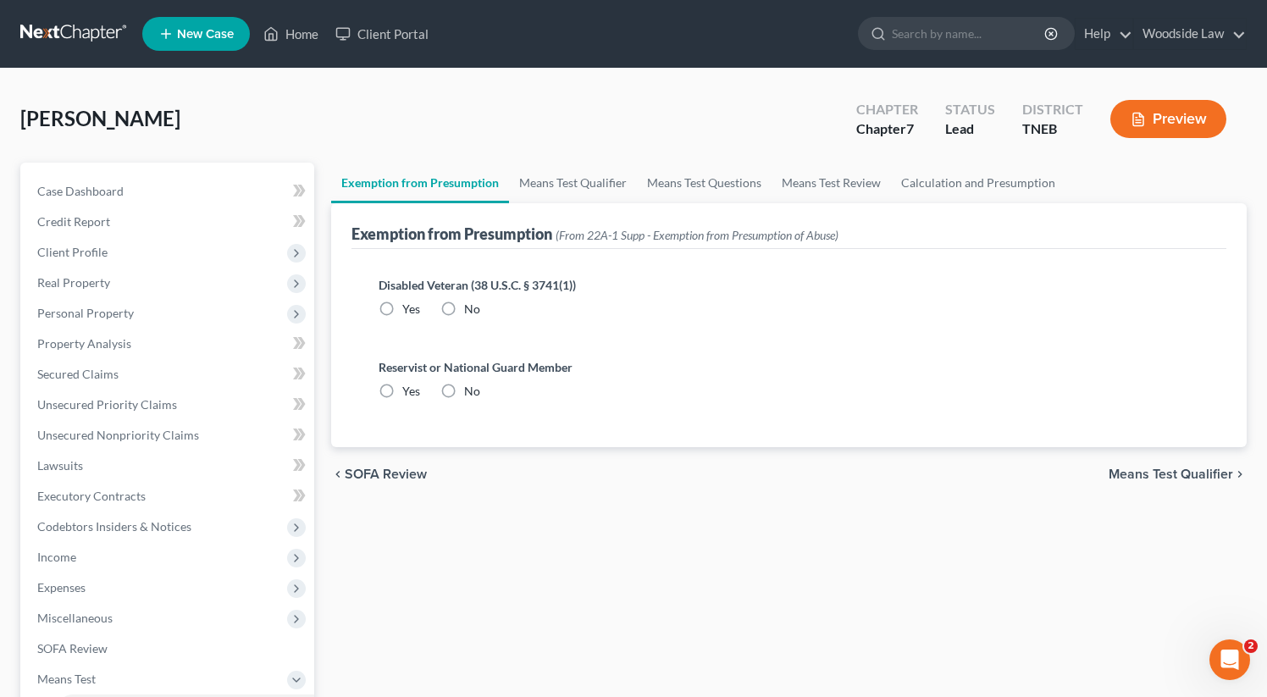
click at [464, 304] on label "No" at bounding box center [472, 309] width 16 height 17
click at [471, 304] on input "No" at bounding box center [476, 306] width 11 height 11
radio input "true"
click at [464, 388] on label "No" at bounding box center [472, 391] width 16 height 17
click at [471, 388] on input "No" at bounding box center [476, 388] width 11 height 11
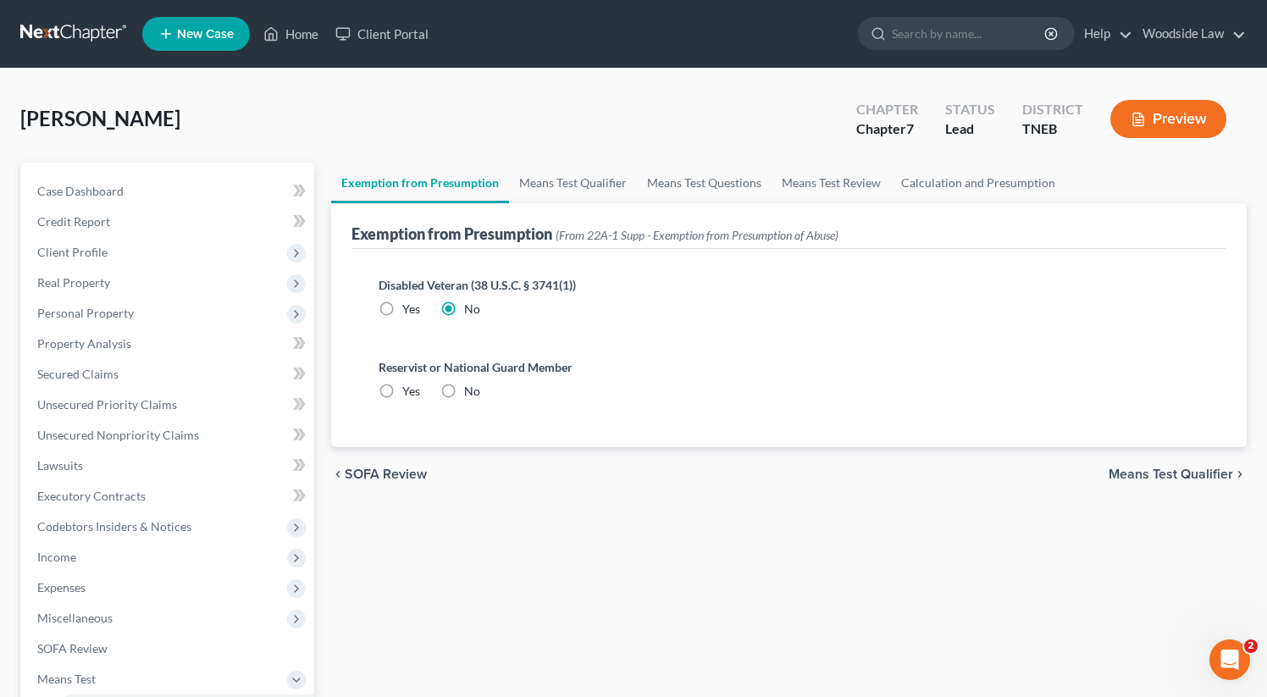
radio input "true"
click at [1175, 467] on span "Means Test Qualifier" at bounding box center [1170, 474] width 124 height 14
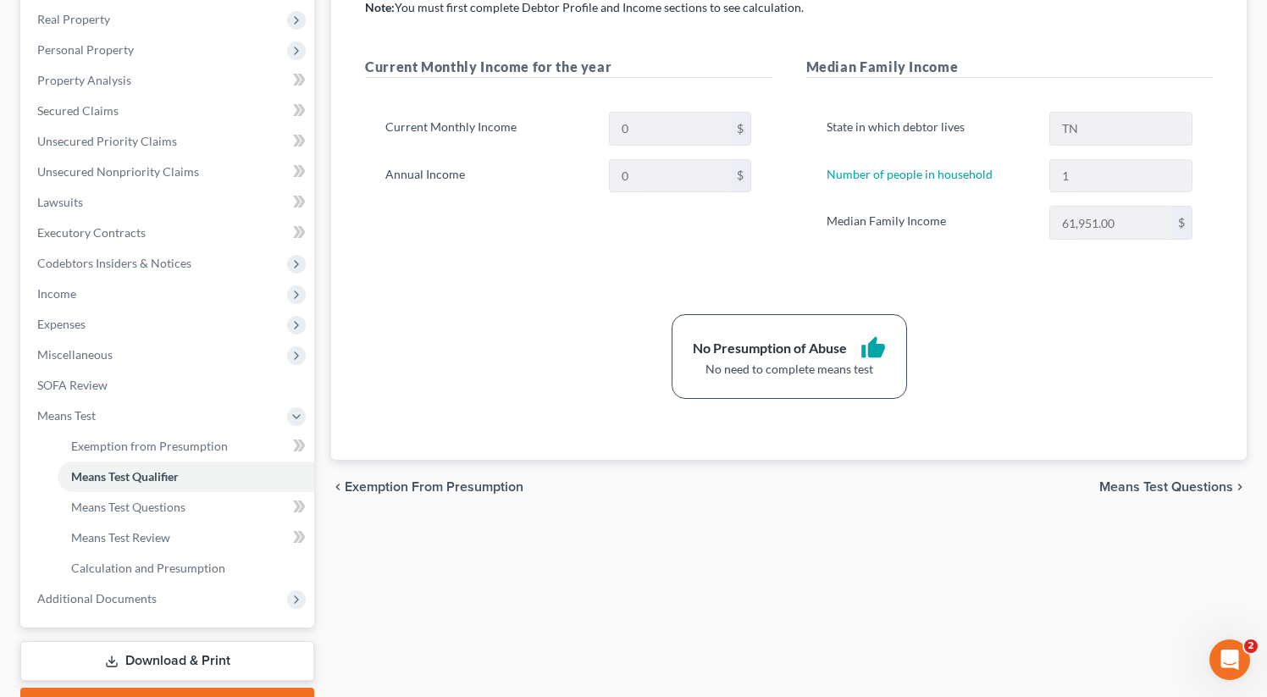
scroll to position [354, 0]
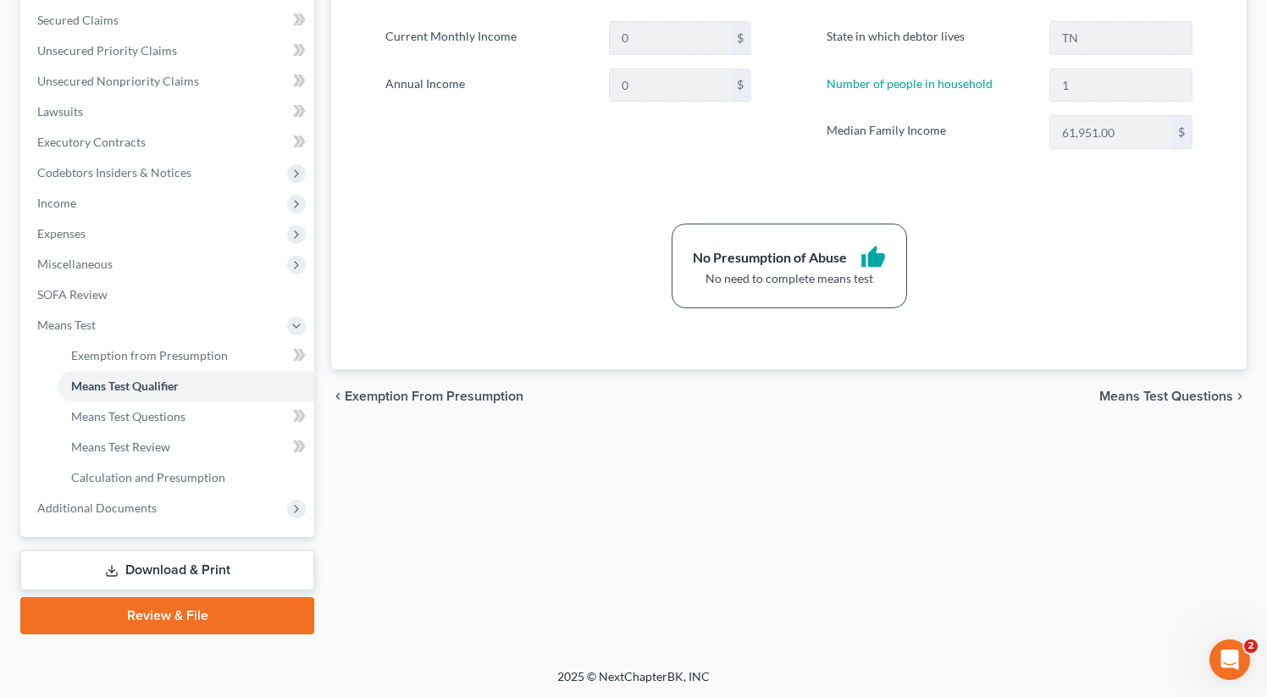
click at [1160, 390] on span "Means Test Questions" at bounding box center [1166, 397] width 134 height 14
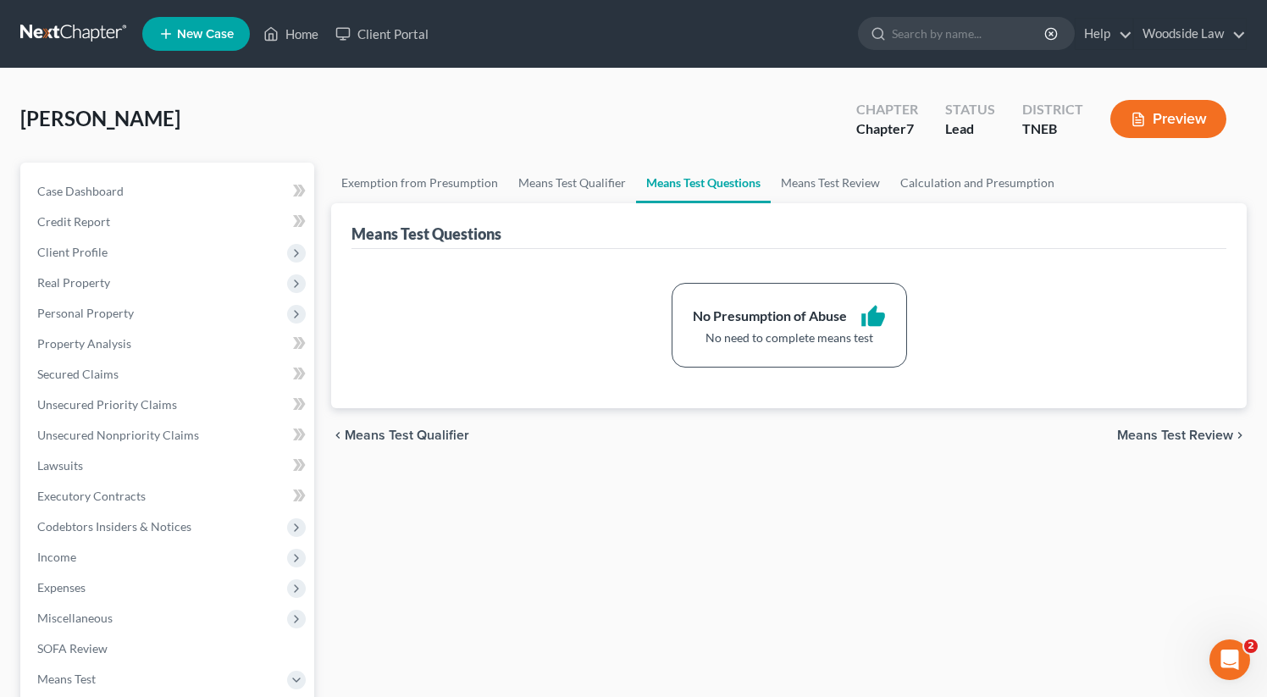
click at [1188, 434] on span "Means Test Review" at bounding box center [1175, 435] width 116 height 14
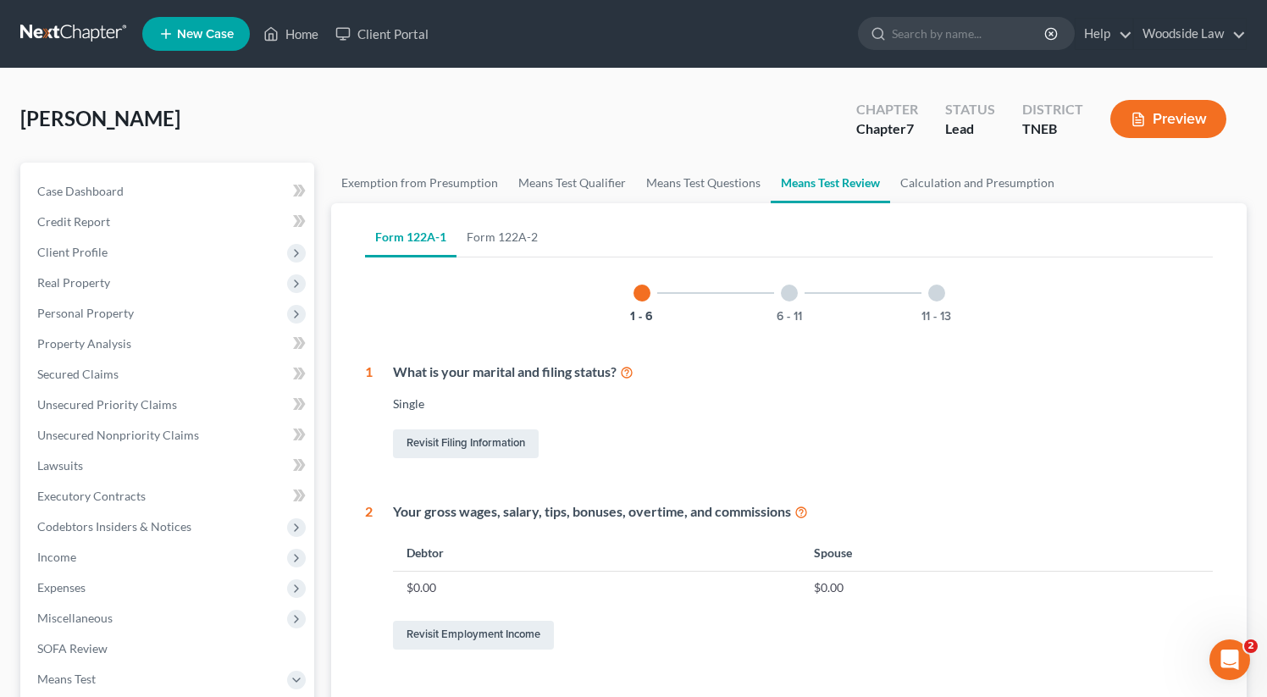
scroll to position [741, 0]
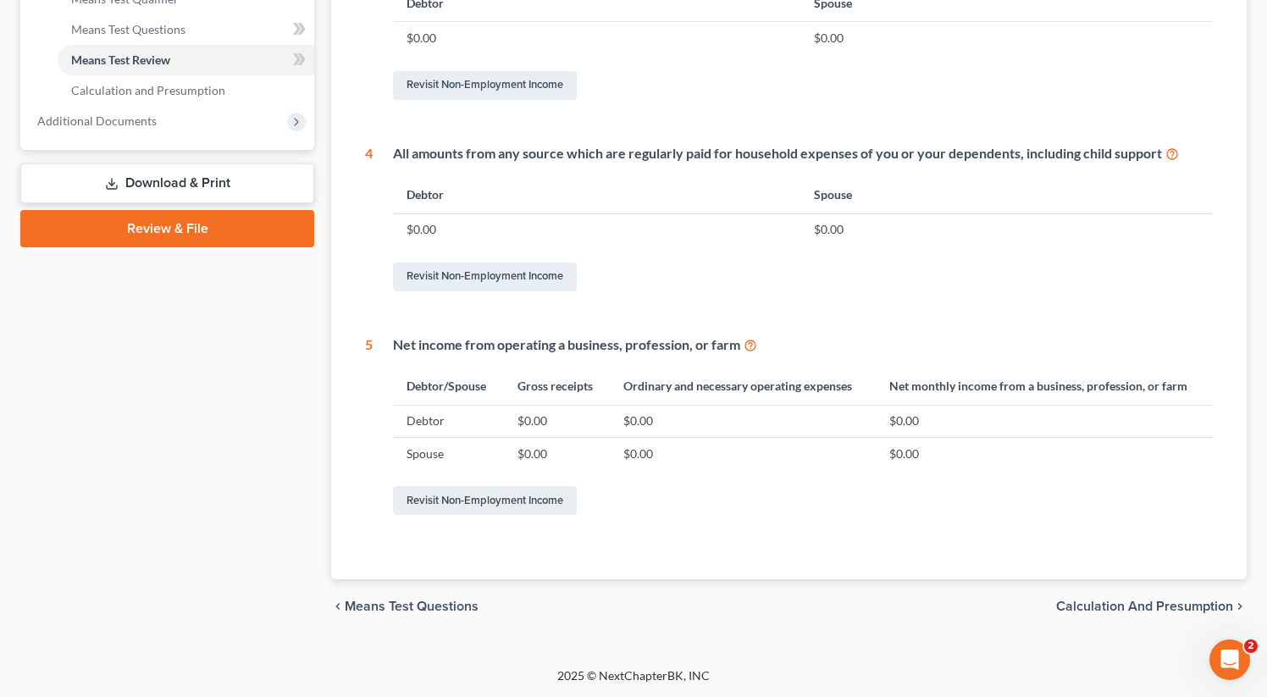
click at [1158, 607] on span "Calculation and Presumption" at bounding box center [1144, 607] width 177 height 14
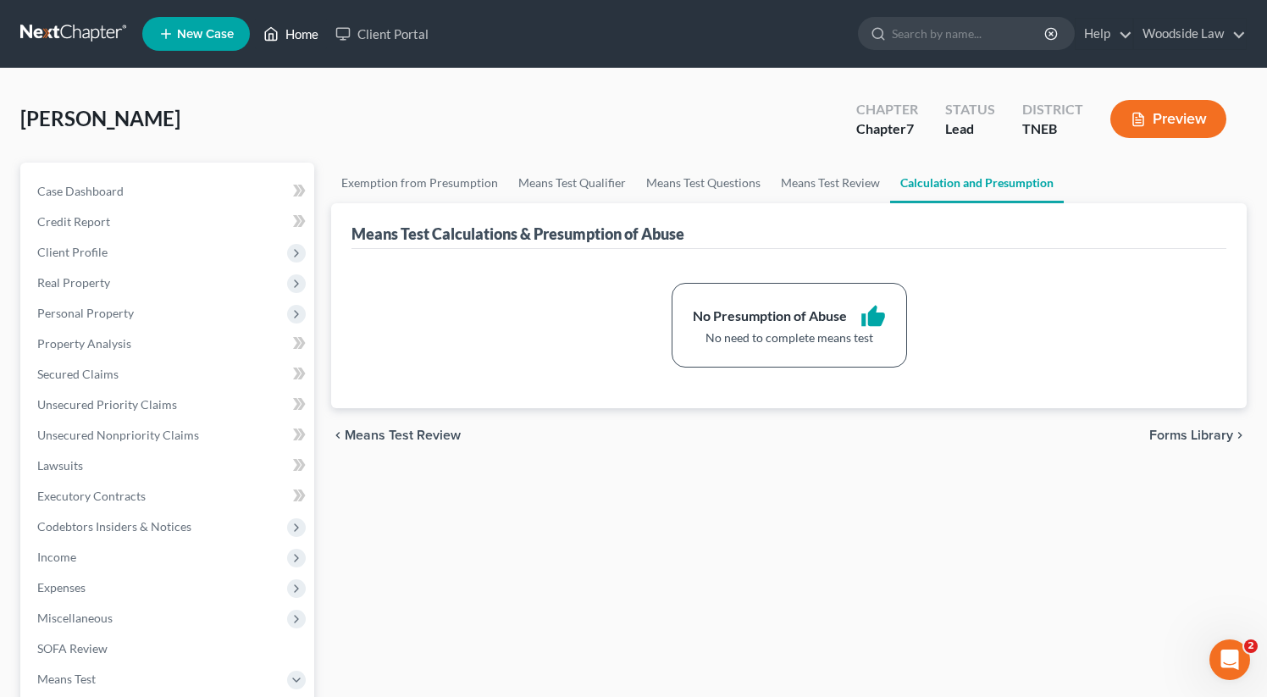
click at [298, 24] on link "Home" at bounding box center [291, 34] width 72 height 30
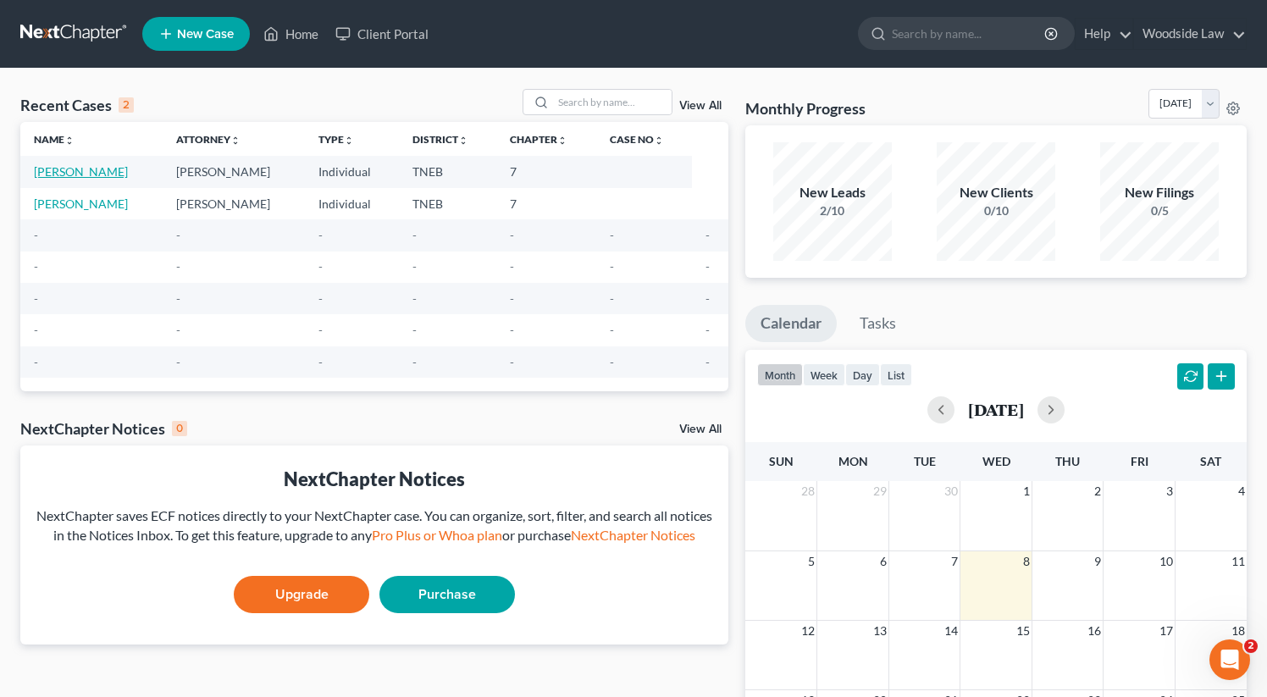
click at [90, 166] on link "[PERSON_NAME]" at bounding box center [81, 171] width 94 height 14
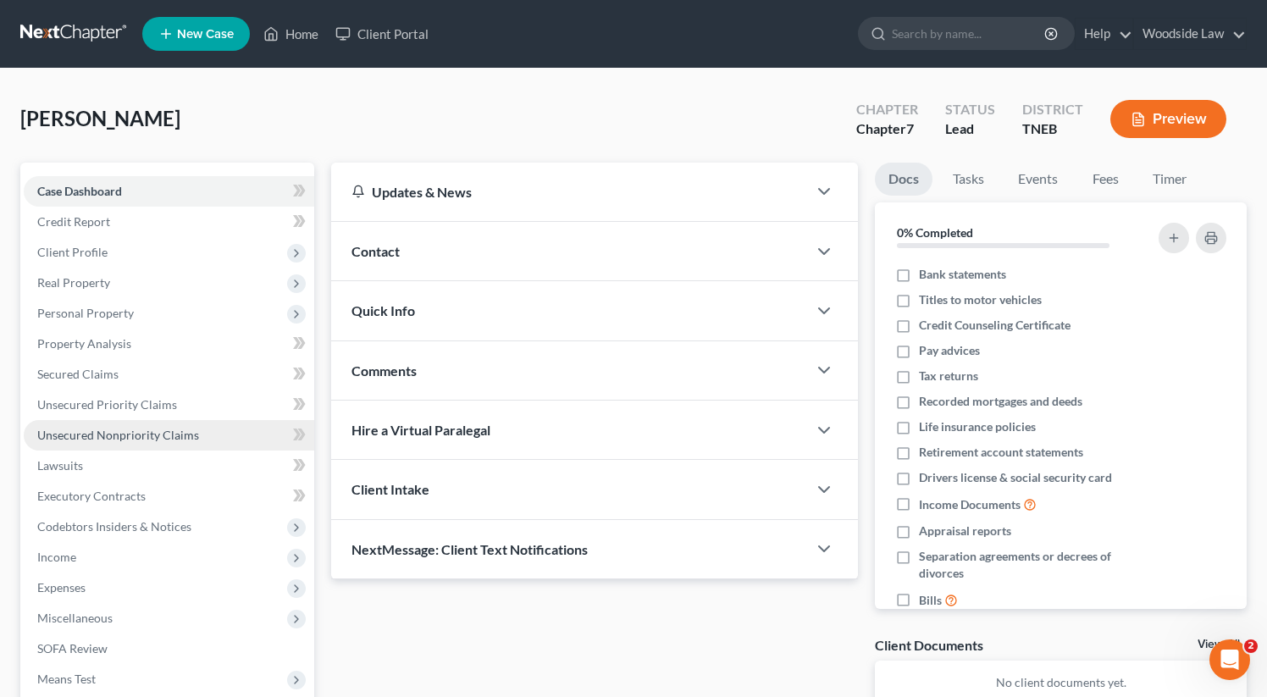
click at [118, 445] on link "Unsecured Nonpriority Claims" at bounding box center [169, 435] width 290 height 30
